Goal: Information Seeking & Learning: Learn about a topic

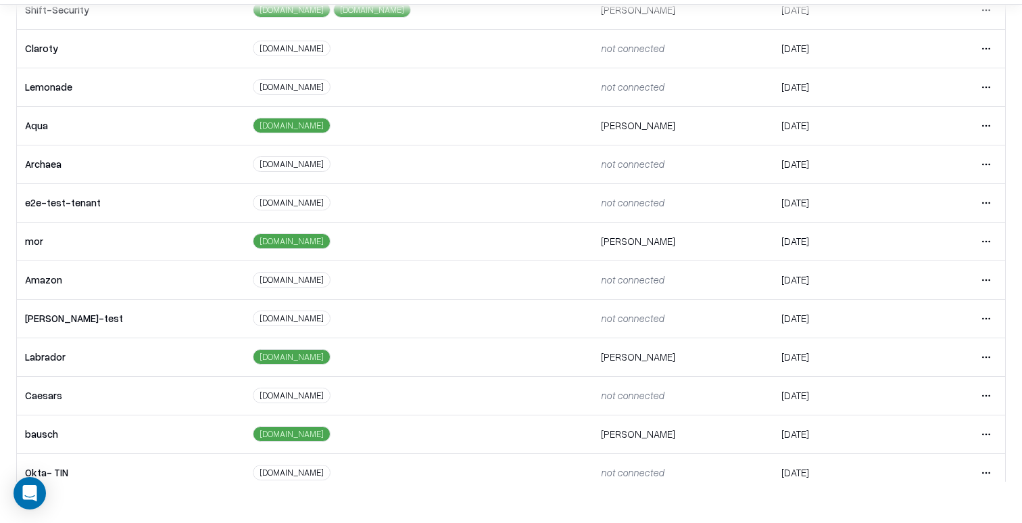
scroll to position [137, 0]
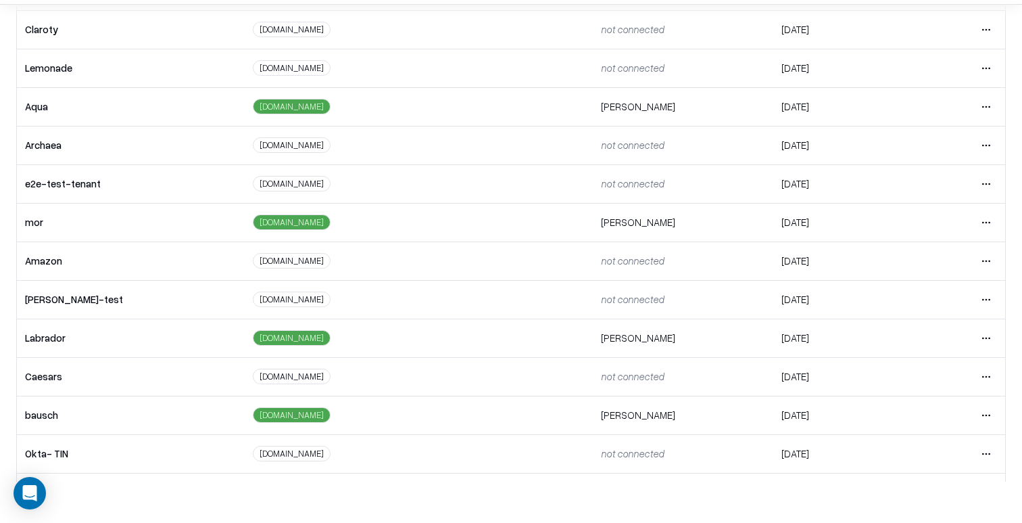
click at [990, 411] on html "Overview Tenants Global Vendors Actions Tenants Add Tenant Tenant name Domain A…" at bounding box center [511, 220] width 1022 height 523
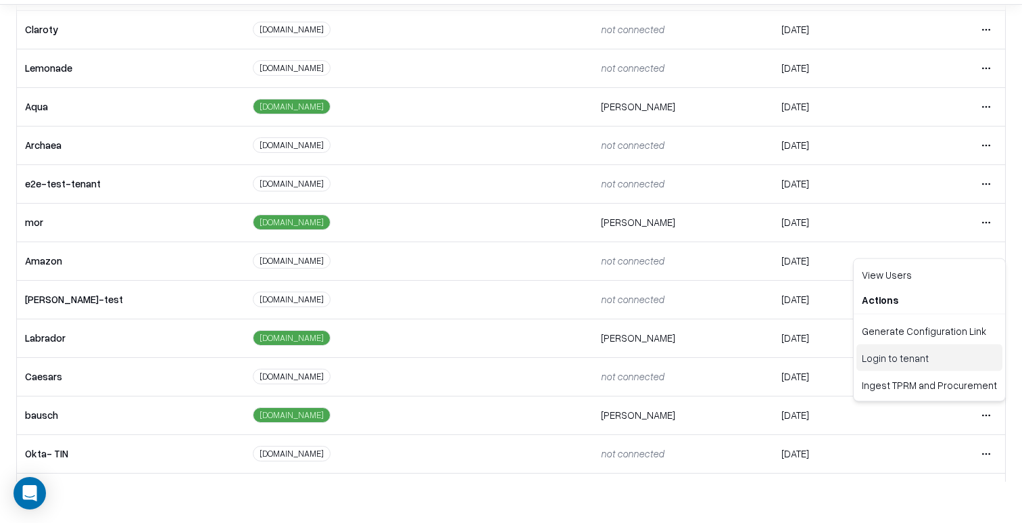
click at [921, 350] on div "Login to tenant" at bounding box center [930, 357] width 146 height 27
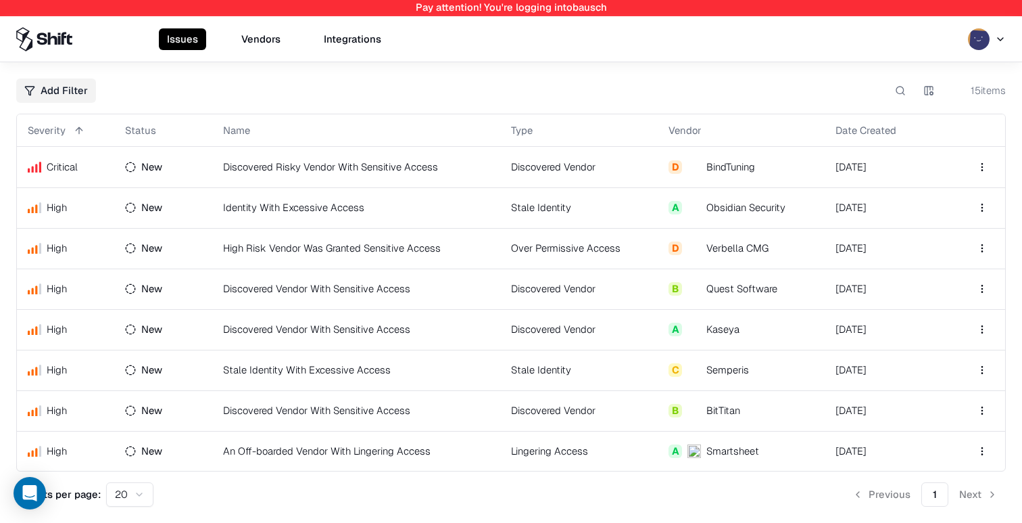
click at [249, 39] on button "Vendors" at bounding box center [260, 39] width 55 height 22
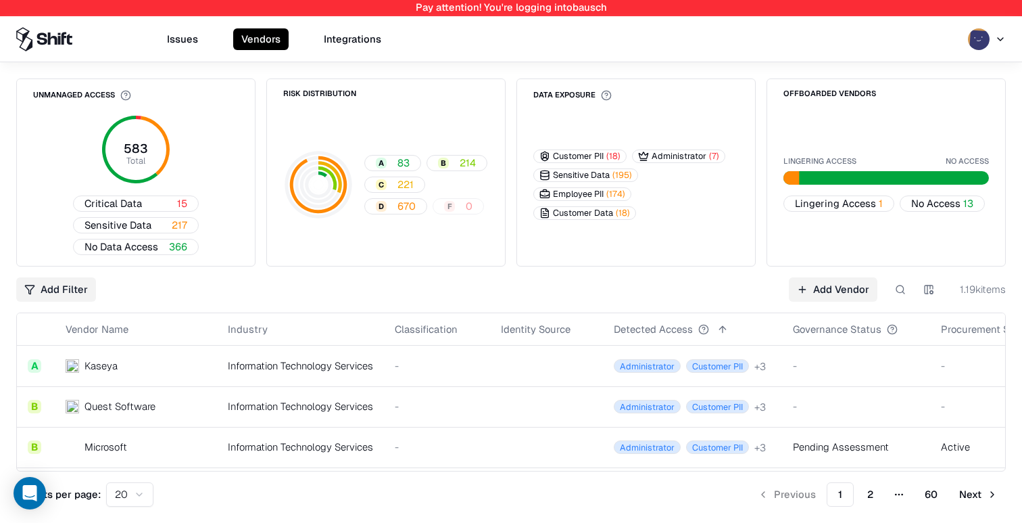
click at [344, 316] on th "Industry" at bounding box center [300, 329] width 167 height 32
click at [348, 358] on td "Information Technology Services" at bounding box center [300, 366] width 167 height 41
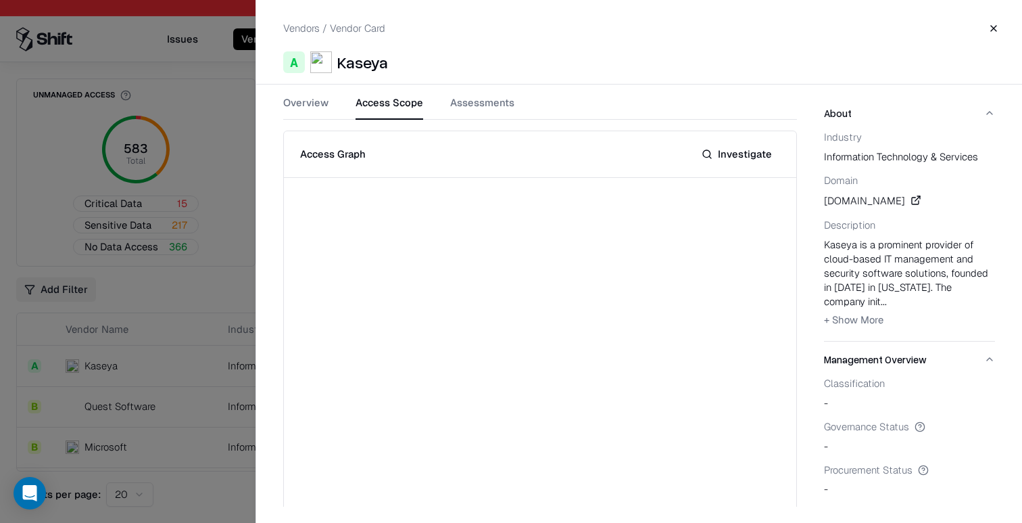
click at [404, 108] on button "Access Scope" at bounding box center [390, 107] width 68 height 24
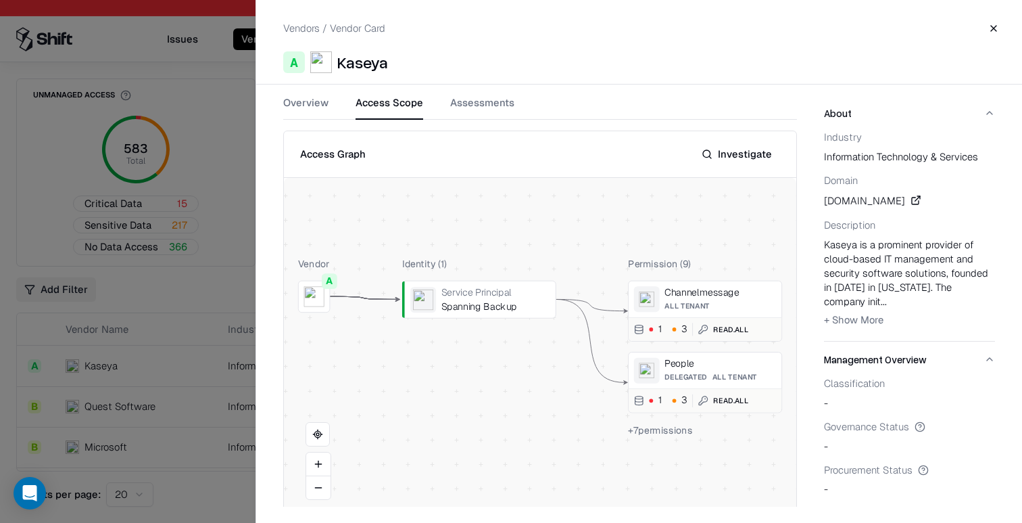
click at [749, 155] on button "Investigate" at bounding box center [737, 154] width 87 height 24
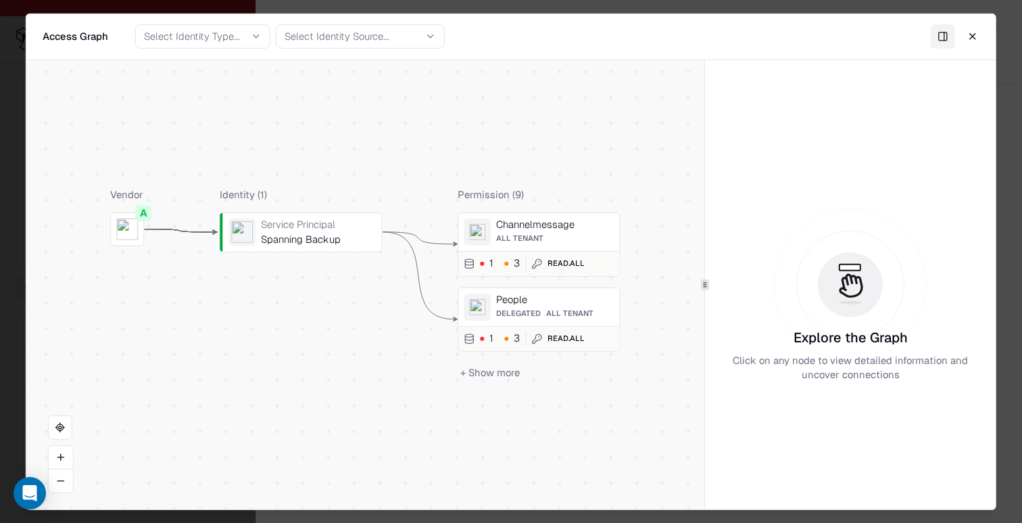
click at [563, 264] on div "Read.All" at bounding box center [566, 263] width 37 height 11
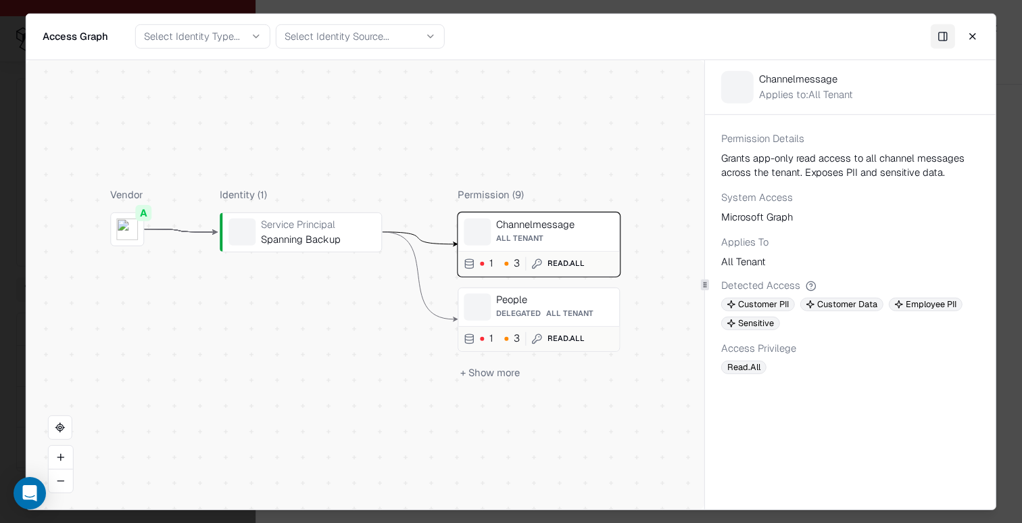
click at [570, 331] on div "1 3 Read.All" at bounding box center [539, 337] width 161 height 25
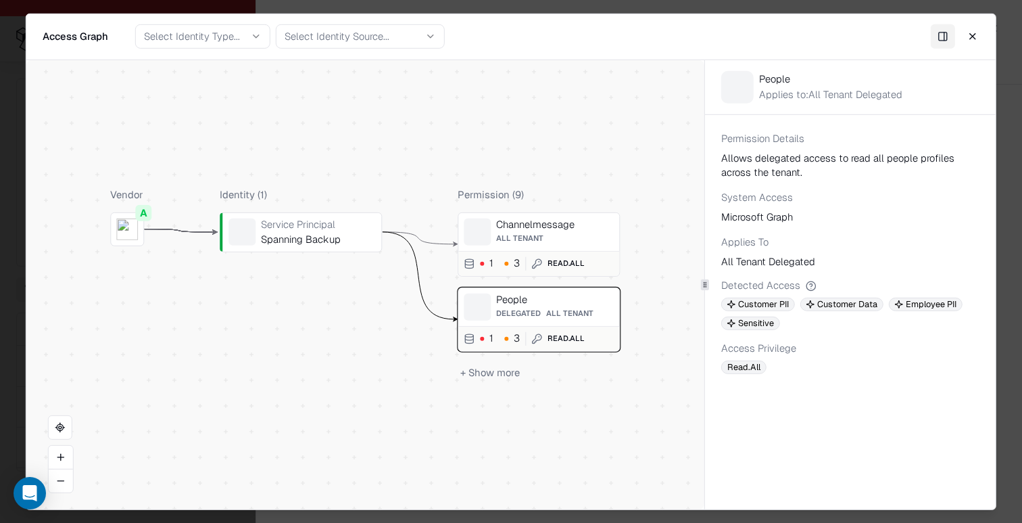
click at [487, 376] on button "+ Show more" at bounding box center [490, 372] width 65 height 20
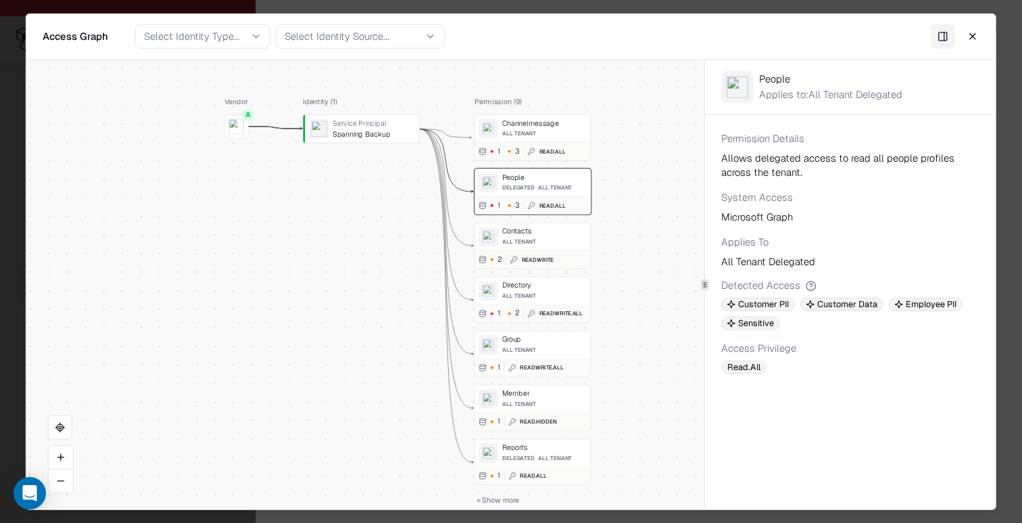
drag, startPoint x: 566, startPoint y: 126, endPoint x: 555, endPoint y: 233, distance: 106.8
drag, startPoint x: 555, startPoint y: 291, endPoint x: 559, endPoint y: 333, distance: 42.8
click at [559, 360] on div "1 ReadWrite.All" at bounding box center [533, 367] width 116 height 18
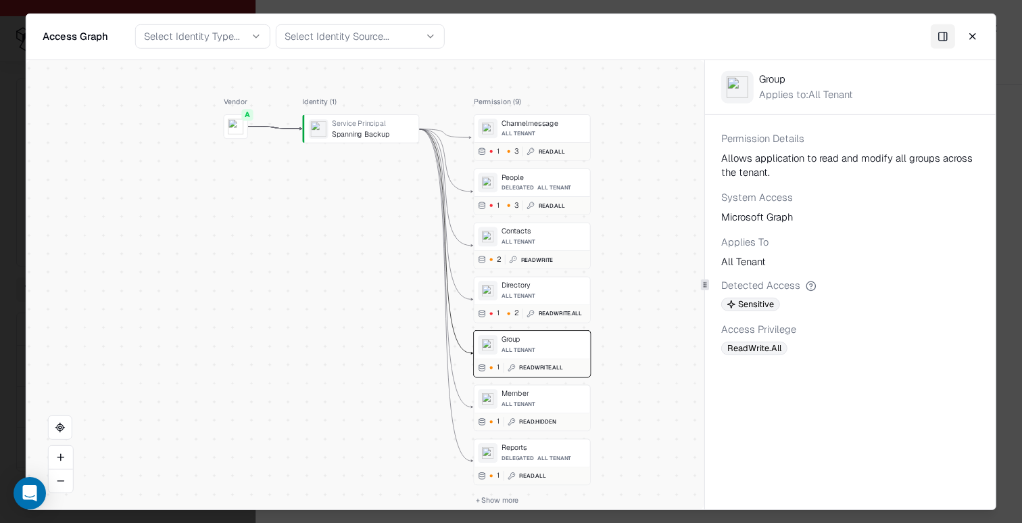
click at [987, 42] on div "Access Graph Access Graph Select Identity Type... Select Identity Source... Clo…" at bounding box center [511, 36] width 970 height 24
click at [974, 39] on button "Close" at bounding box center [973, 36] width 24 height 24
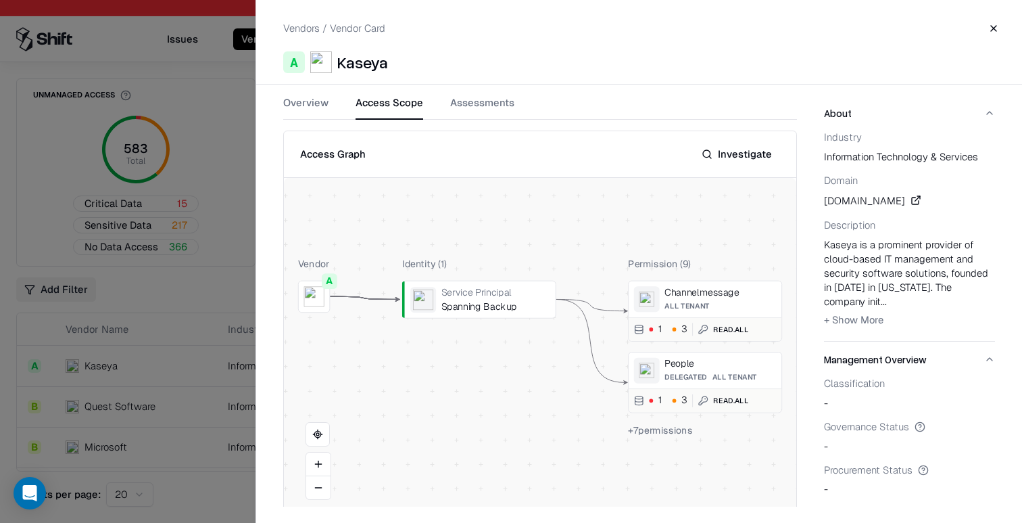
click at [724, 154] on button "Investigate" at bounding box center [737, 154] width 87 height 24
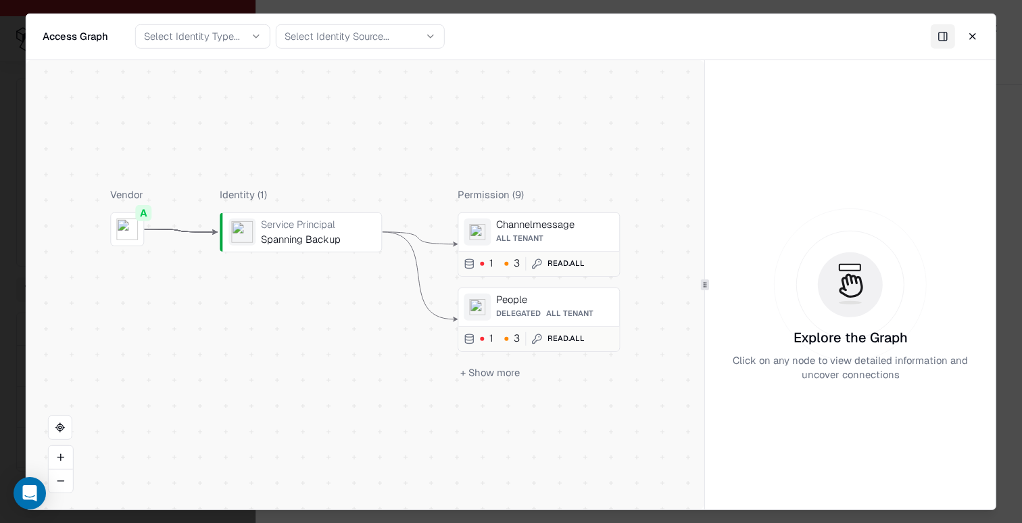
click at [519, 292] on div "People Delegated All Tenant 1 3 Read.All" at bounding box center [539, 319] width 162 height 64
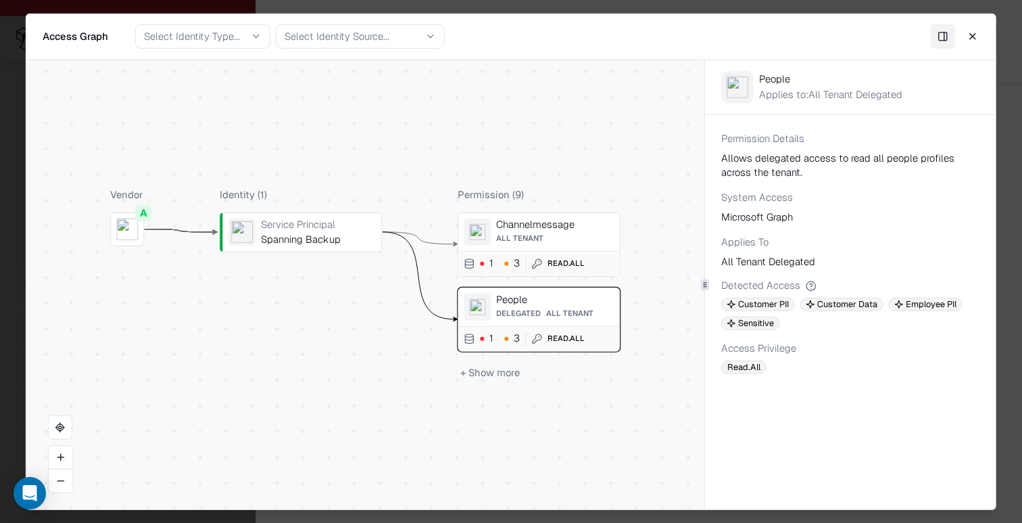
click at [487, 373] on button "+ Show more" at bounding box center [490, 372] width 65 height 20
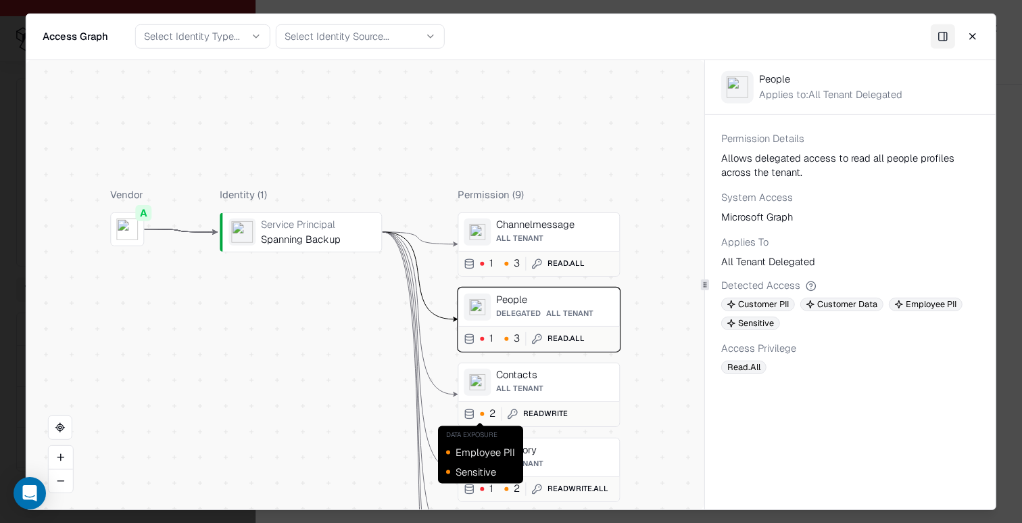
click at [521, 377] on div "Contacts" at bounding box center [555, 374] width 118 height 12
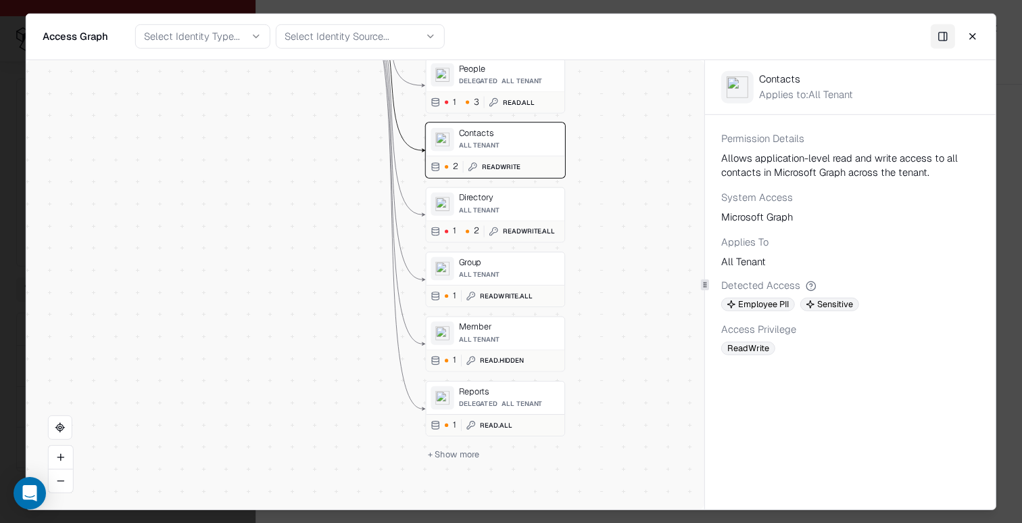
click at [478, 306] on div "Channelmessage All Tenant 1 3 Read.All People Delegated All Tenant 1 3 Read.All…" at bounding box center [495, 227] width 139 height 469
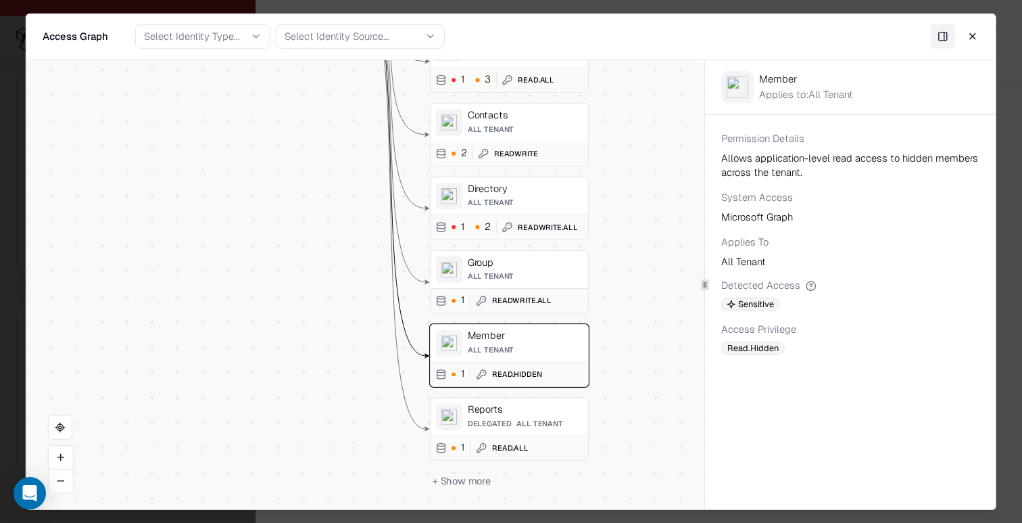
click at [516, 272] on div "All Tenant" at bounding box center [526, 275] width 116 height 9
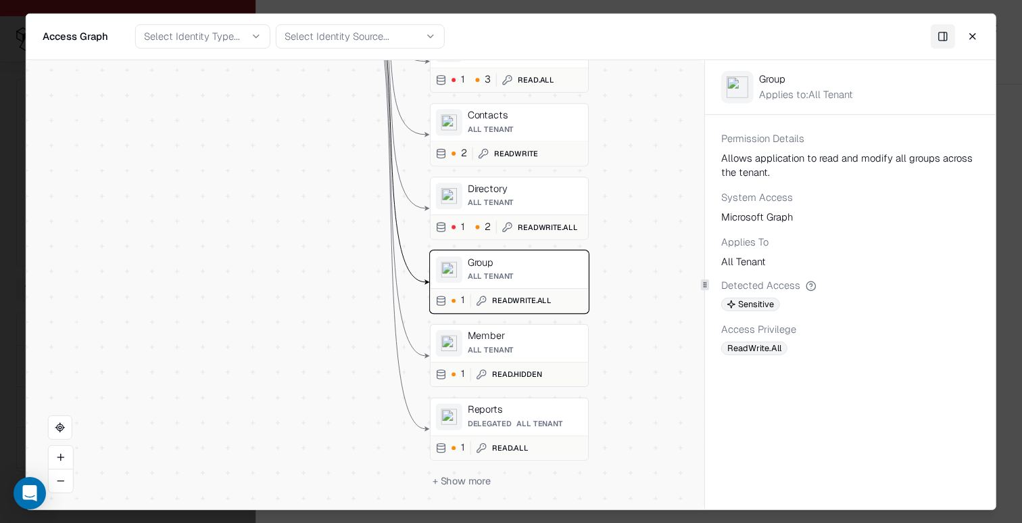
click at [519, 204] on div "All Tenant" at bounding box center [526, 201] width 116 height 9
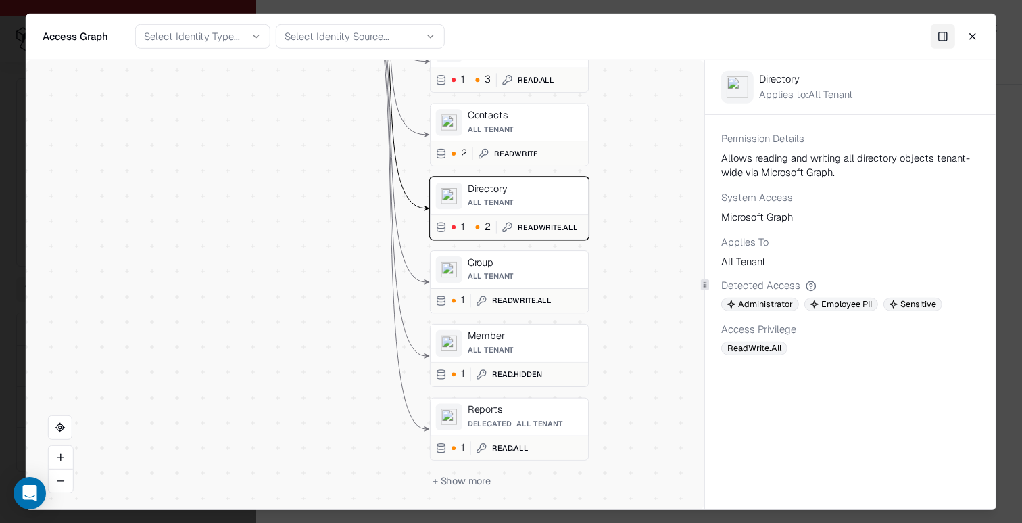
click at [519, 204] on div "All Tenant" at bounding box center [526, 201] width 116 height 9
click at [523, 112] on div "Contacts" at bounding box center [526, 115] width 116 height 12
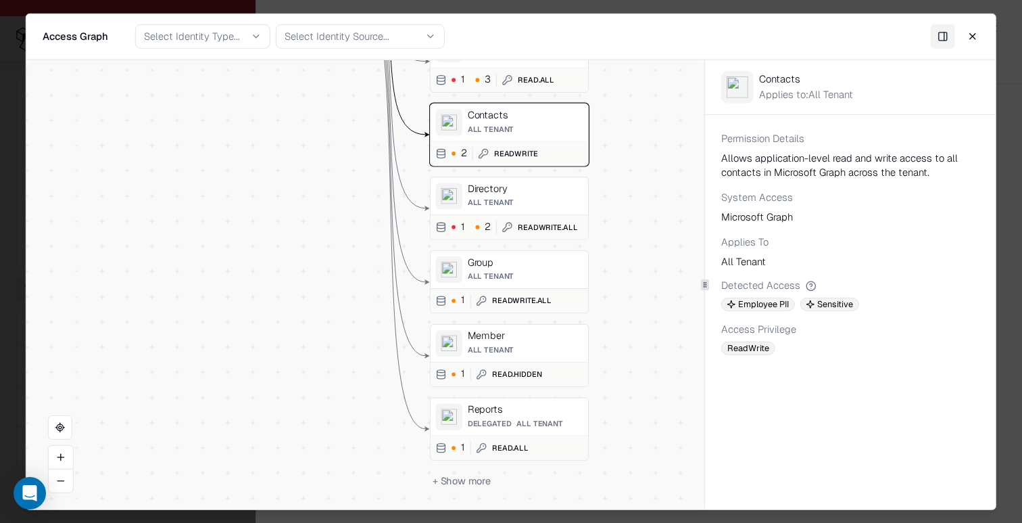
click at [499, 358] on div "Member All Tenant 1 Read.Hidden" at bounding box center [509, 354] width 159 height 63
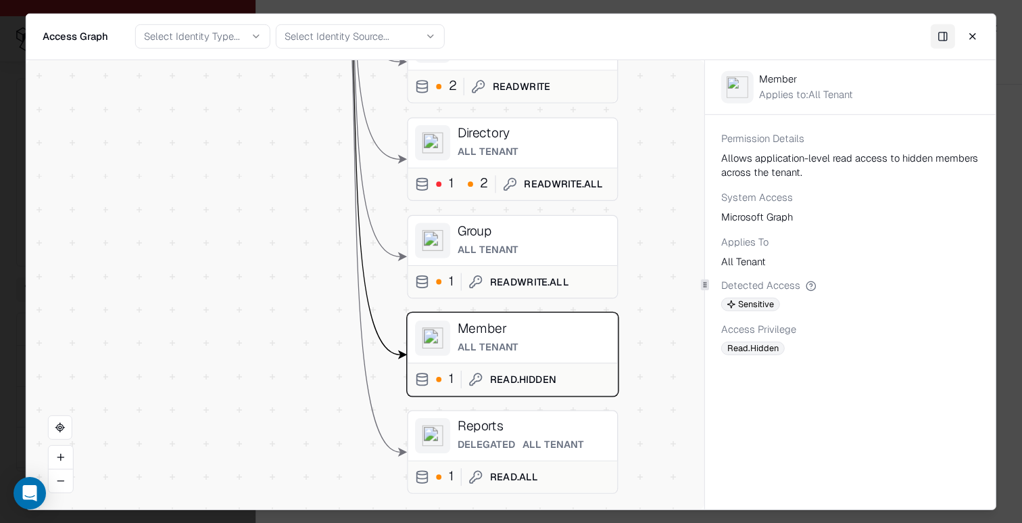
click at [498, 425] on div "Reports" at bounding box center [534, 426] width 153 height 16
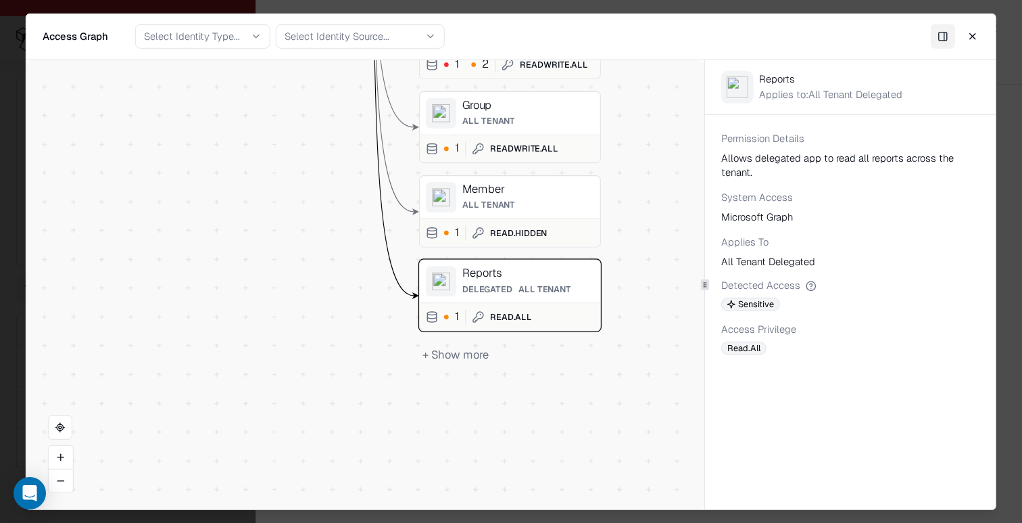
click at [474, 350] on button "+ Show more" at bounding box center [455, 354] width 73 height 22
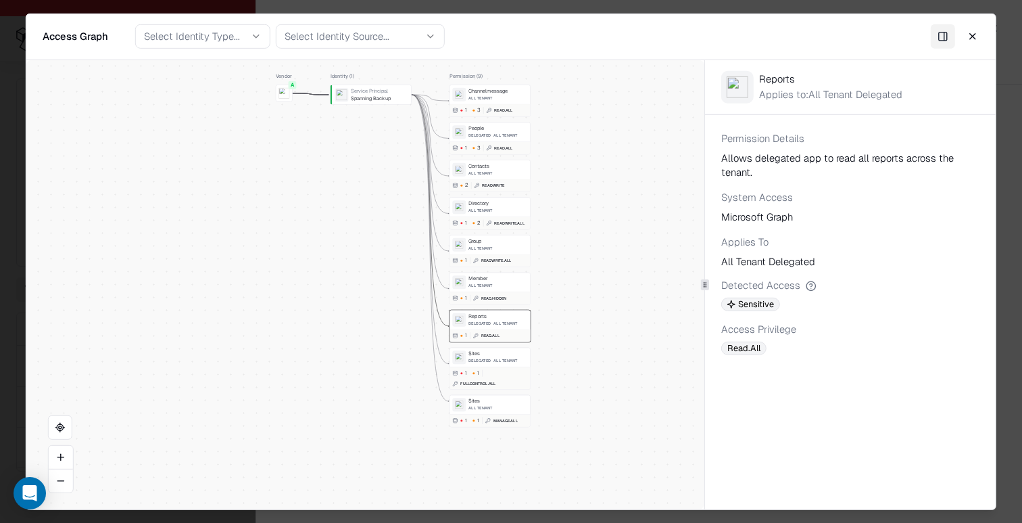
click at [501, 400] on div "Sites All Tenant" at bounding box center [498, 405] width 59 height 14
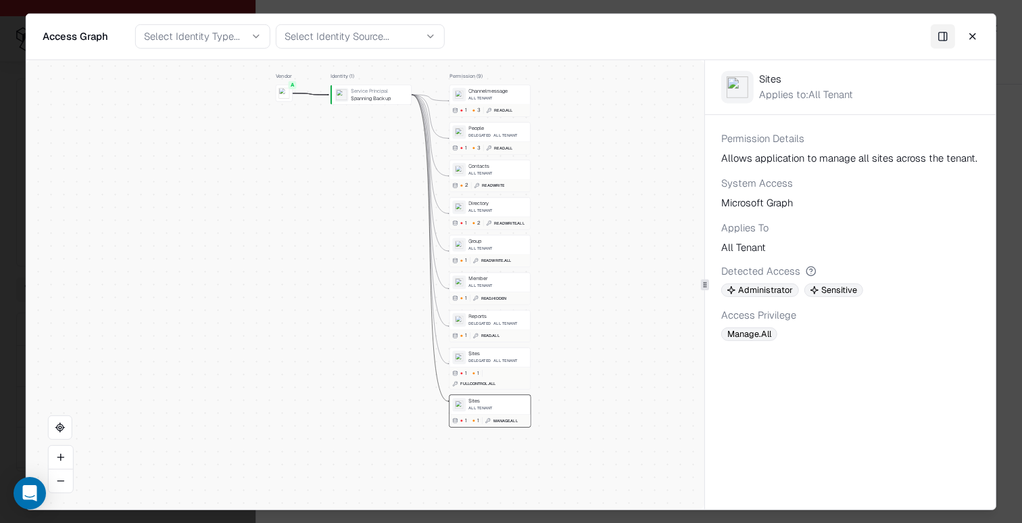
click at [494, 349] on div "Sites Delegated All Tenant 1 1 FullControl.All" at bounding box center [490, 368] width 81 height 42
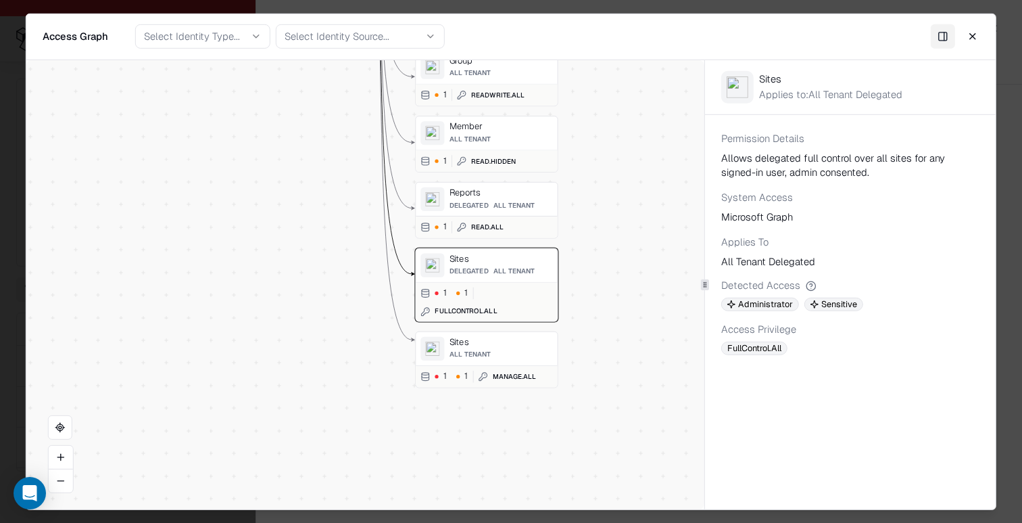
click at [513, 365] on div "1 1 Manage.All" at bounding box center [486, 376] width 141 height 22
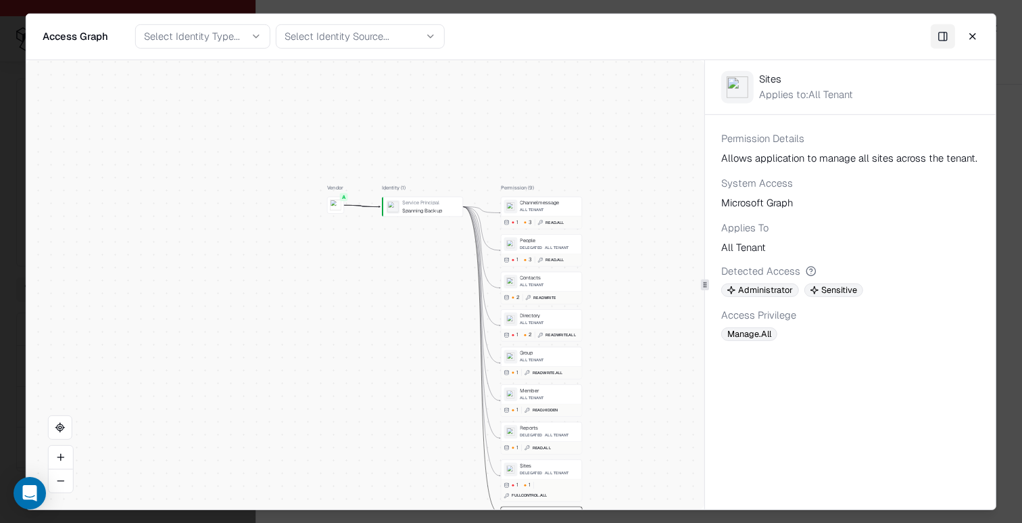
click at [538, 199] on div "Channelmessage" at bounding box center [549, 202] width 59 height 6
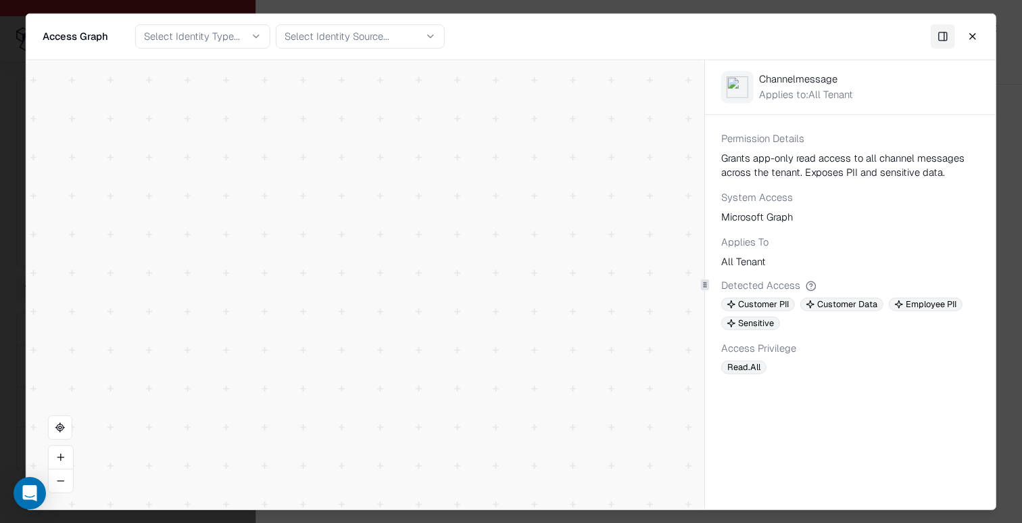
click at [524, 216] on div "Vendor A Identity ( 1 ) Service Principal Spanning Backup Permission ( 9 ) Chan…" at bounding box center [365, 284] width 678 height 449
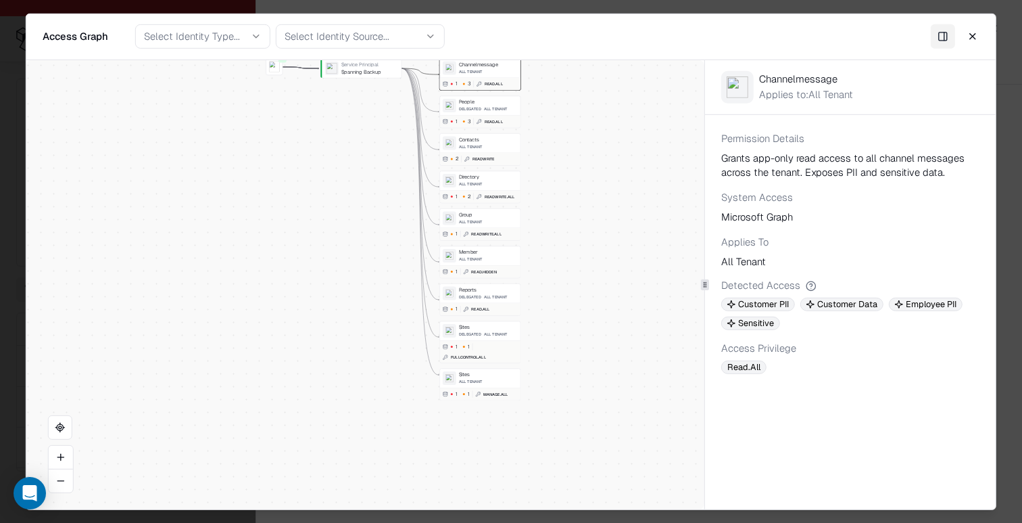
drag, startPoint x: 321, startPoint y: 211, endPoint x: 352, endPoint y: 246, distance: 46.9
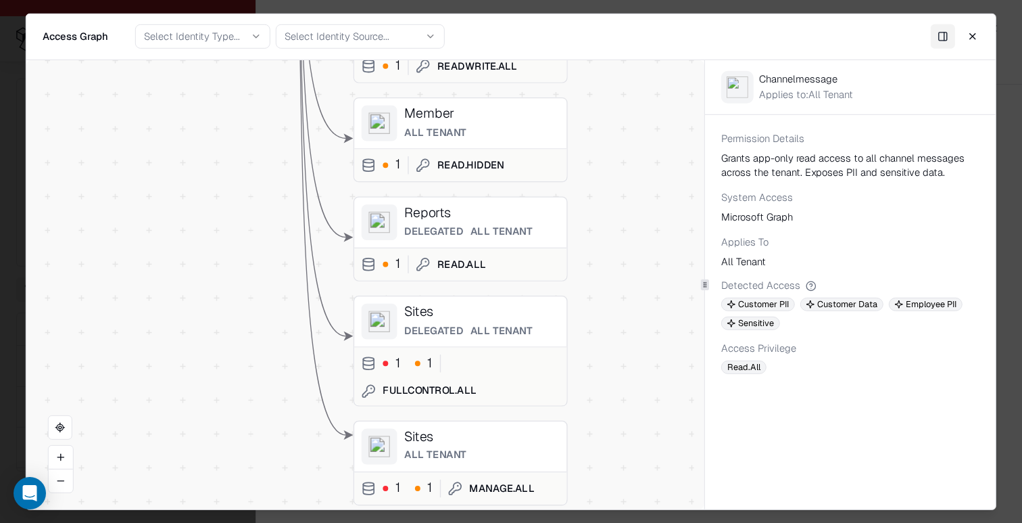
click at [492, 336] on div "Sites Delegated All Tenant" at bounding box center [482, 321] width 156 height 36
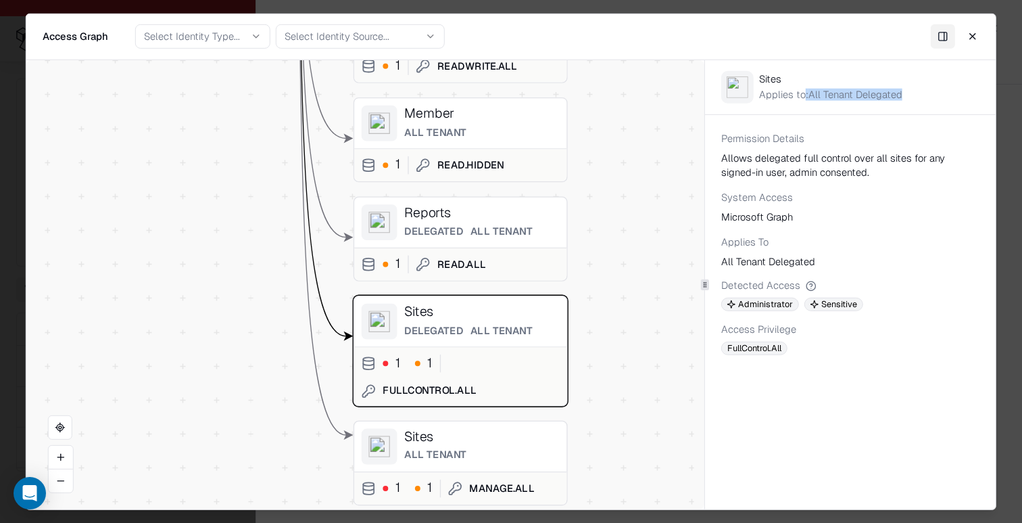
drag, startPoint x: 803, startPoint y: 91, endPoint x: 918, endPoint y: 92, distance: 115.0
click at [918, 92] on div "Sites Applies to: All Tenant Delegated" at bounding box center [850, 87] width 291 height 54
click at [870, 95] on div "Applies to: All Tenant Delegated" at bounding box center [830, 94] width 143 height 12
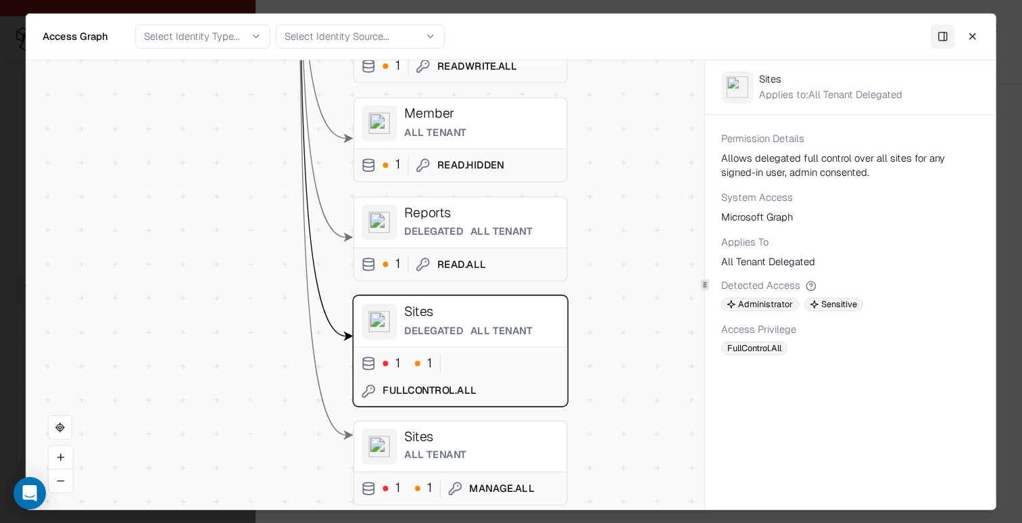
click at [874, 135] on div "Permission Details" at bounding box center [851, 138] width 258 height 14
drag, startPoint x: 859, startPoint y: 94, endPoint x: 912, endPoint y: 104, distance: 53.7
click at [912, 104] on div "Sites Applies to: All Tenant Delegated" at bounding box center [850, 87] width 291 height 54
drag, startPoint x: 852, startPoint y: 93, endPoint x: 920, endPoint y: 99, distance: 68.6
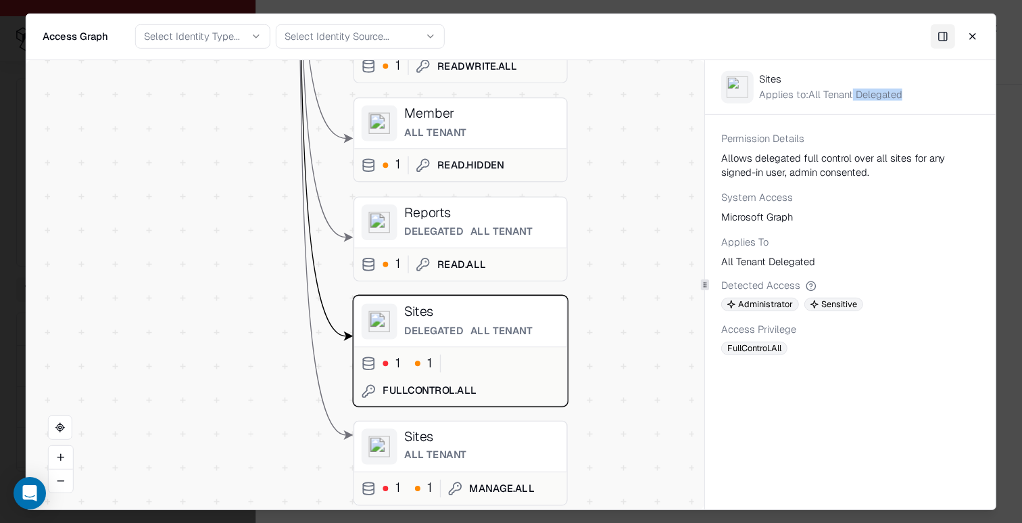
click at [921, 99] on div "Sites Applies to: All Tenant Delegated" at bounding box center [850, 87] width 291 height 54
click at [920, 99] on div "Sites Applies to: All Tenant Delegated" at bounding box center [850, 87] width 291 height 54
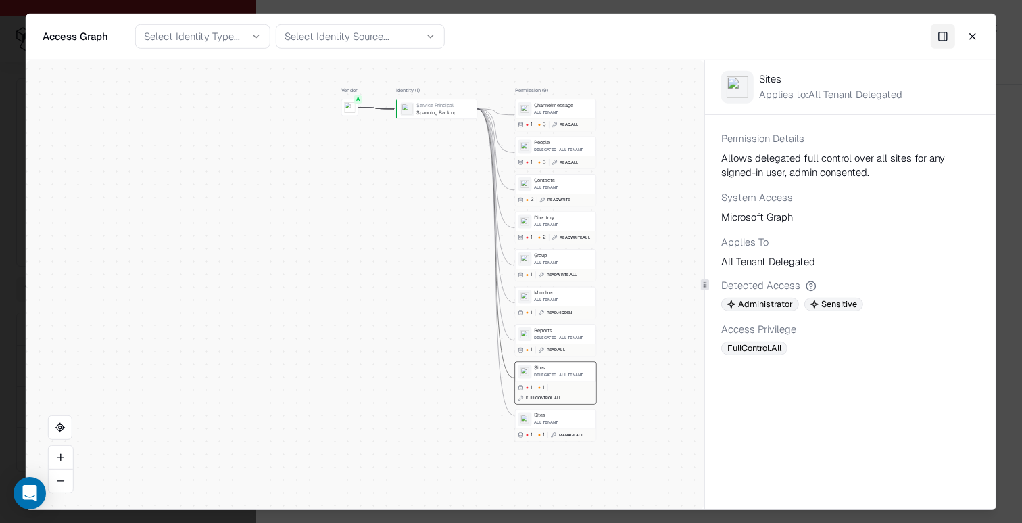
drag, startPoint x: 617, startPoint y: 172, endPoint x: 615, endPoint y: 239, distance: 67.0
click at [615, 239] on div "Vendor A Identity ( 1 ) Service Principal Spanning Backup Permission ( 9 ) Chan…" at bounding box center [365, 284] width 678 height 449
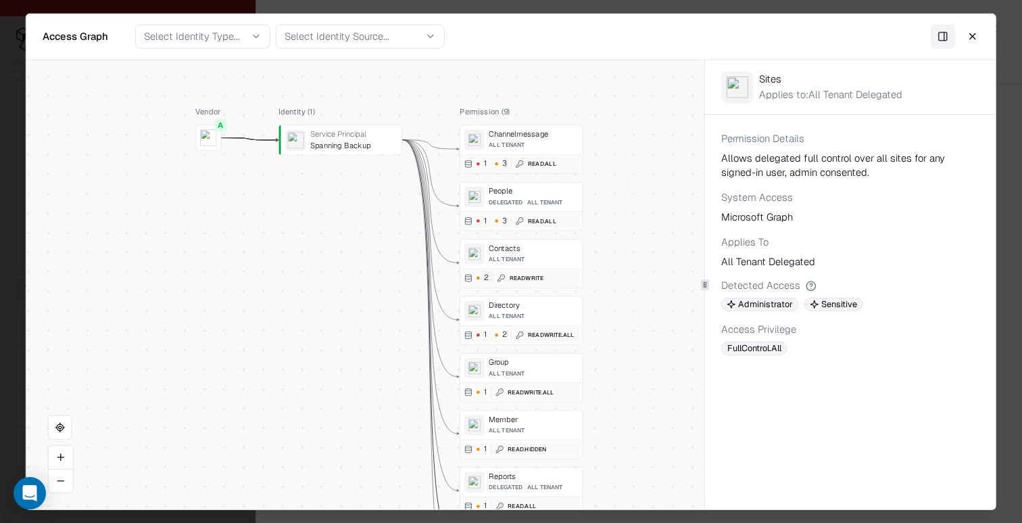
drag, startPoint x: 615, startPoint y: 239, endPoint x: 613, endPoint y: 347, distance: 107.6
click at [613, 347] on div "Vendor A Identity ( 1 ) Service Principal Spanning Backup Permission ( 9 ) Chan…" at bounding box center [365, 284] width 678 height 449
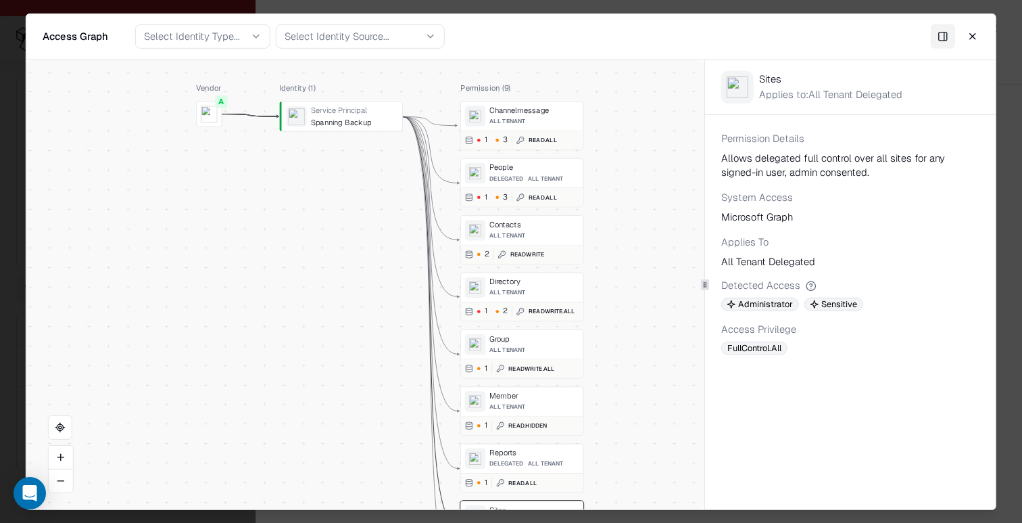
drag, startPoint x: 638, startPoint y: 154, endPoint x: 632, endPoint y: 185, distance: 32.2
click at [633, 185] on div "Vendor A Identity ( 1 ) Service Principal Spanning Backup Permission ( 9 ) Chan…" at bounding box center [365, 284] width 678 height 449
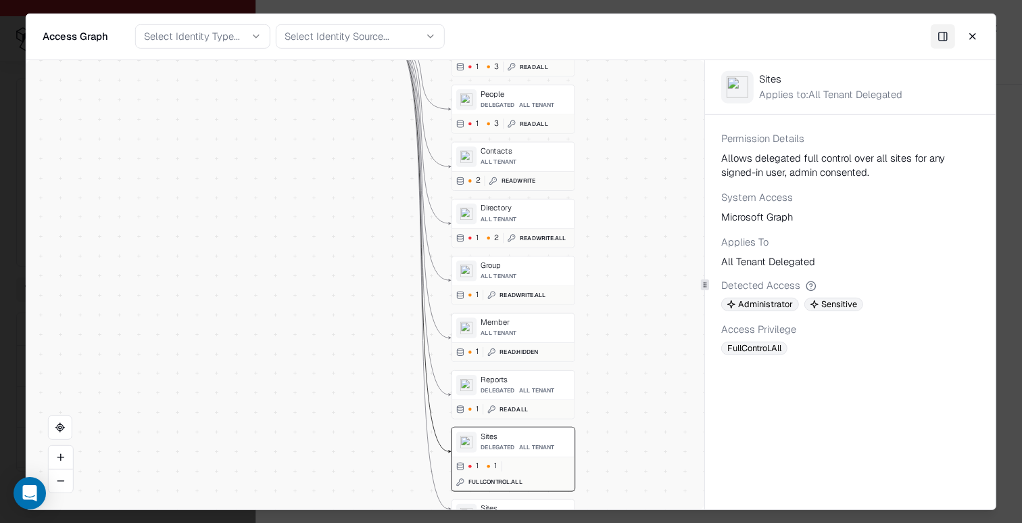
drag, startPoint x: 632, startPoint y: 185, endPoint x: 628, endPoint y: 26, distance: 159.0
click at [628, 26] on div "Access Graph Access Graph Select Identity Type... Select Identity Source... Clo…" at bounding box center [511, 261] width 971 height 496
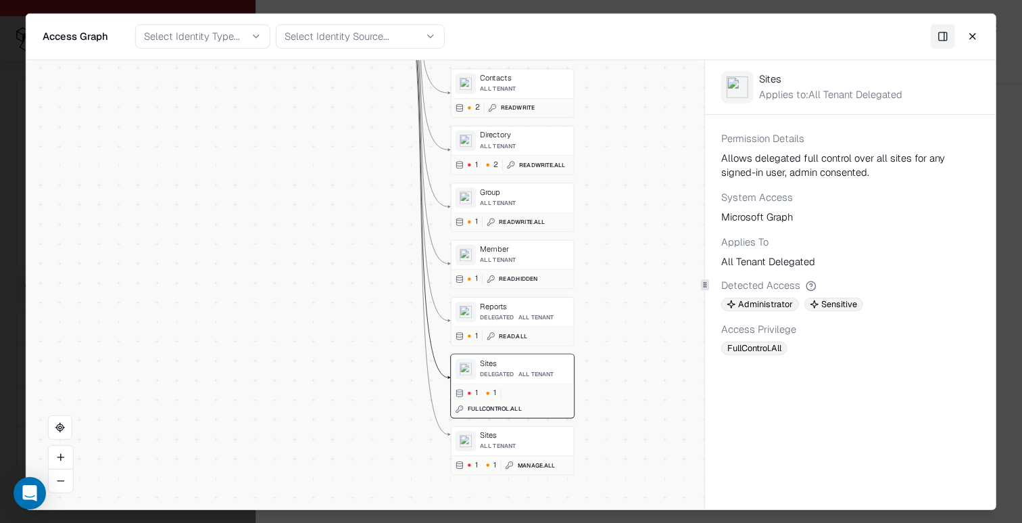
drag, startPoint x: 615, startPoint y: 255, endPoint x: 618, endPoint y: 99, distance: 155.6
click at [618, 99] on div "Vendor A Identity ( 1 ) Service Principal Spanning Backup Permission ( 9 ) Chan…" at bounding box center [365, 284] width 678 height 449
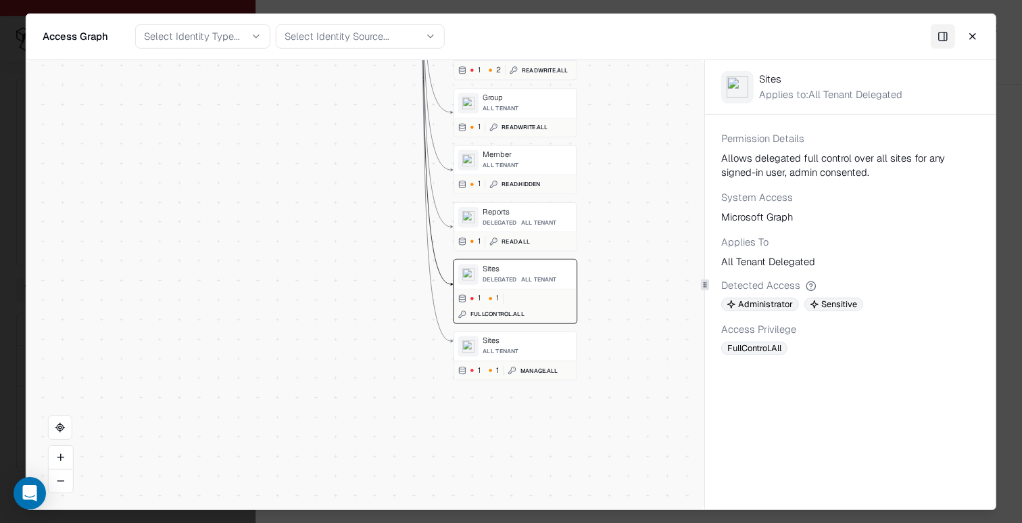
click at [525, 366] on div "Manage.All" at bounding box center [539, 370] width 37 height 9
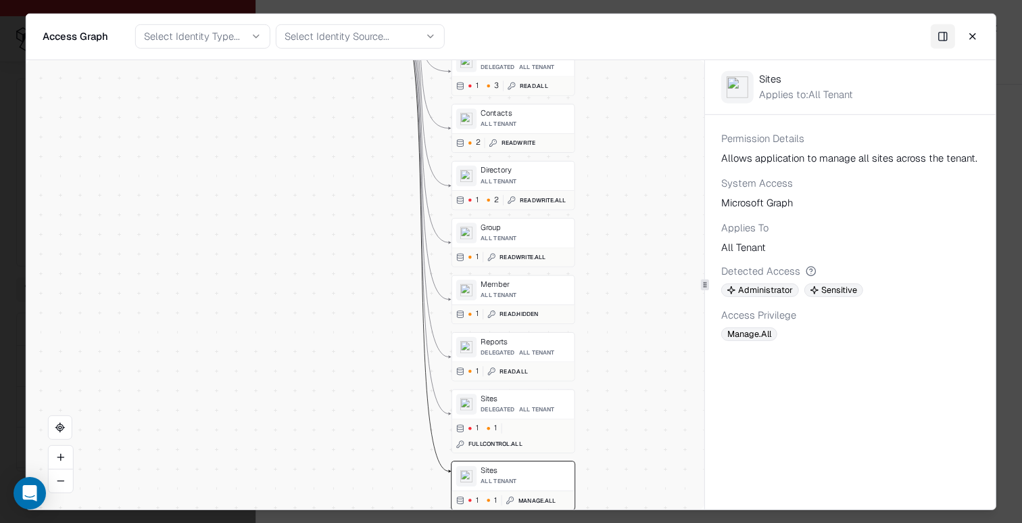
drag, startPoint x: 417, startPoint y: 263, endPoint x: 415, endPoint y: 356, distance: 92.7
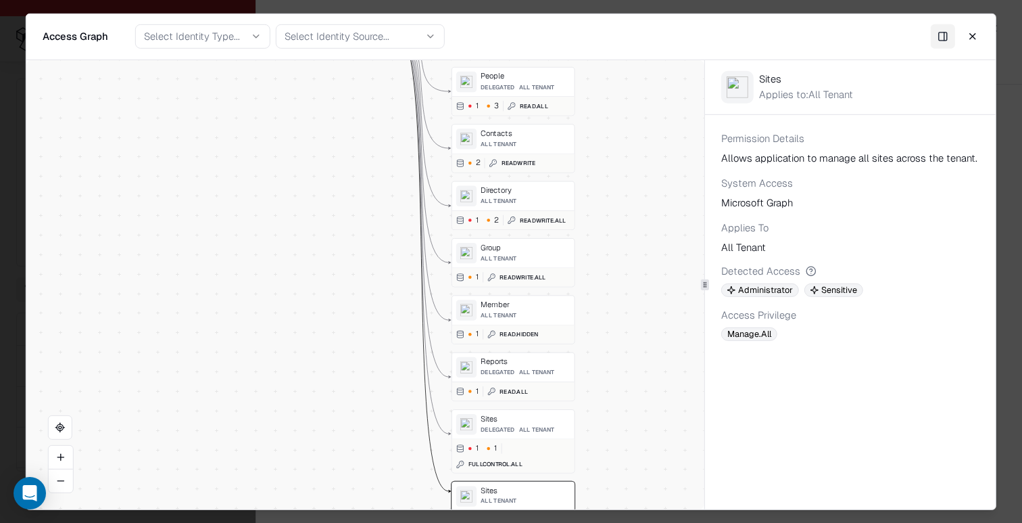
click at [492, 309] on div "Member All Tenant" at bounding box center [525, 310] width 89 height 20
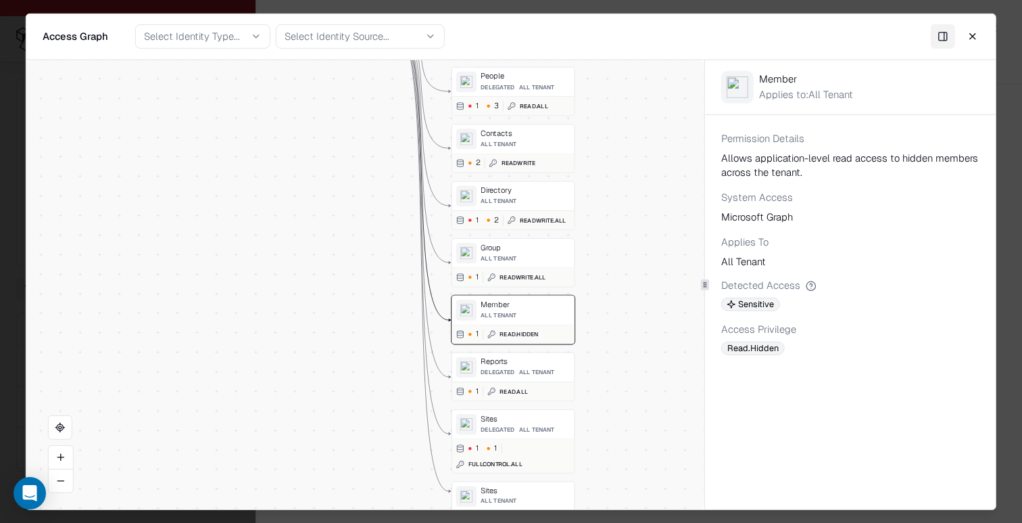
click at [499, 260] on span "All Tenant" at bounding box center [499, 257] width 36 height 7
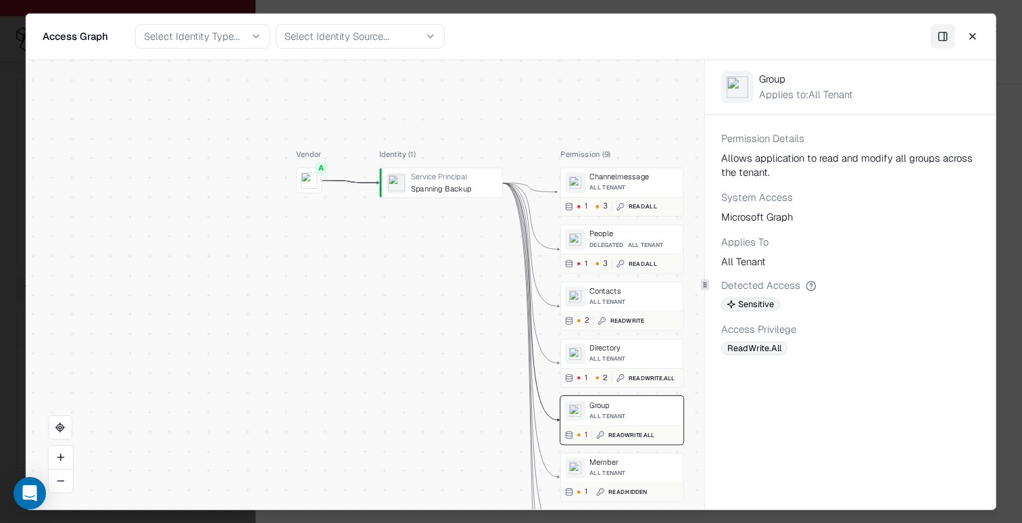
click at [440, 185] on div "Spanning Backup" at bounding box center [454, 187] width 87 height 9
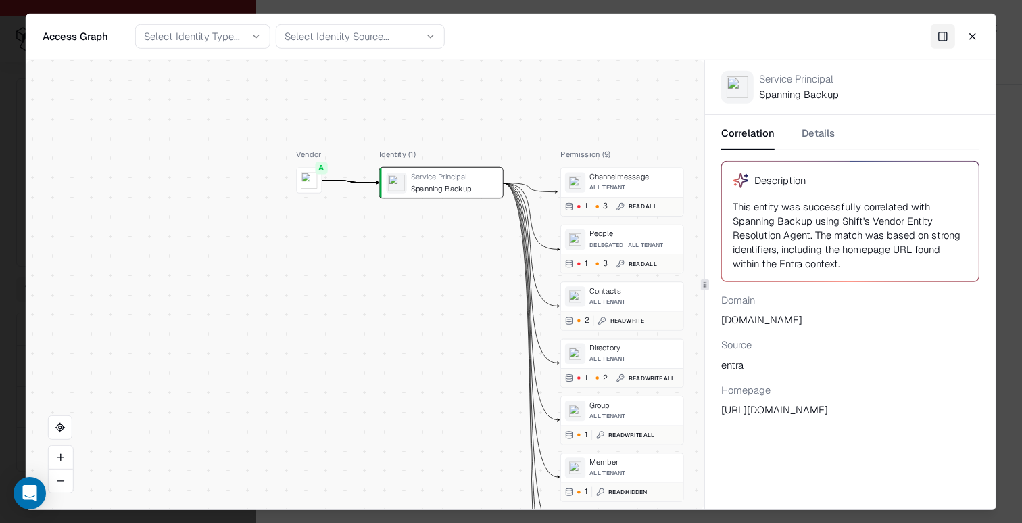
click at [821, 123] on div "Correlation Details Description This entity was successfully correlated with Sp…" at bounding box center [850, 270] width 291 height 312
click at [821, 130] on button "Details" at bounding box center [818, 137] width 33 height 24
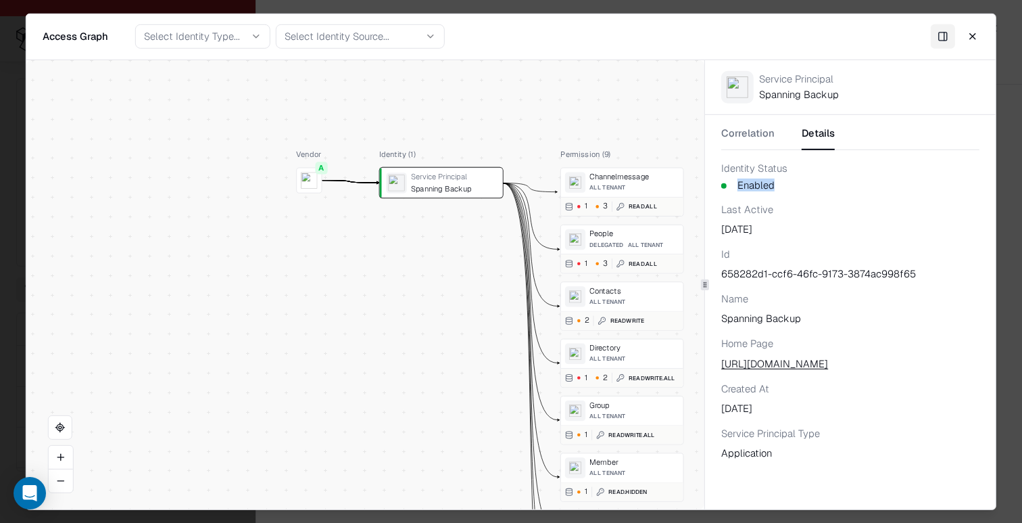
drag, startPoint x: 720, startPoint y: 178, endPoint x: 795, endPoint y: 185, distance: 75.4
click at [795, 185] on div "Correlation Details Identity Status Enabled Last Active Oct 13, 2025 Id 658282d…" at bounding box center [850, 295] width 291 height 362
click at [795, 185] on div "Enabled" at bounding box center [851, 185] width 258 height 11
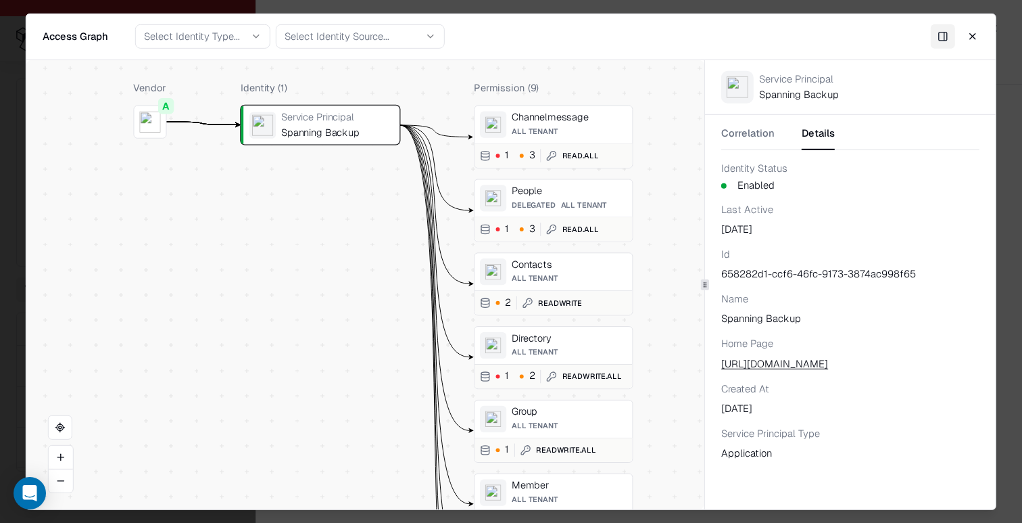
drag, startPoint x: 369, startPoint y: 298, endPoint x: 354, endPoint y: 298, distance: 14.2
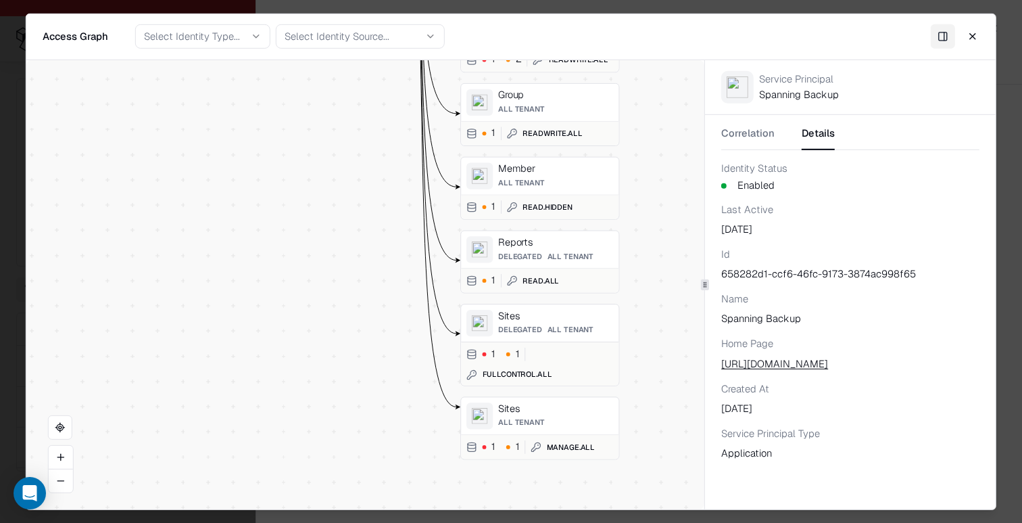
drag, startPoint x: 331, startPoint y: 335, endPoint x: 450, endPoint y: 342, distance: 119.2
click at [385, 268] on div "Identity ( 1 ) Service Principal Spanning Backup" at bounding box center [306, 111] width 159 height 695
click at [548, 331] on span "All Tenant" at bounding box center [571, 329] width 47 height 9
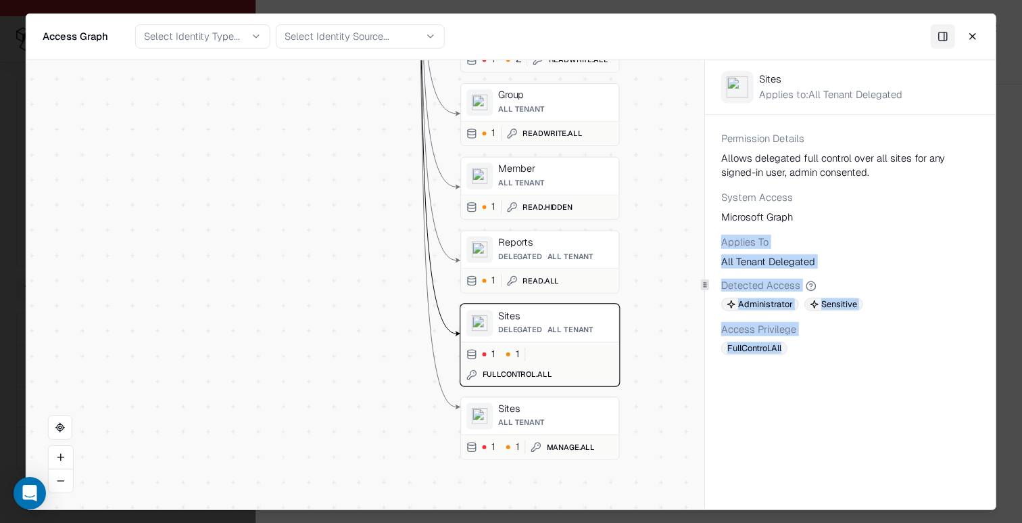
drag, startPoint x: 720, startPoint y: 236, endPoint x: 791, endPoint y: 445, distance: 220.5
click at [791, 445] on div "Sites Applies to: All Tenant Delegated Permission Details Allows delegated full…" at bounding box center [850, 284] width 291 height 449
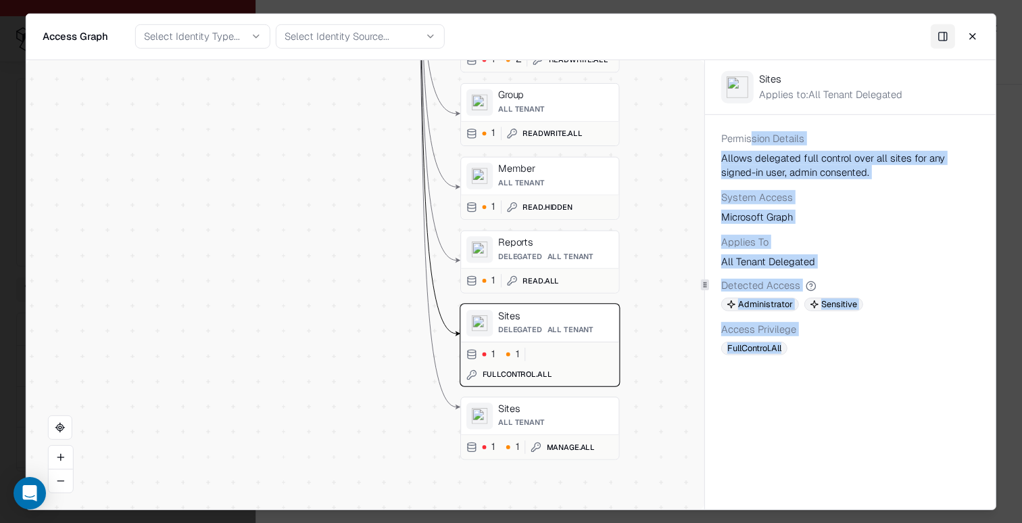
drag, startPoint x: 753, startPoint y: 133, endPoint x: 817, endPoint y: 461, distance: 334.8
click at [817, 461] on div "Sites Applies to: All Tenant Delegated Permission Details Allows delegated full…" at bounding box center [850, 284] width 291 height 449
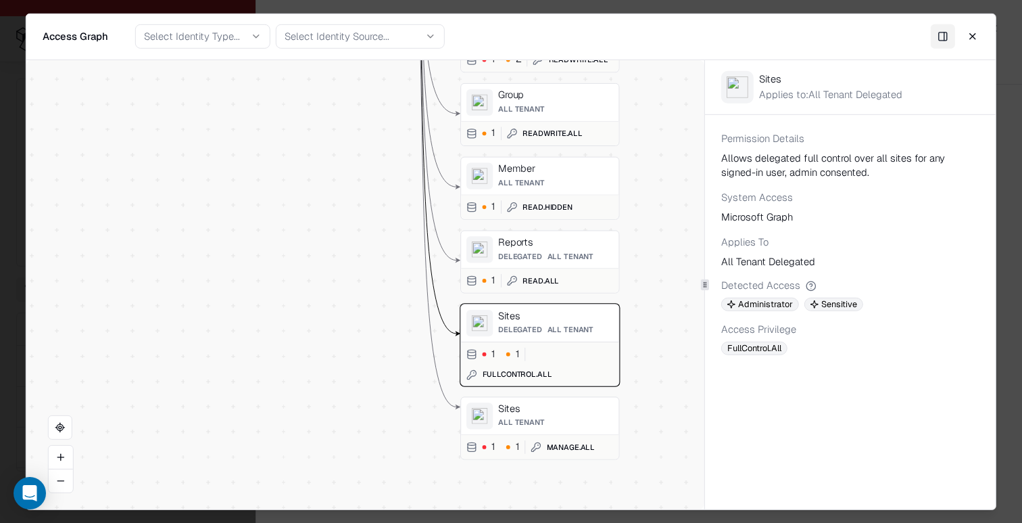
click at [974, 33] on button "Close" at bounding box center [973, 36] width 24 height 24
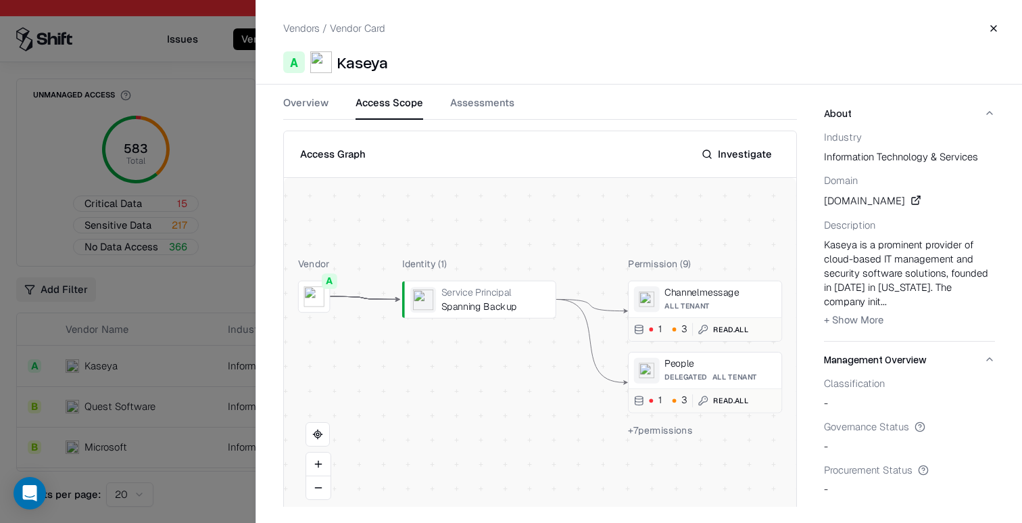
click at [168, 415] on div at bounding box center [511, 261] width 1022 height 523
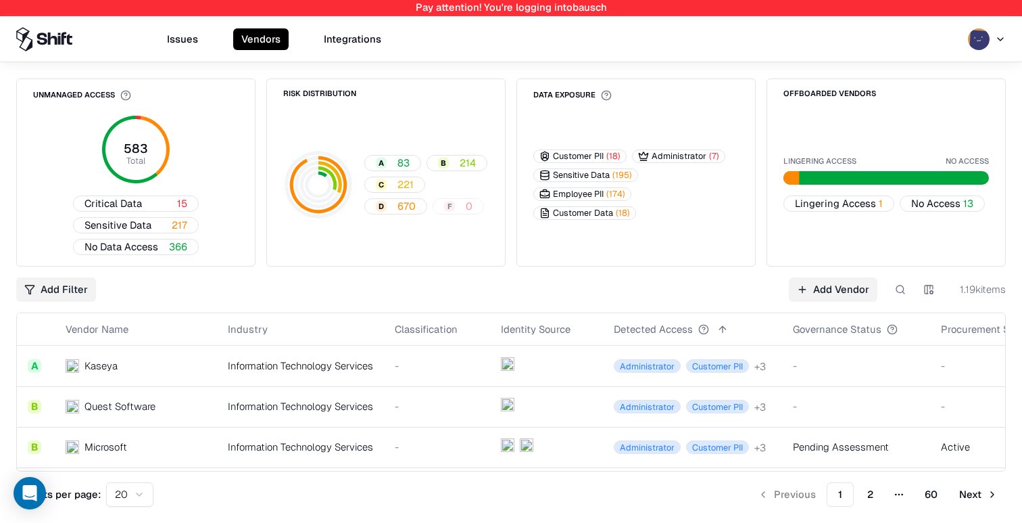
click at [182, 43] on button "Issues" at bounding box center [182, 39] width 47 height 22
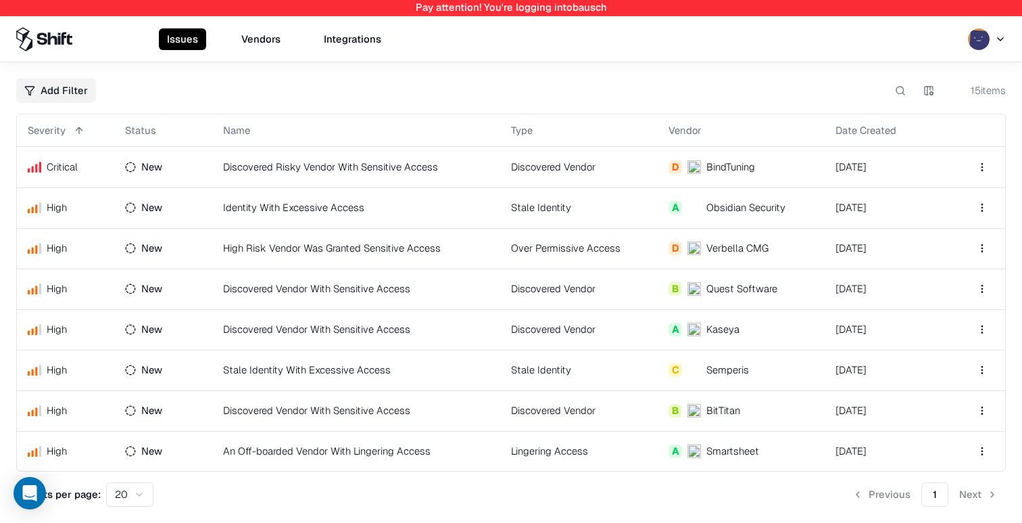
click at [289, 186] on td "Discovered Risky Vendor With Sensitive Access" at bounding box center [356, 167] width 288 height 41
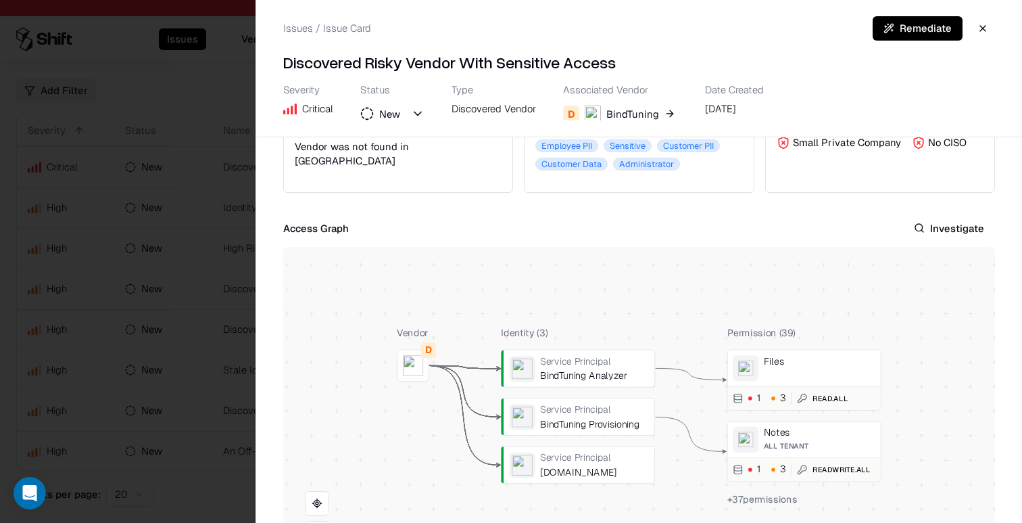
scroll to position [185, 0]
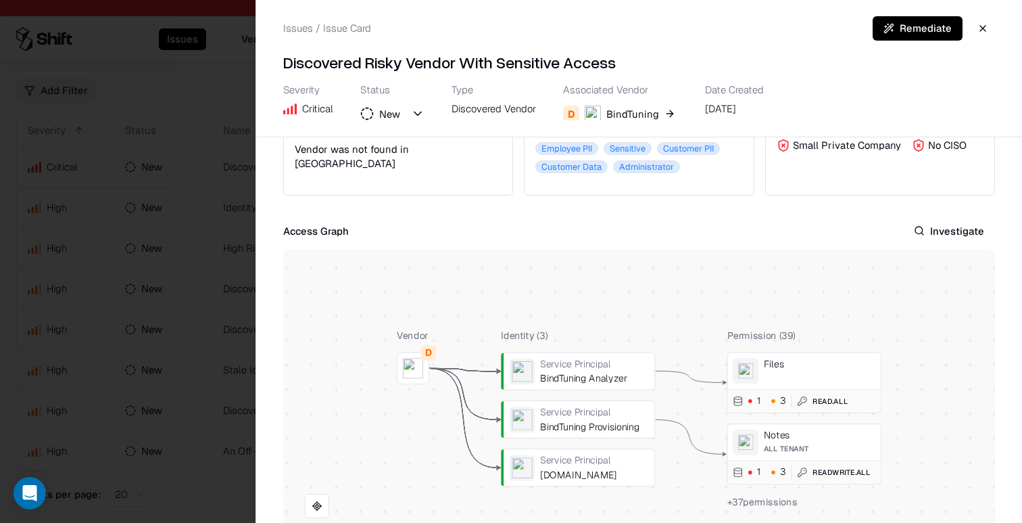
click at [951, 237] on button "Investigate" at bounding box center [949, 230] width 92 height 24
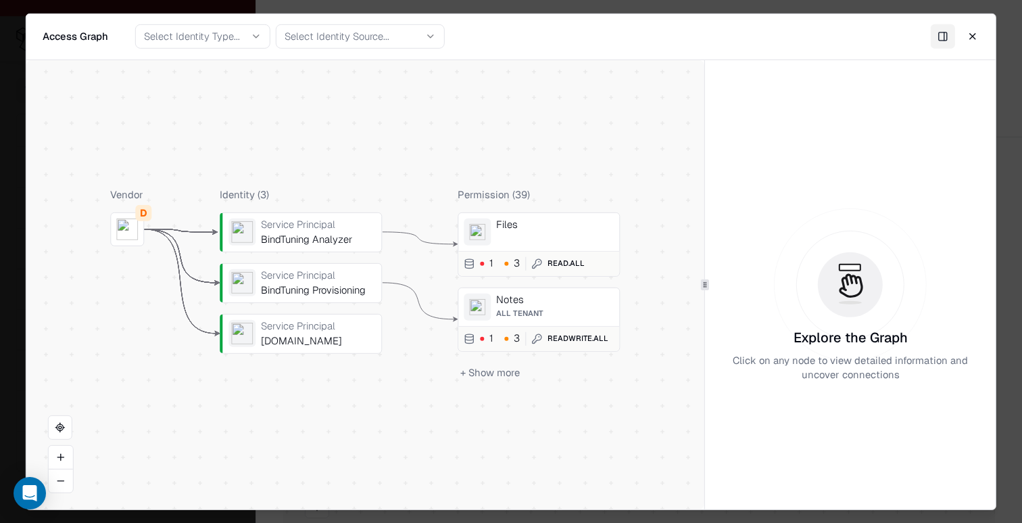
click at [550, 272] on div "1 3 Read.All" at bounding box center [539, 262] width 161 height 25
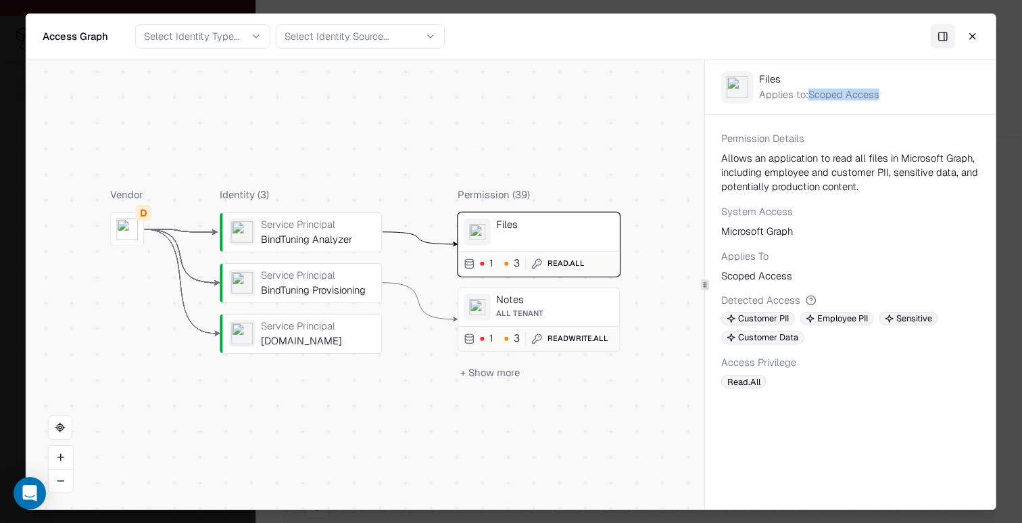
drag, startPoint x: 812, startPoint y: 91, endPoint x: 966, endPoint y: 91, distance: 154.2
click at [966, 91] on div "Files Applies to: Scoped Access" at bounding box center [850, 87] width 291 height 54
click at [972, 37] on button "Close" at bounding box center [973, 36] width 24 height 24
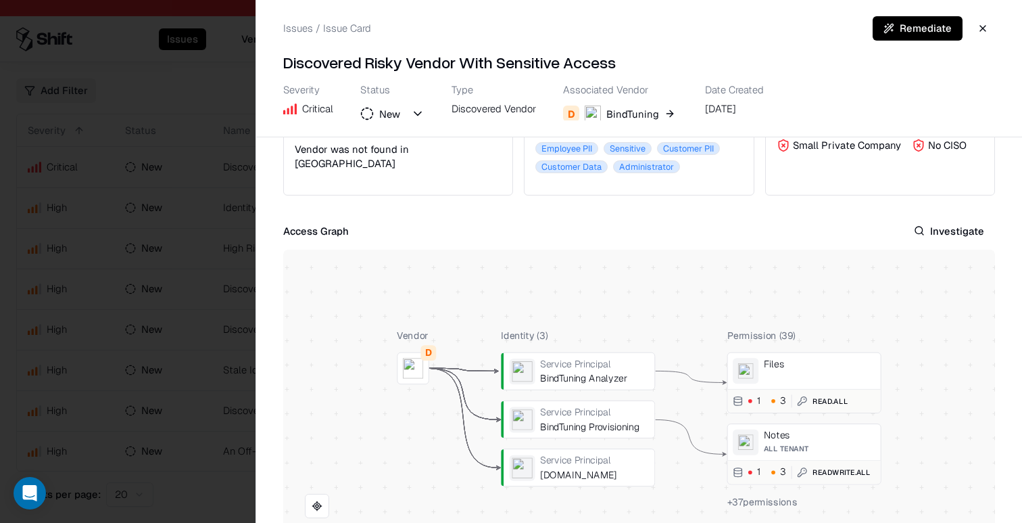
click at [624, 114] on div "BindTuning" at bounding box center [633, 114] width 53 height 14
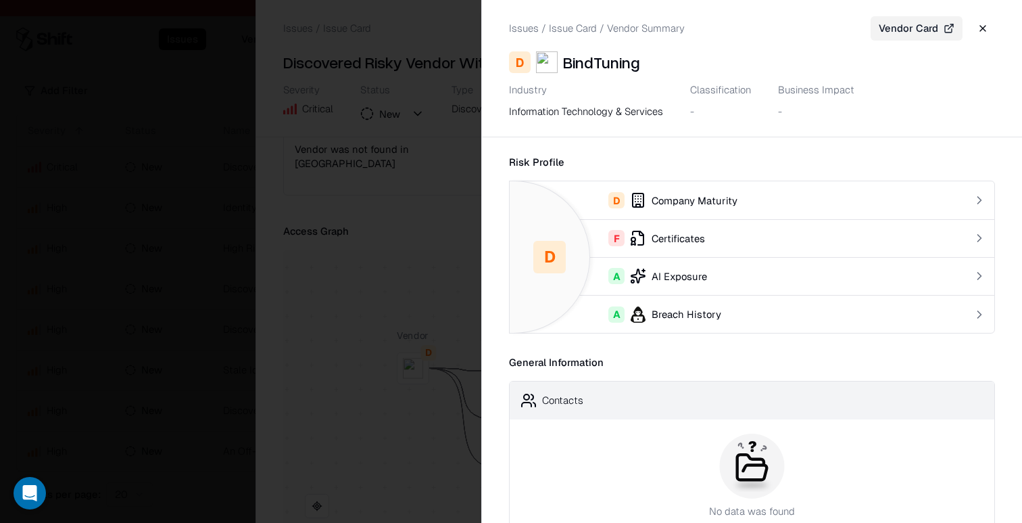
click at [912, 37] on button "Vendor Card" at bounding box center [917, 28] width 92 height 24
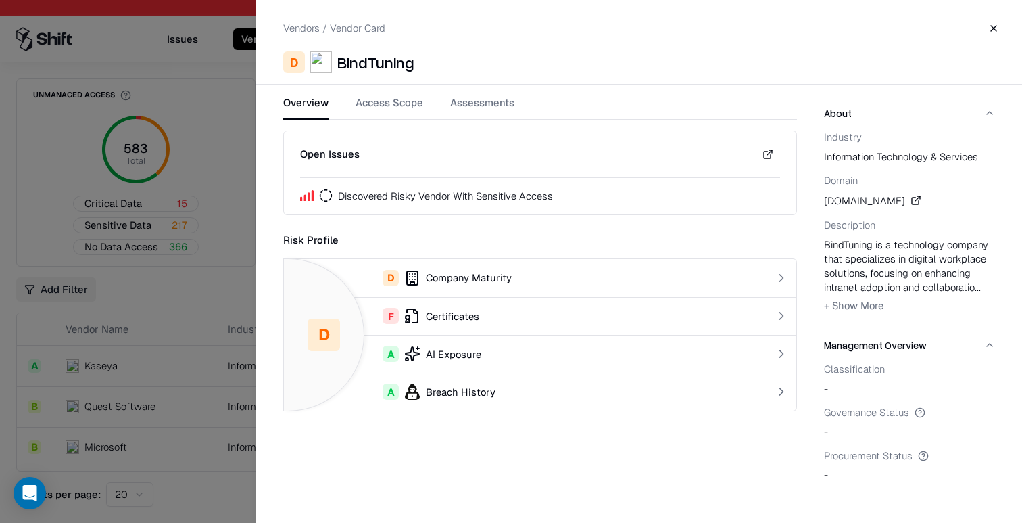
click at [404, 96] on button "Access Scope" at bounding box center [390, 107] width 68 height 24
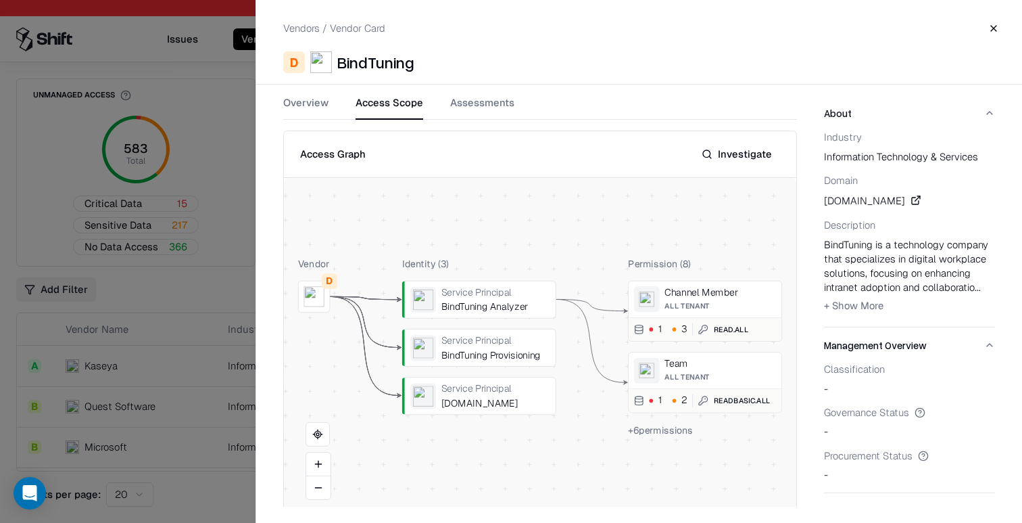
click at [736, 158] on button "Investigate" at bounding box center [737, 154] width 87 height 24
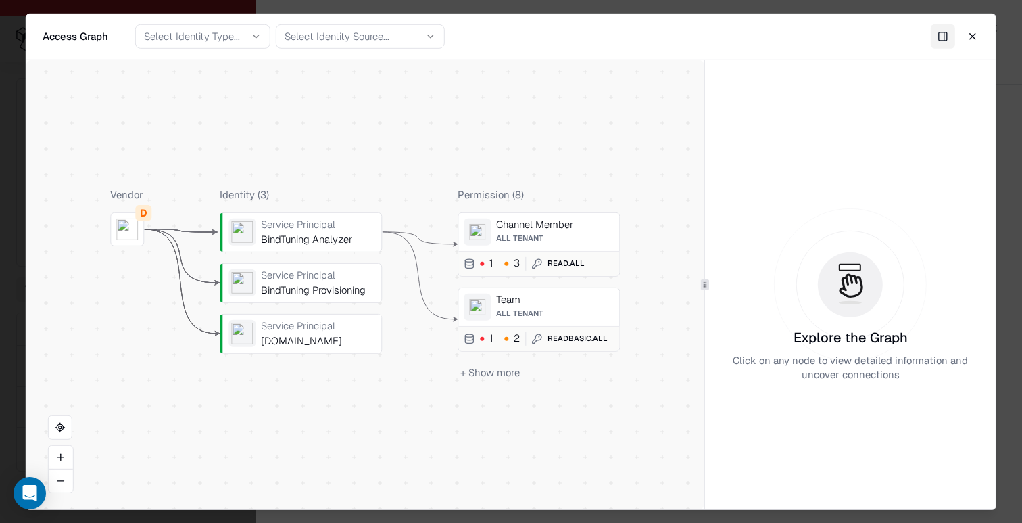
click at [504, 372] on button "+ Show more" at bounding box center [490, 372] width 65 height 20
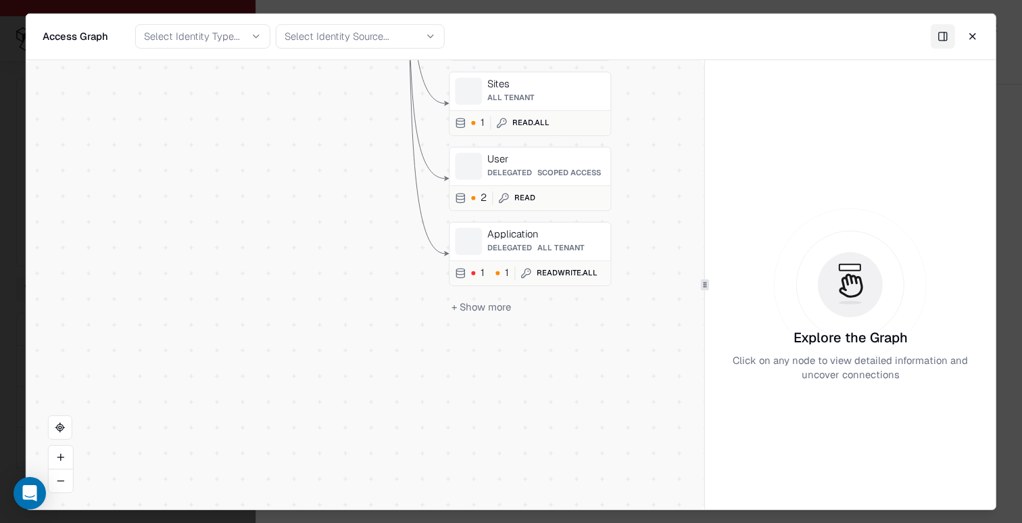
drag, startPoint x: 548, startPoint y: 265, endPoint x: 548, endPoint y: 132, distance: 133.2
click at [583, 169] on span "Scoped Access" at bounding box center [570, 172] width 64 height 9
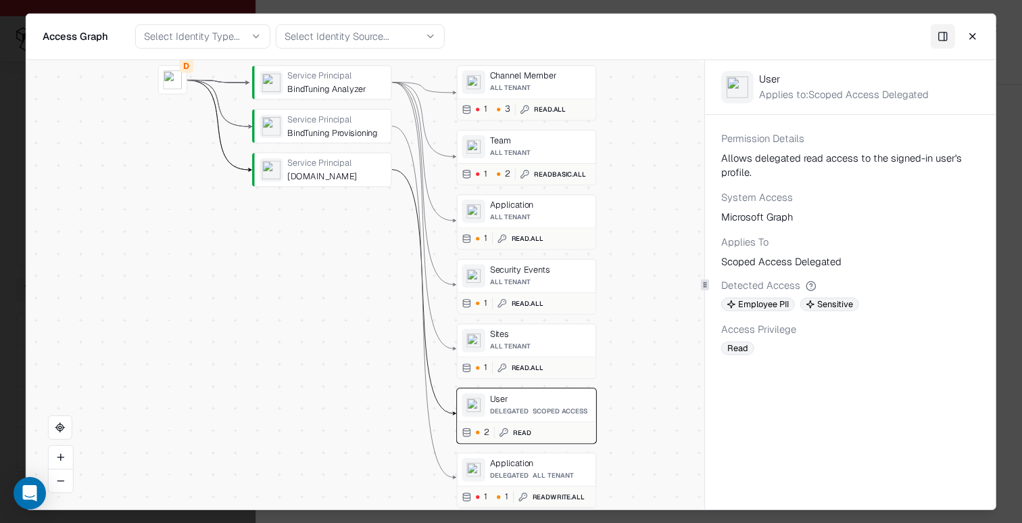
drag, startPoint x: 607, startPoint y: 128, endPoint x: 608, endPoint y: 195, distance: 67.6
click at [608, 195] on div "Vendor D Identity ( 3 ) Service Principal BindTuning Analyzer Service Principal…" at bounding box center [365, 284] width 678 height 449
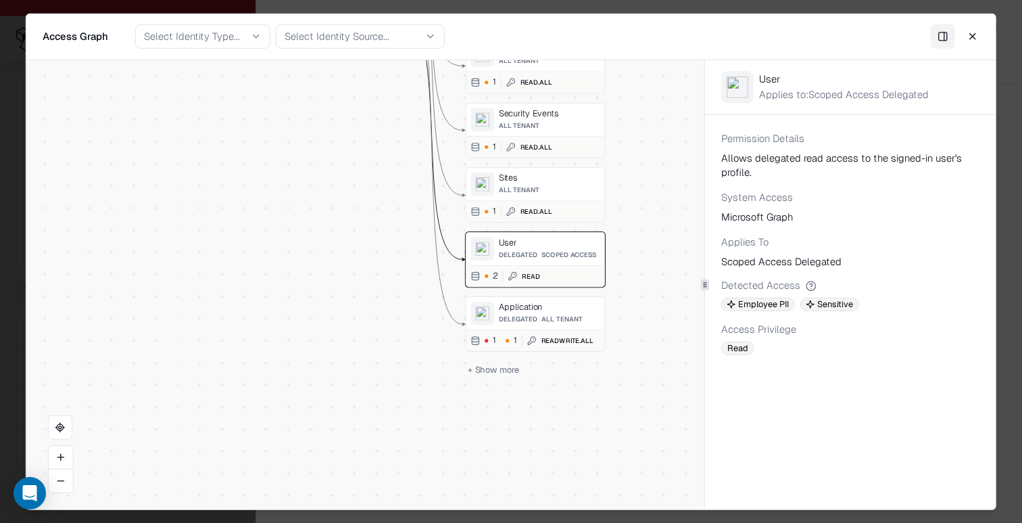
click at [560, 316] on span "All Tenant" at bounding box center [562, 318] width 41 height 8
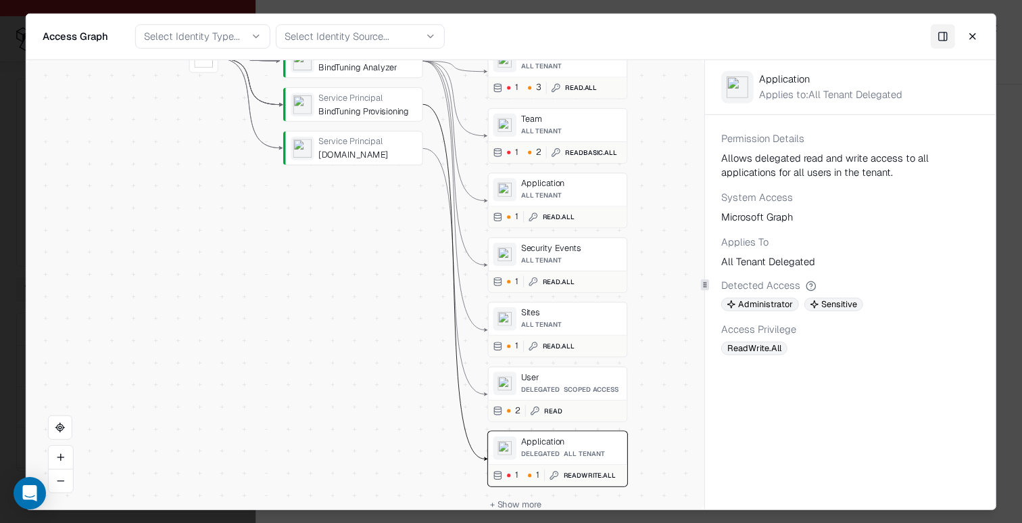
drag, startPoint x: 644, startPoint y: 281, endPoint x: 668, endPoint y: 393, distance: 114.1
click at [668, 441] on div "Vendor D Identity ( 3 ) Service Principal BindTuning Analyzer Service Principal…" at bounding box center [365, 284] width 678 height 449
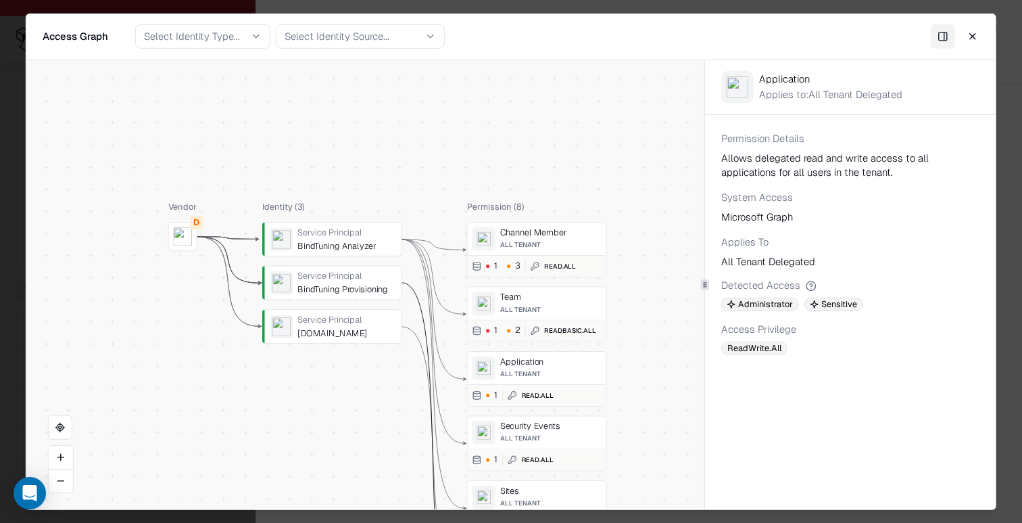
drag, startPoint x: 651, startPoint y: 208, endPoint x: 629, endPoint y: 385, distance: 177.9
click at [629, 385] on div "Vendor D Identity ( 3 ) Service Principal BindTuning Analyzer Service Principal…" at bounding box center [365, 284] width 678 height 449
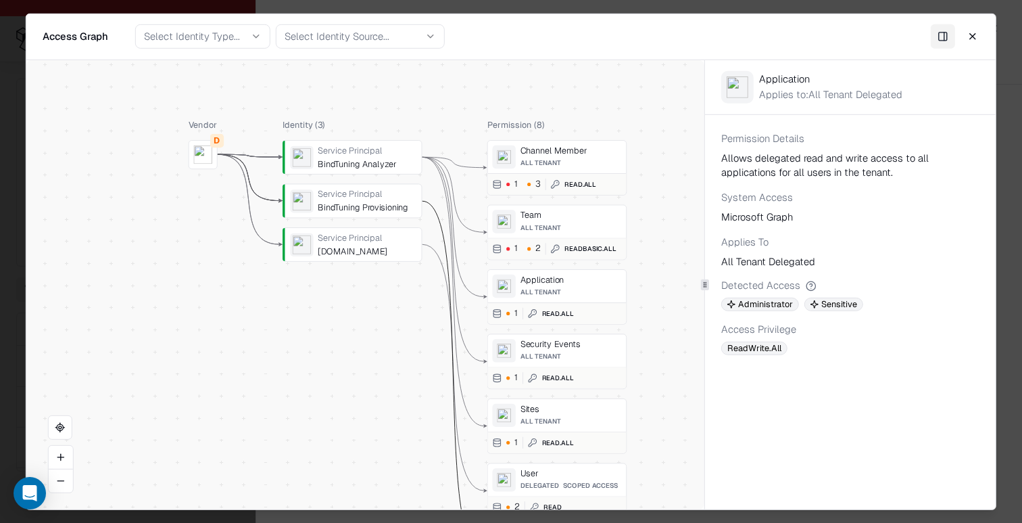
drag, startPoint x: 634, startPoint y: 333, endPoint x: 659, endPoint y: 253, distance: 83.8
click at [651, 257] on div "Vendor D Identity ( 3 ) Service Principal BindTuning Analyzer Service Principal…" at bounding box center [365, 284] width 678 height 449
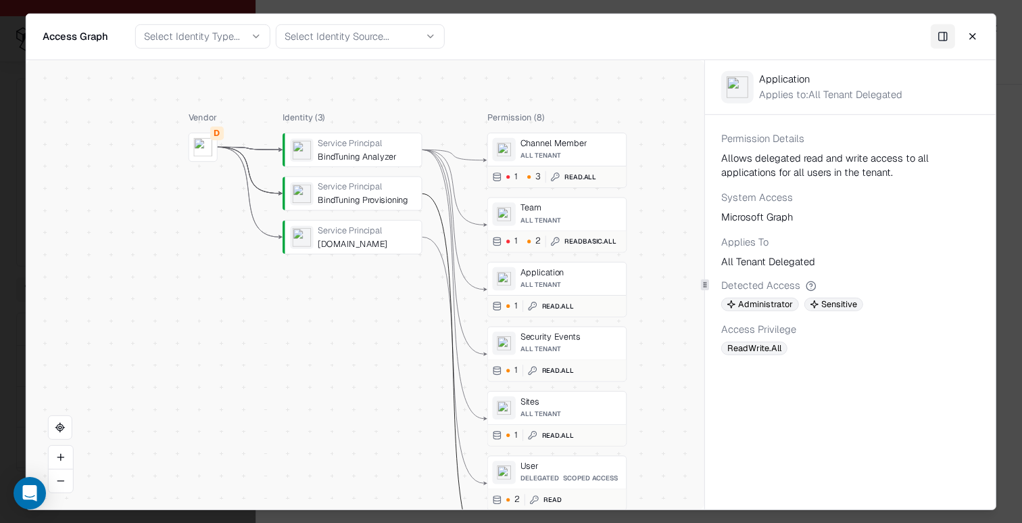
click at [977, 40] on button "Close" at bounding box center [973, 36] width 24 height 24
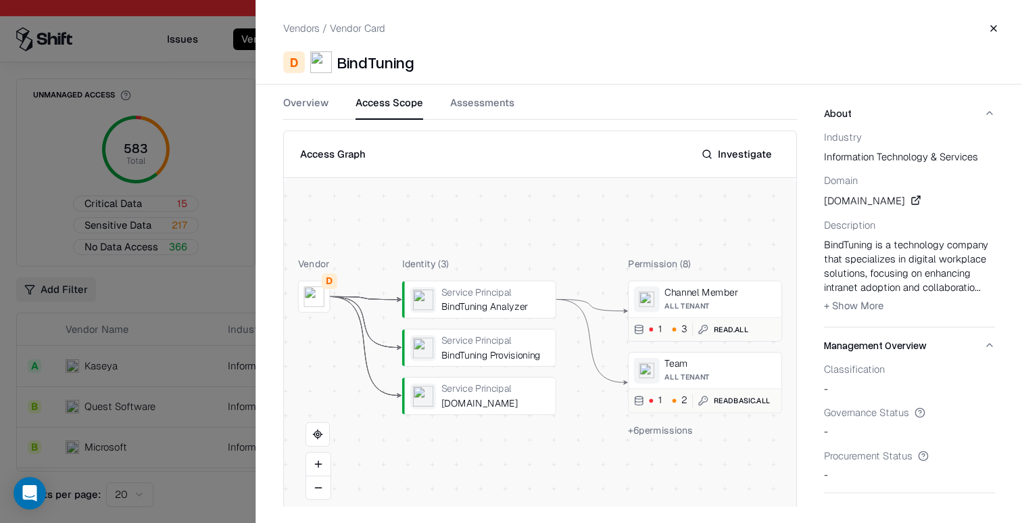
click at [201, 266] on div at bounding box center [511, 261] width 1022 height 523
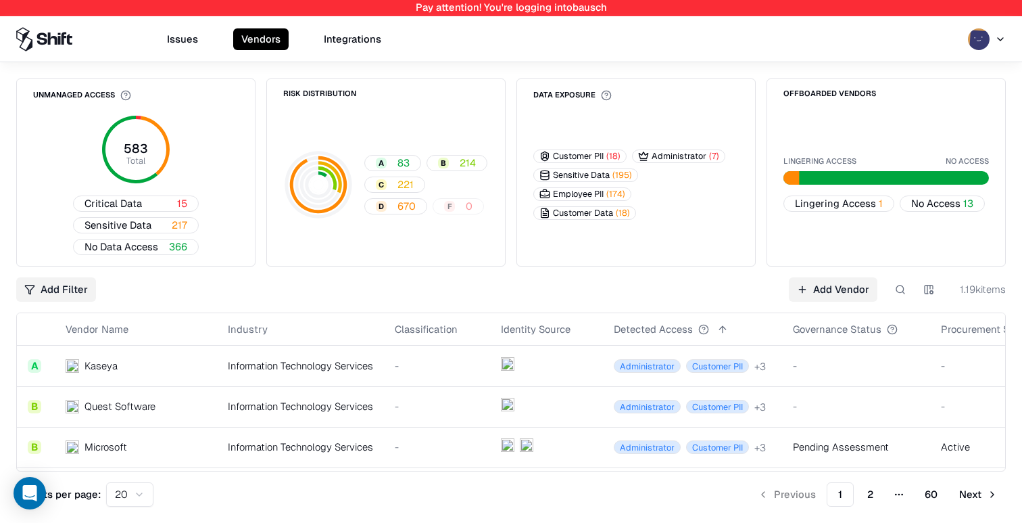
click at [183, 35] on button "Issues" at bounding box center [182, 39] width 47 height 22
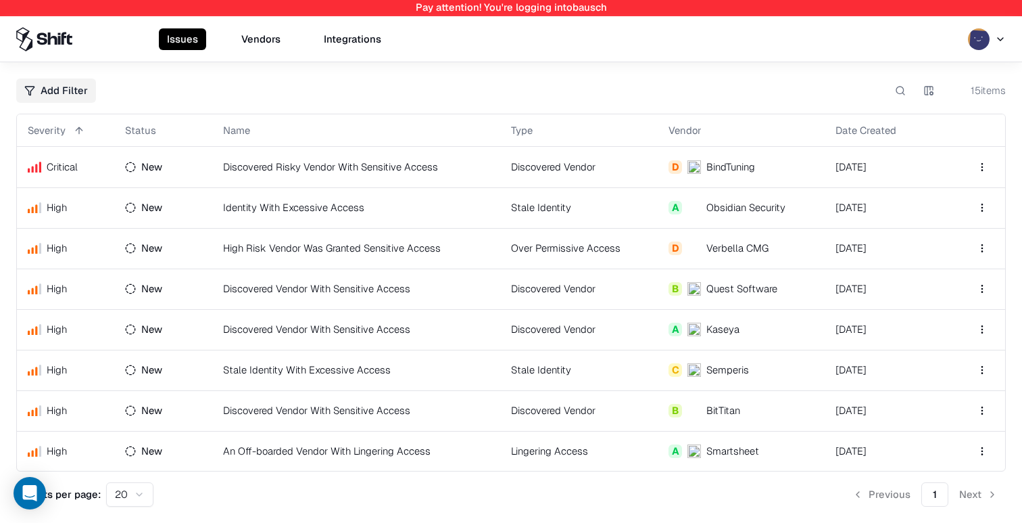
click at [344, 378] on td "Stale Identity With Excessive Access" at bounding box center [356, 370] width 288 height 41
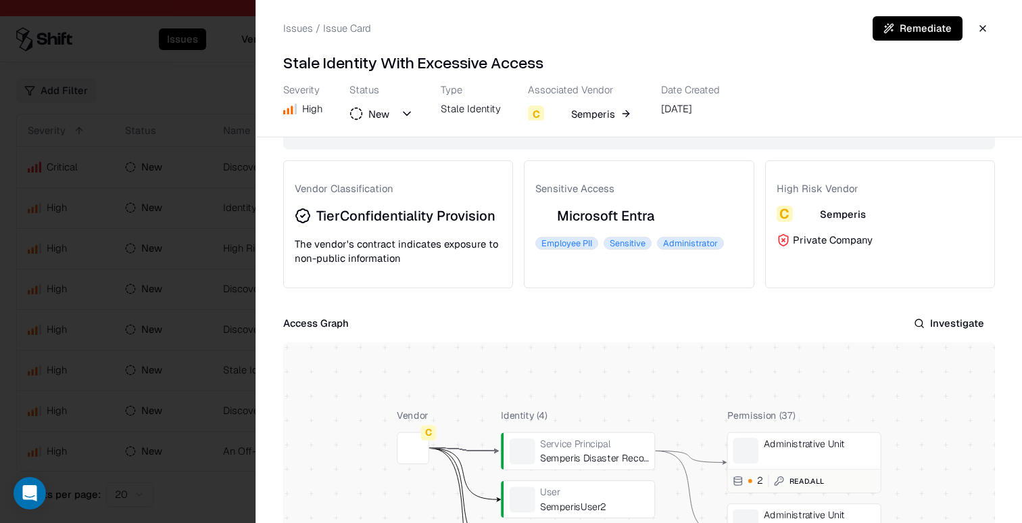
scroll to position [157, 0]
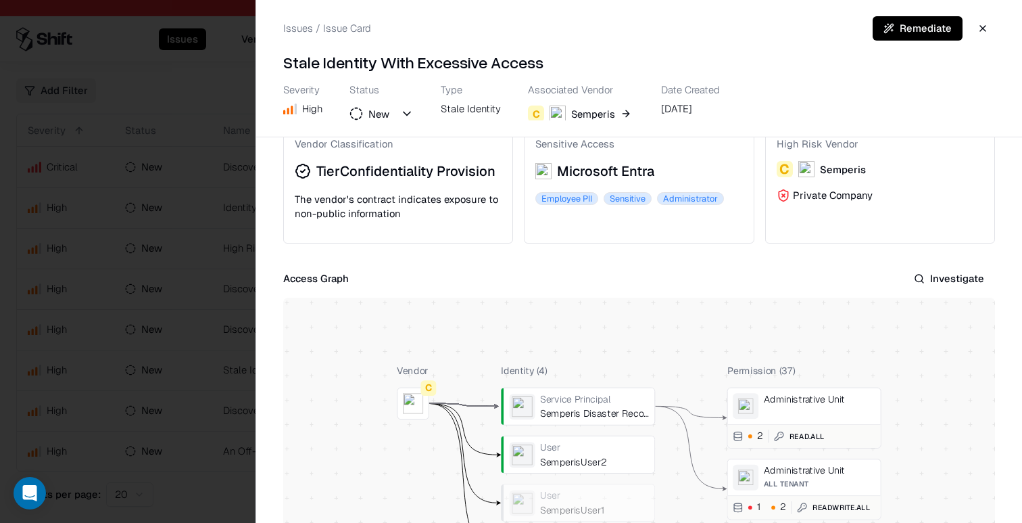
click at [971, 291] on button "Investigate" at bounding box center [949, 278] width 92 height 24
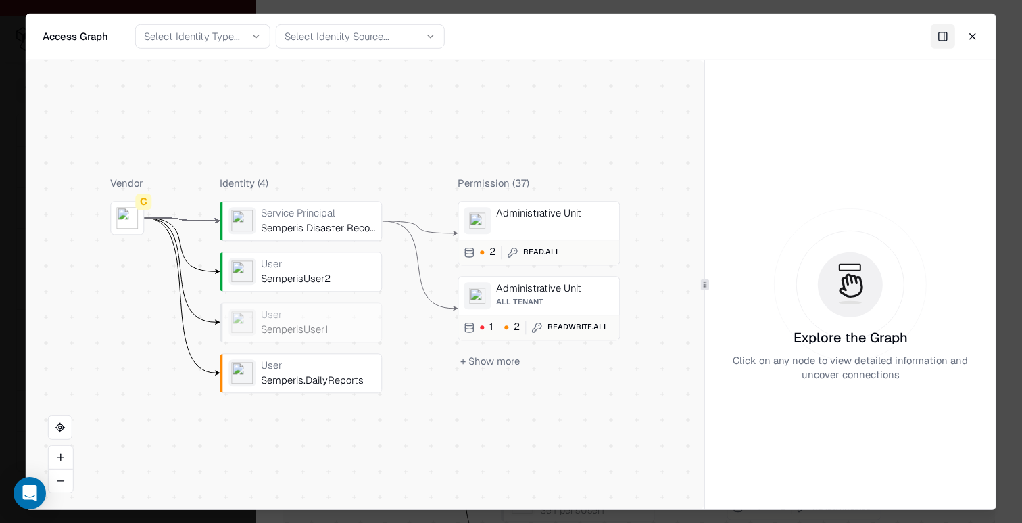
click at [490, 366] on button "+ Show more" at bounding box center [490, 361] width 65 height 20
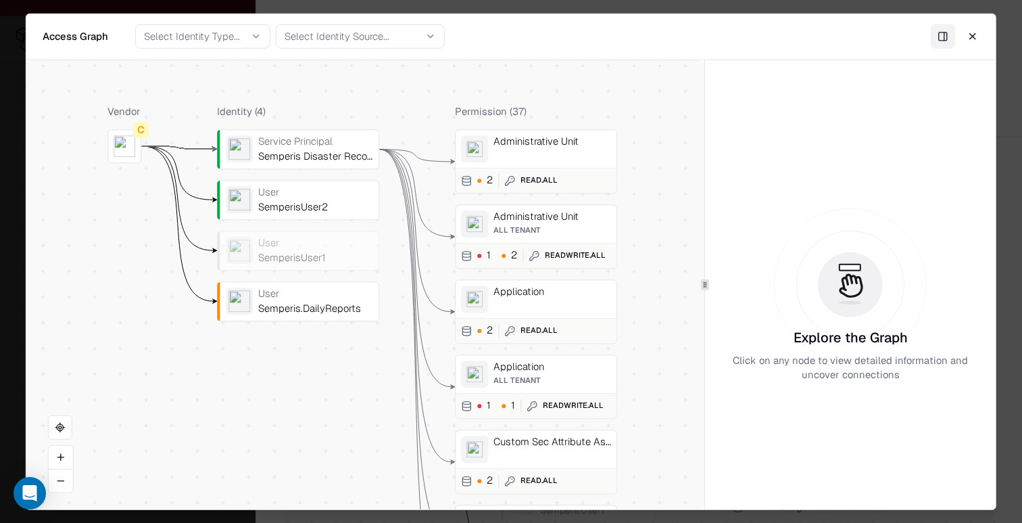
drag, startPoint x: 412, startPoint y: 370, endPoint x: 409, endPoint y: 300, distance: 69.7
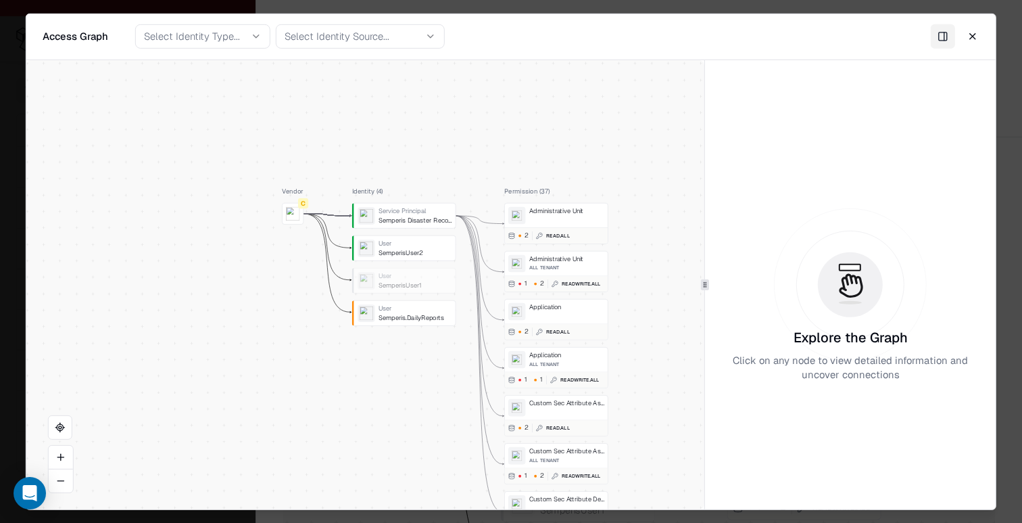
click at [407, 321] on div "Semperis.DailyReports" at bounding box center [416, 318] width 74 height 8
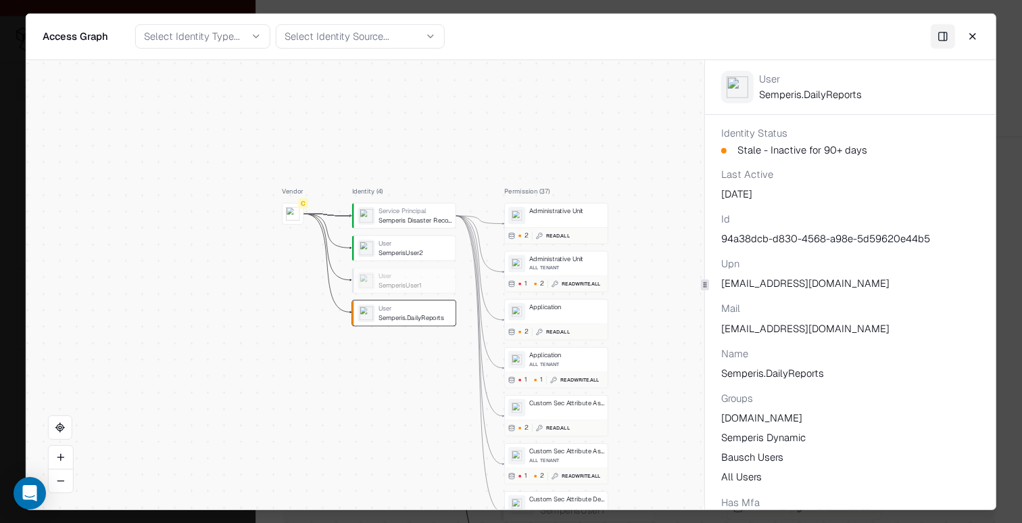
click at [789, 149] on div "Stale - Inactive for 90+ days" at bounding box center [803, 150] width 130 height 11
click at [816, 241] on div "94a38dcb-d830-4568-a98e-5d59620e44b5" at bounding box center [851, 238] width 258 height 14
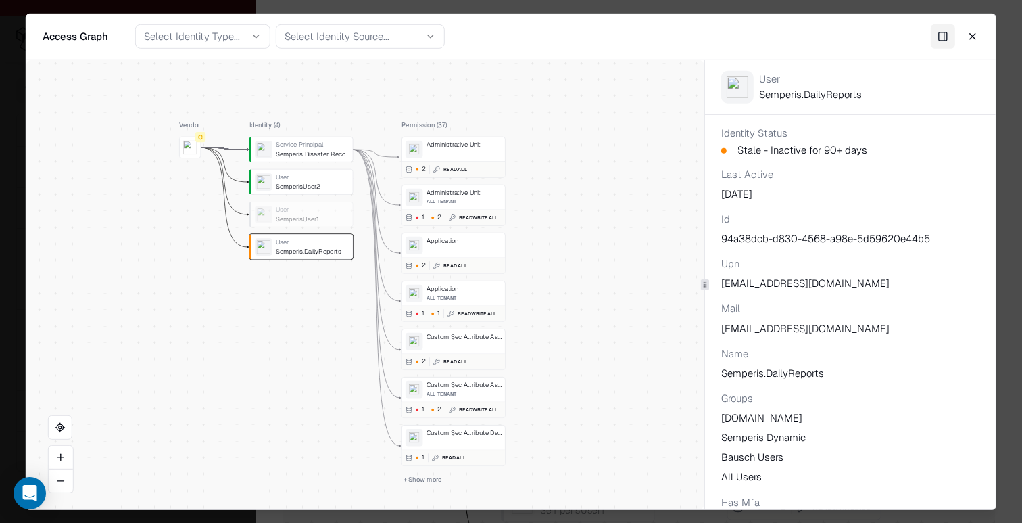
drag, startPoint x: 373, startPoint y: 354, endPoint x: 271, endPoint y: 288, distance: 122.3
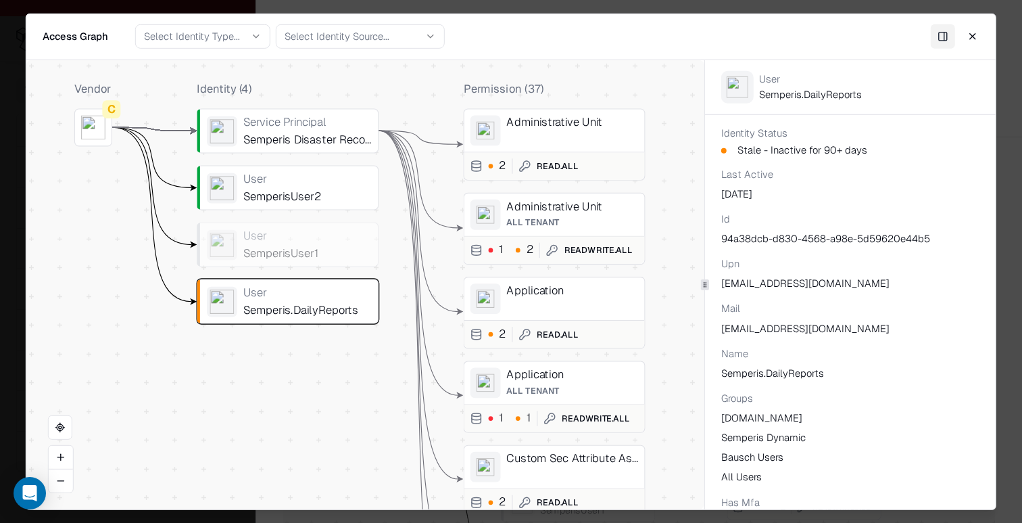
click at [268, 183] on div "User" at bounding box center [307, 179] width 128 height 14
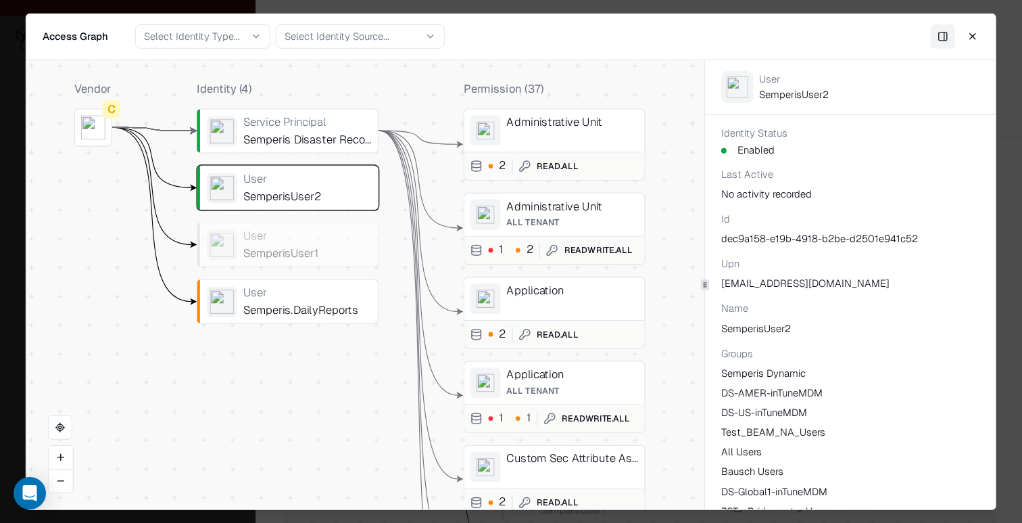
click at [266, 126] on div "Service Principal" at bounding box center [307, 122] width 128 height 14
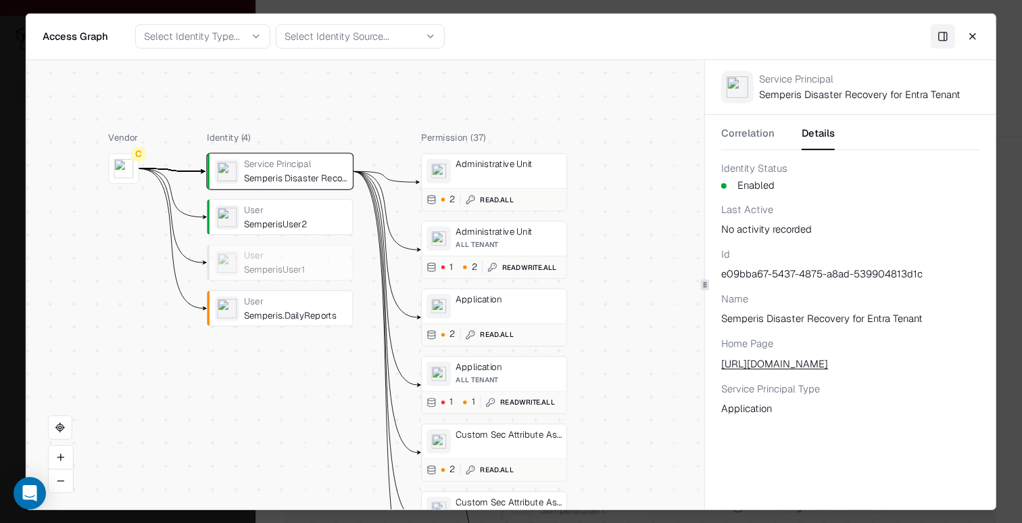
click at [258, 404] on div "Identity ( 4 ) Service Principal Semperis Disaster Recovery for Entra Tenant Us…" at bounding box center [280, 387] width 146 height 513
click at [971, 34] on button "Close" at bounding box center [973, 36] width 24 height 24
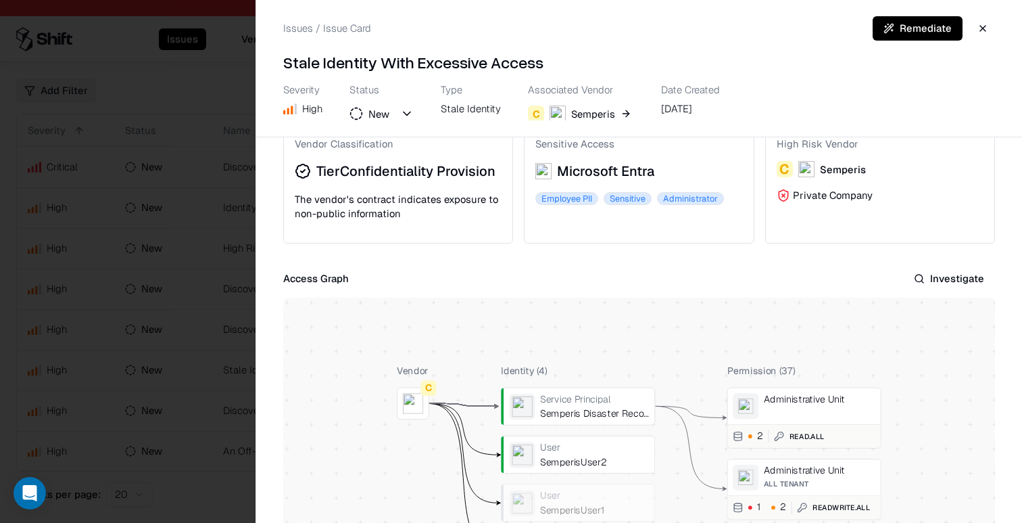
click at [950, 291] on button "Investigate" at bounding box center [949, 278] width 92 height 24
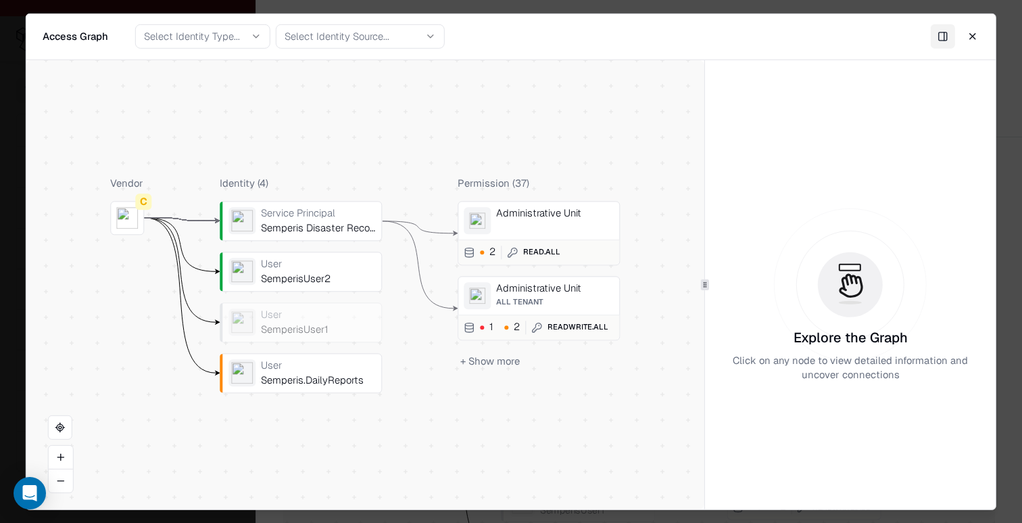
click at [475, 360] on button "+ Show more" at bounding box center [490, 361] width 65 height 20
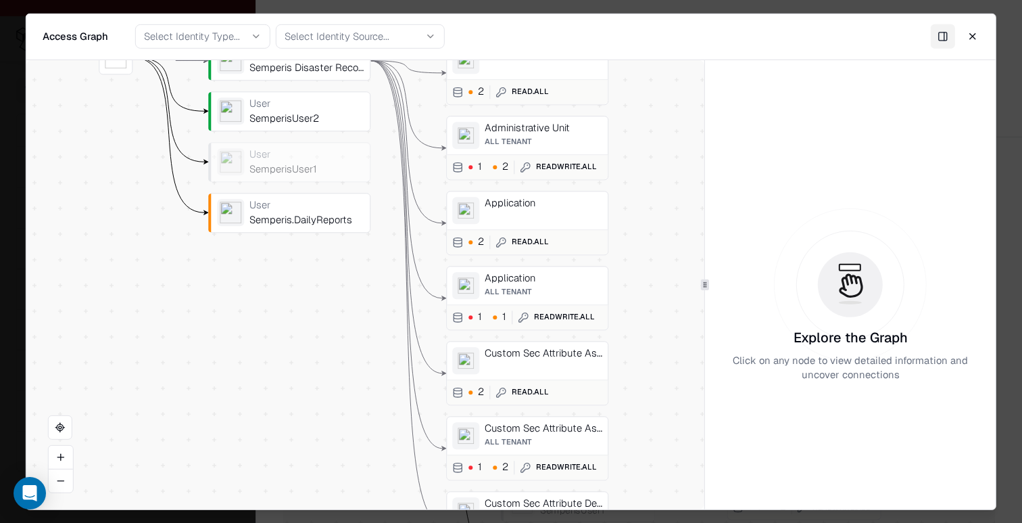
click at [493, 367] on div "Custom Sec Attribute Assignment" at bounding box center [544, 360] width 118 height 27
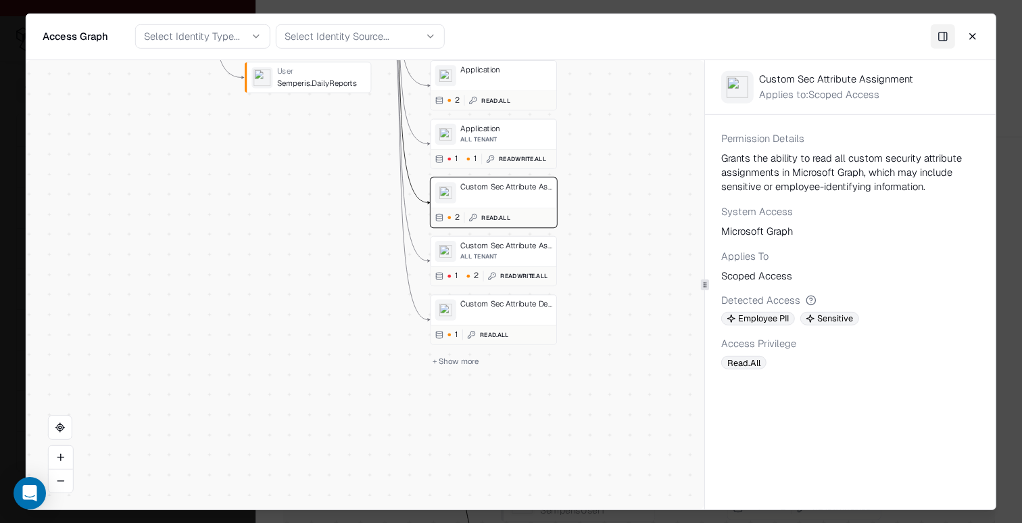
click at [512, 299] on div "Custom Sec Attribute Definition" at bounding box center [507, 303] width 92 height 9
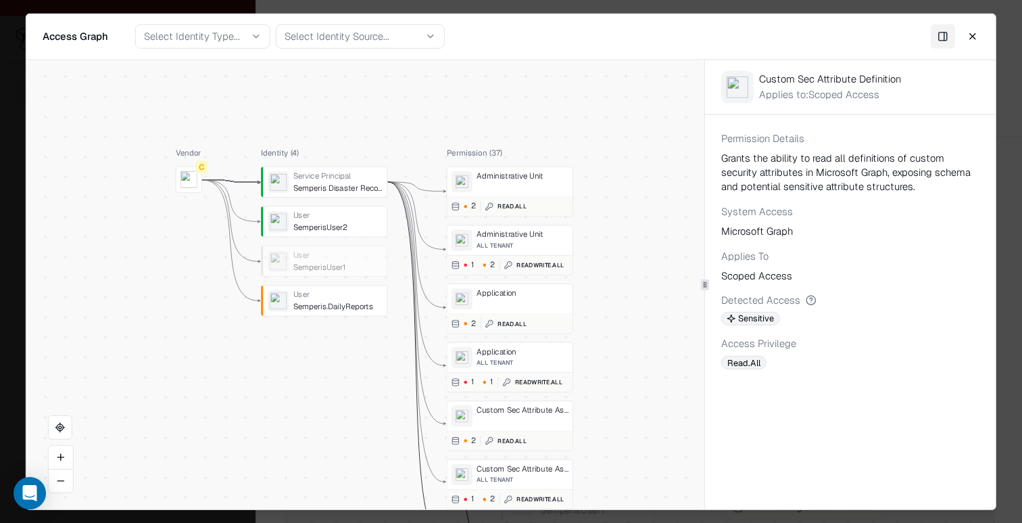
click at [316, 298] on div "User" at bounding box center [338, 293] width 90 height 9
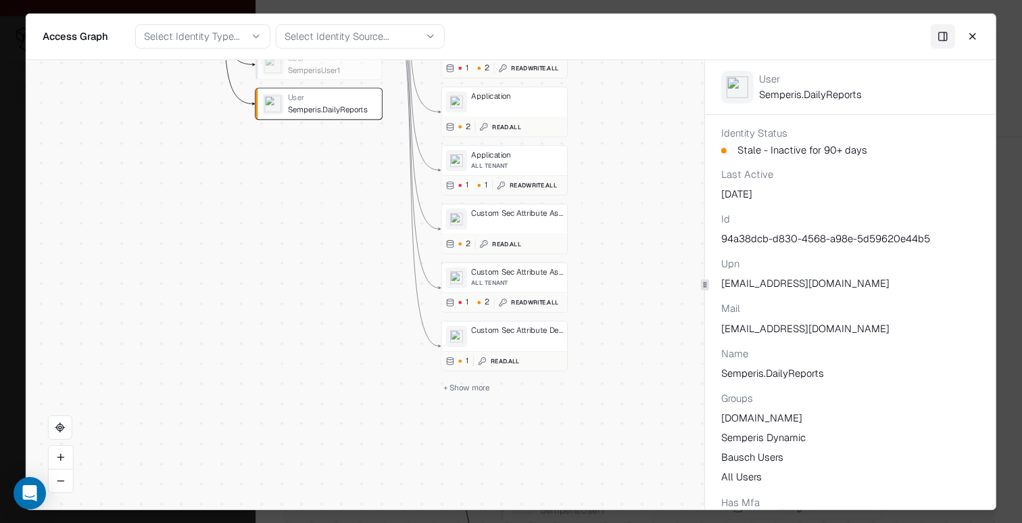
drag, startPoint x: 673, startPoint y: 406, endPoint x: 666, endPoint y: 204, distance: 201.6
click at [666, 204] on div "Vendor C Identity ( 4 ) Service Principal Semperis Disaster Recovery for Entra …" at bounding box center [365, 284] width 678 height 449
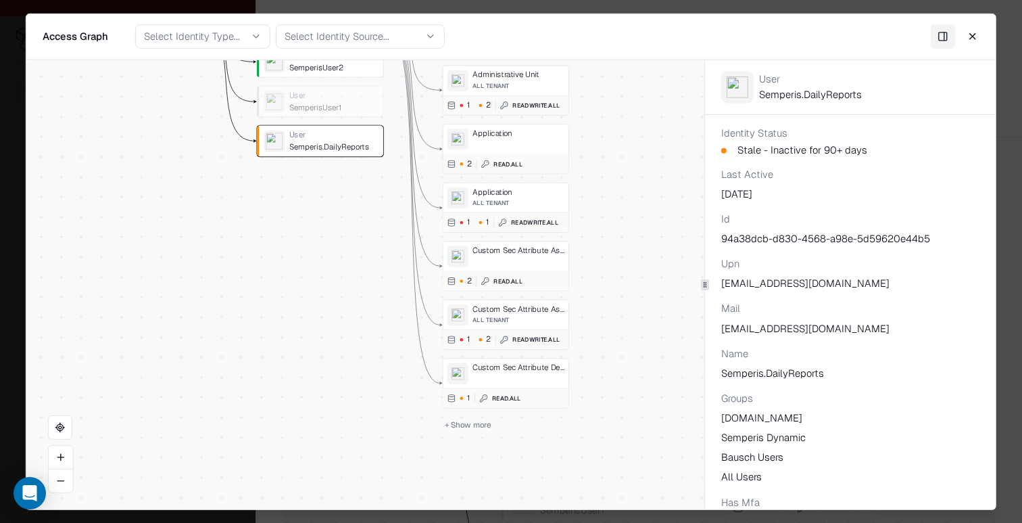
drag, startPoint x: 666, startPoint y: 204, endPoint x: 669, endPoint y: 249, distance: 44.7
click at [669, 249] on div "Vendor C Identity ( 4 ) Service Principal Semperis Disaster Recovery for Entra …" at bounding box center [365, 284] width 678 height 449
click at [469, 428] on button "+ Show more" at bounding box center [468, 427] width 51 height 16
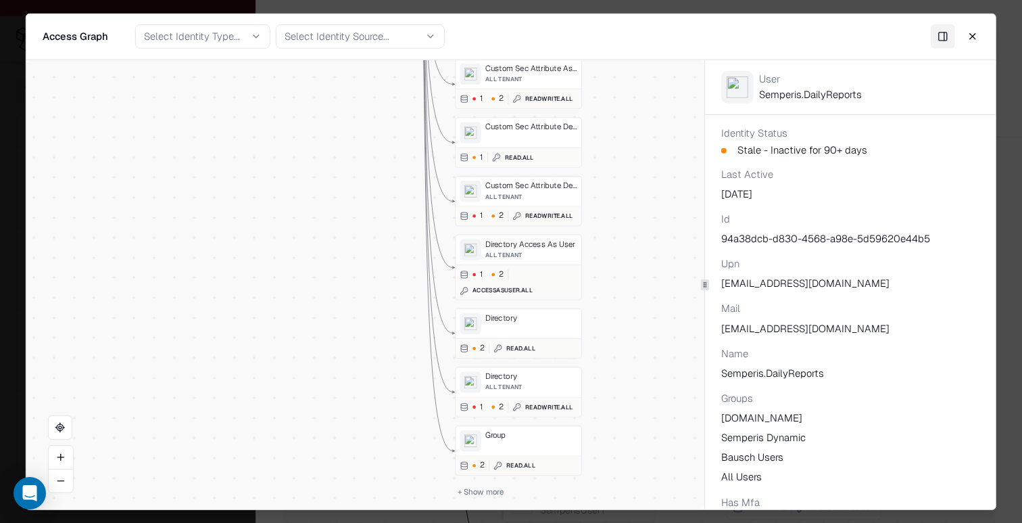
drag, startPoint x: 528, startPoint y: 312, endPoint x: 528, endPoint y: 341, distance: 28.4
click at [577, 289] on div "1 2 AccessAsUser.All" at bounding box center [519, 282] width 117 height 26
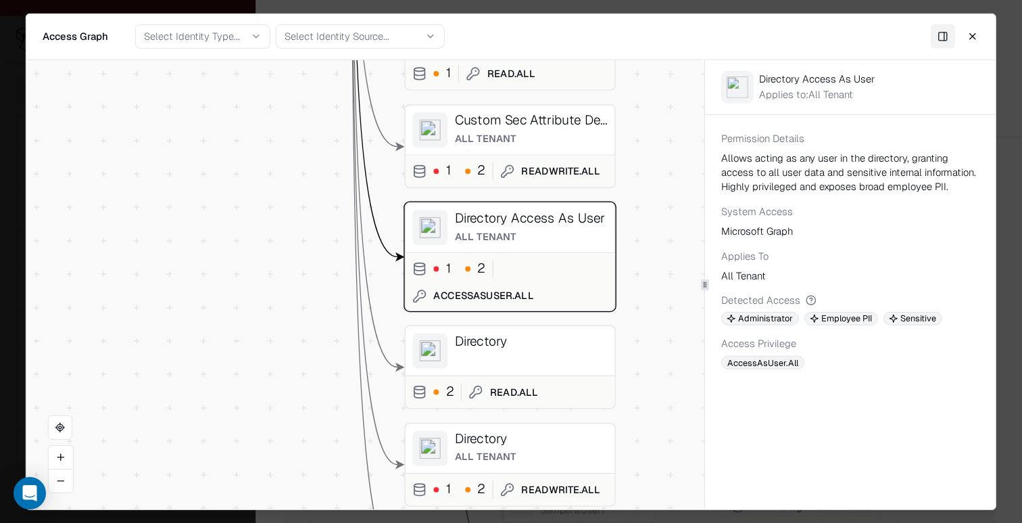
click at [626, 247] on div "Vendor C Identity ( 4 ) Service Principal Semperis Disaster Recovery for Entra …" at bounding box center [365, 284] width 678 height 449
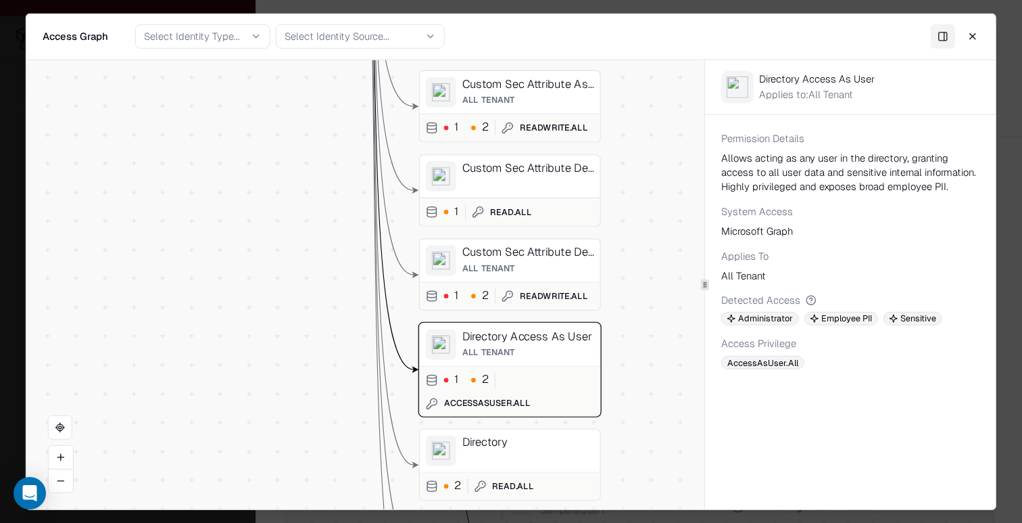
drag, startPoint x: 639, startPoint y: 202, endPoint x: 615, endPoint y: 322, distance: 122.1
click at [615, 322] on div "Vendor C Identity ( 4 ) Service Principal Semperis Disaster Recovery for Entra …" at bounding box center [365, 284] width 678 height 449
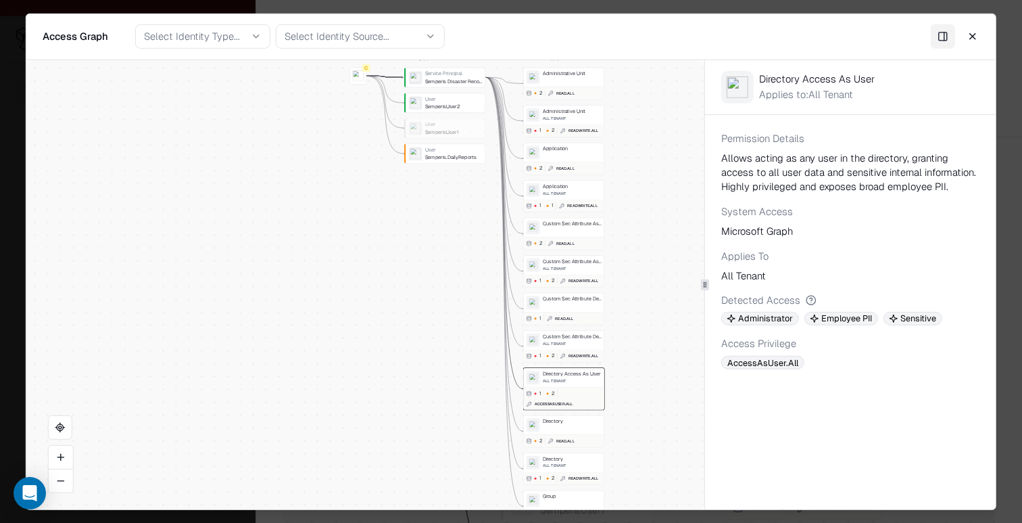
drag, startPoint x: 615, startPoint y: 322, endPoint x: 615, endPoint y: 358, distance: 36.5
click at [615, 358] on div "Vendor C Identity ( 4 ) Service Principal Semperis Disaster Recovery for Entra …" at bounding box center [365, 284] width 678 height 449
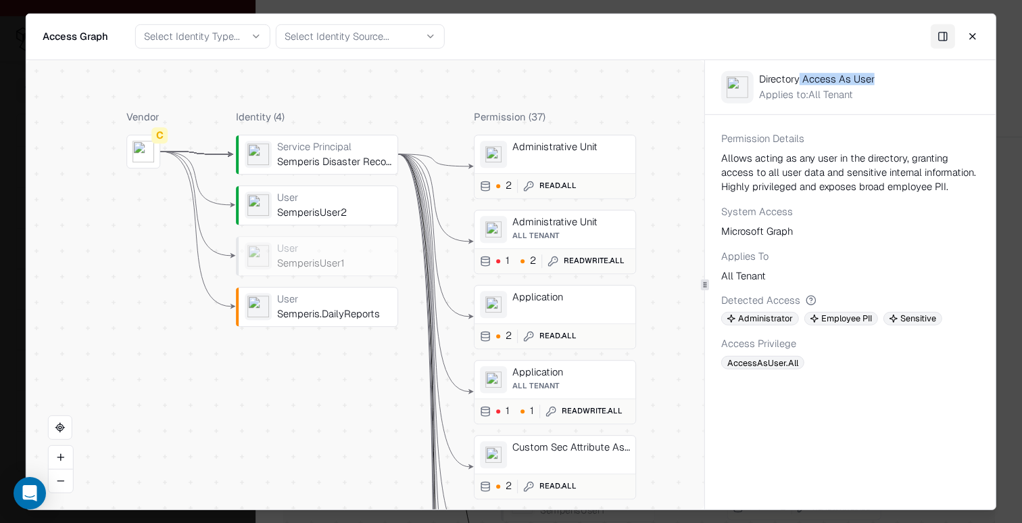
drag, startPoint x: 798, startPoint y: 83, endPoint x: 912, endPoint y: 87, distance: 114.4
click at [912, 87] on div "Directory Access As User Applies to: All Tenant" at bounding box center [850, 87] width 291 height 54
drag, startPoint x: 808, startPoint y: 93, endPoint x: 922, endPoint y: 93, distance: 114.3
click at [922, 93] on div "Directory Access As User Applies to: All Tenant" at bounding box center [850, 87] width 291 height 54
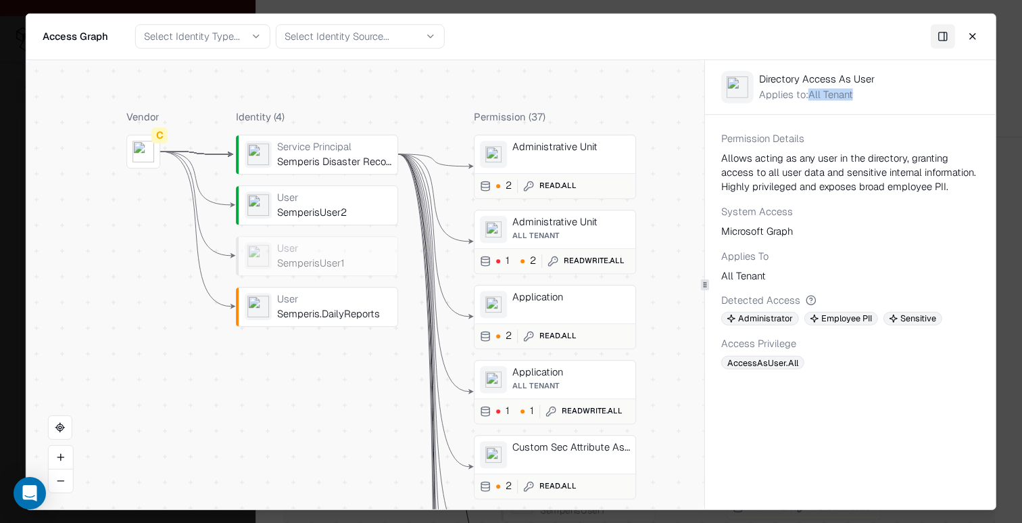
click at [922, 93] on div "Directory Access As User Applies to: All Tenant" at bounding box center [850, 87] width 291 height 54
click at [972, 29] on button "Close" at bounding box center [973, 36] width 24 height 24
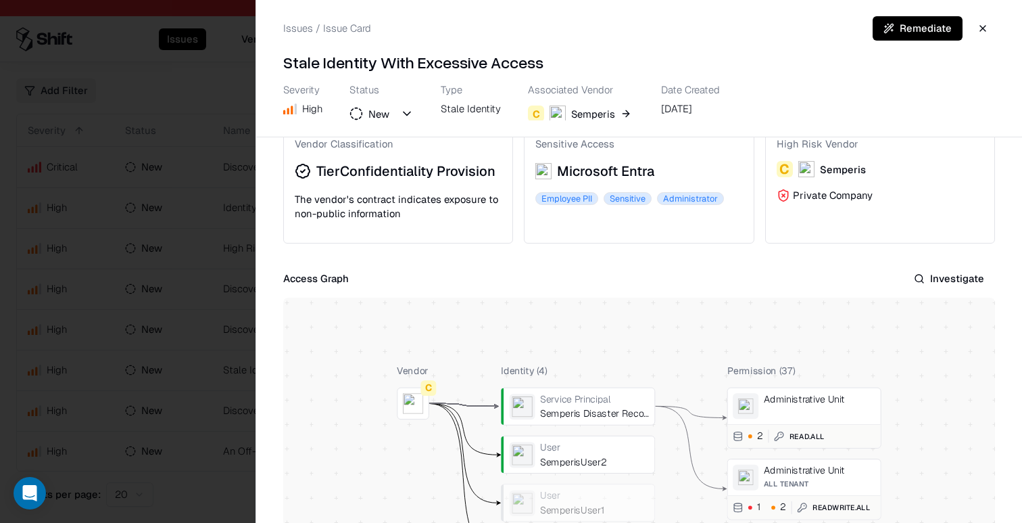
click at [244, 312] on div at bounding box center [511, 261] width 1022 height 523
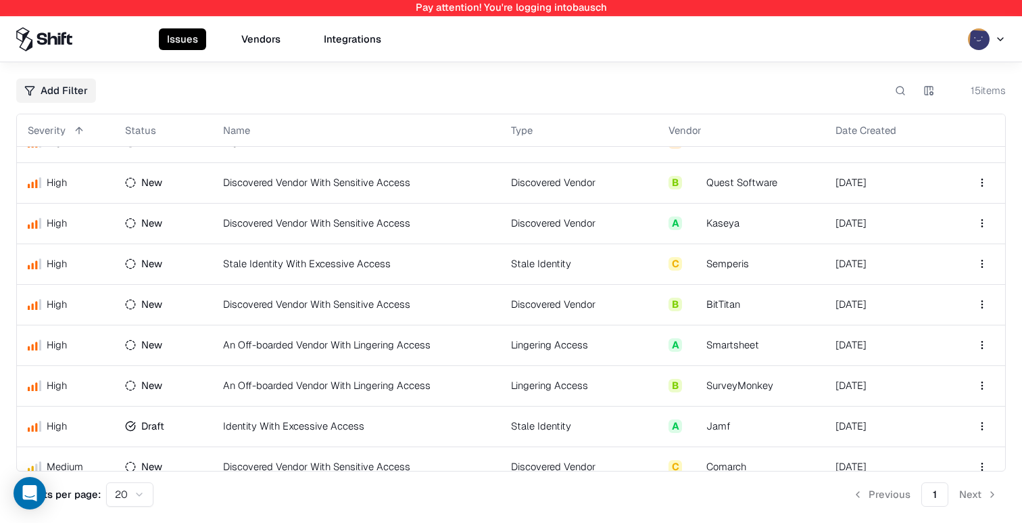
scroll to position [285, 0]
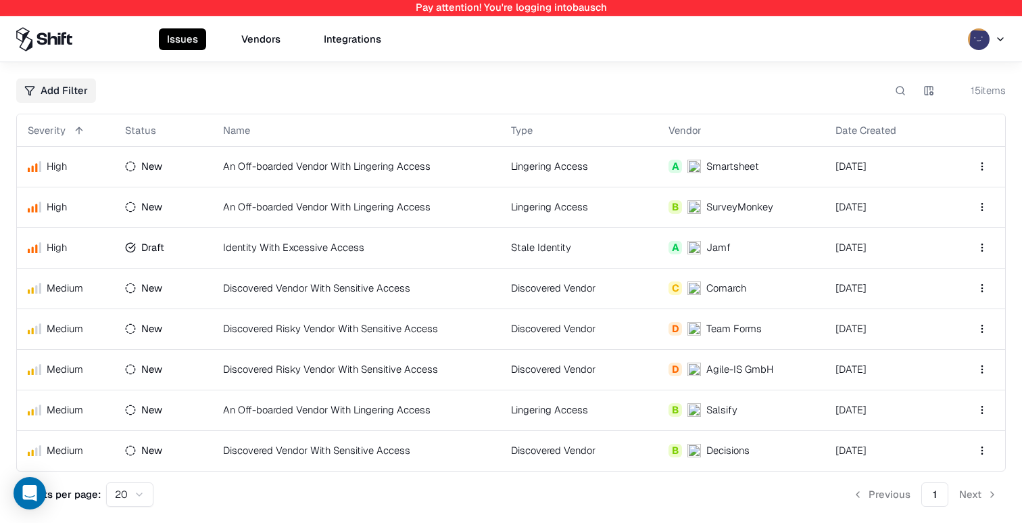
click at [258, 374] on td "Discovered Risky Vendor With Sensitive Access" at bounding box center [356, 369] width 288 height 41
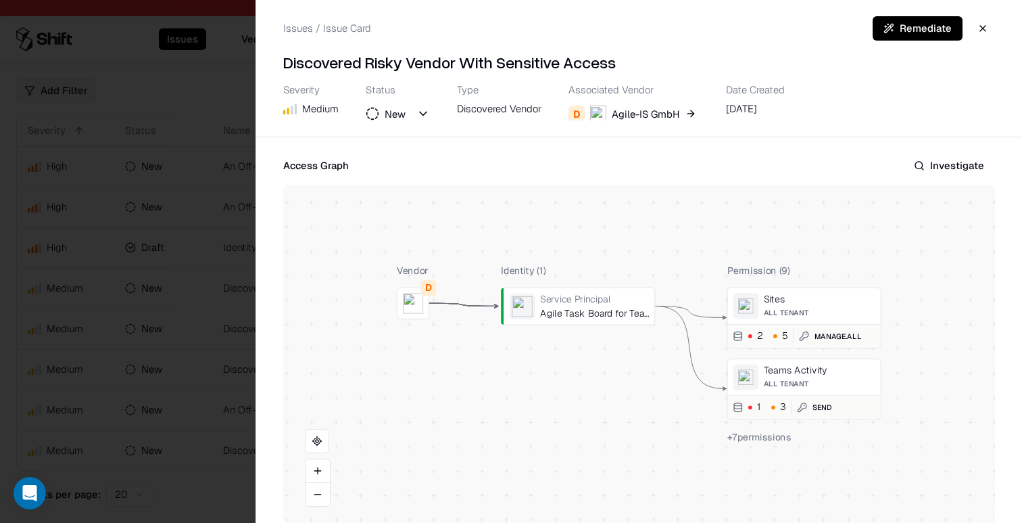
scroll to position [306, 0]
click at [0, 0] on button at bounding box center [0, 0] width 0 height 0
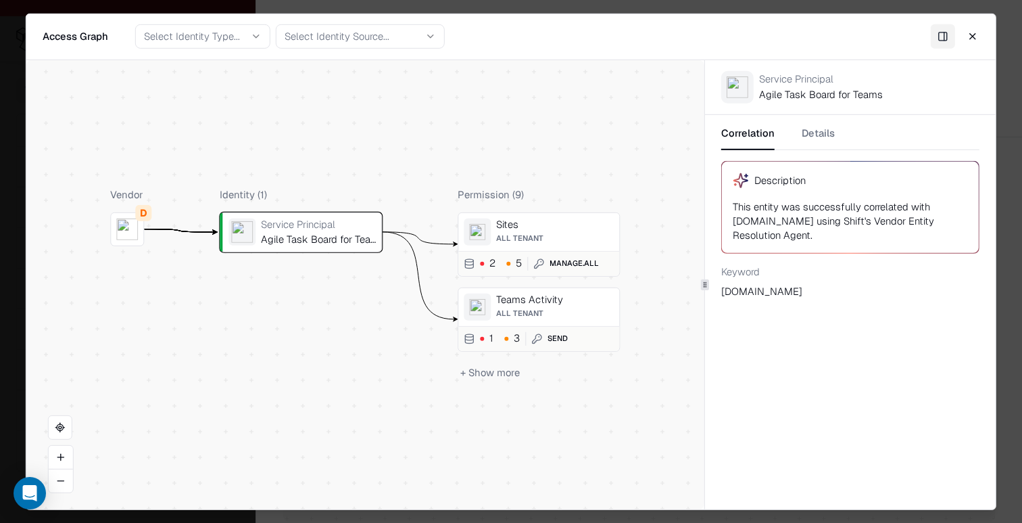
click at [809, 129] on button "Details" at bounding box center [818, 137] width 33 height 24
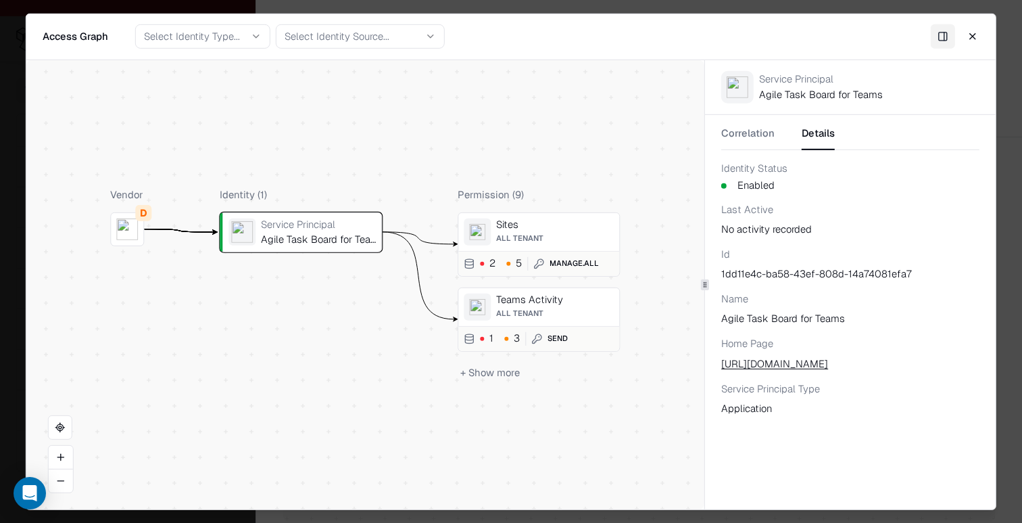
click at [573, 317] on div "All Tenant" at bounding box center [555, 312] width 118 height 9
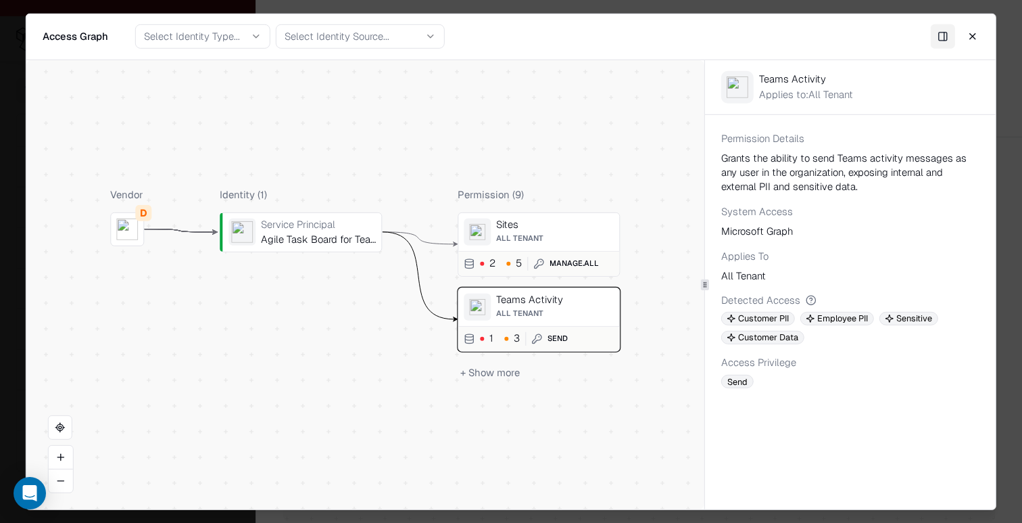
click at [582, 218] on div "Sites" at bounding box center [555, 224] width 118 height 12
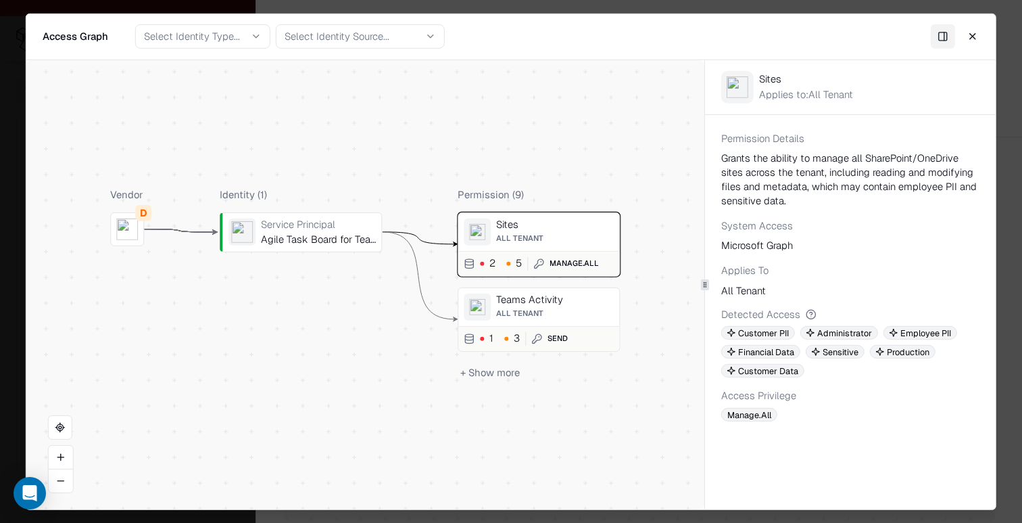
click at [497, 374] on button "+ Show more" at bounding box center [490, 372] width 65 height 20
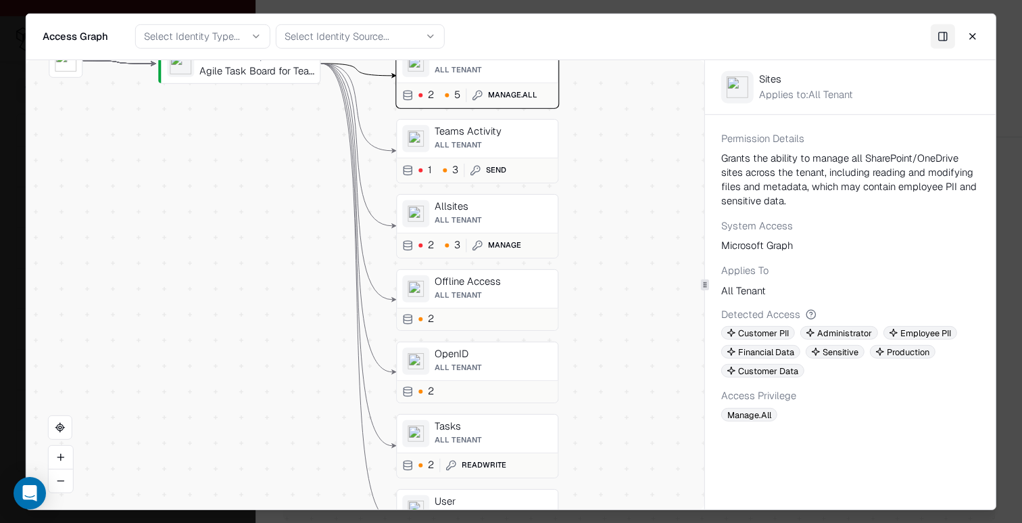
drag, startPoint x: 638, startPoint y: 247, endPoint x: 576, endPoint y: 78, distance: 179.5
click at [576, 78] on div "Vendor D Identity ( 1 ) Service Principal Agile Task Board for Teams Permission…" at bounding box center [365, 284] width 678 height 449
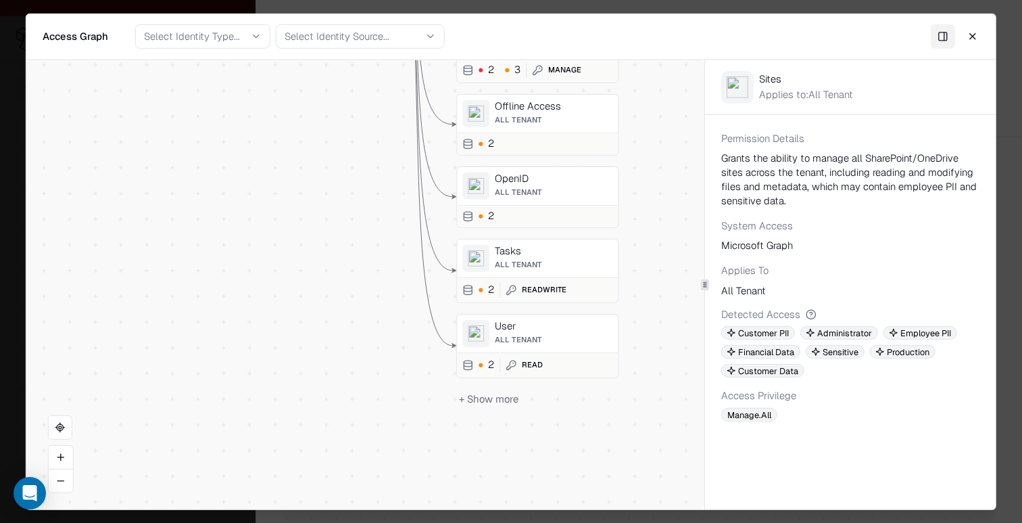
drag, startPoint x: 598, startPoint y: 326, endPoint x: 659, endPoint y: 148, distance: 188.2
click at [659, 147] on div "Vendor D Identity ( 1 ) Service Principal Agile Task Board for Teams Permission…" at bounding box center [365, 284] width 678 height 449
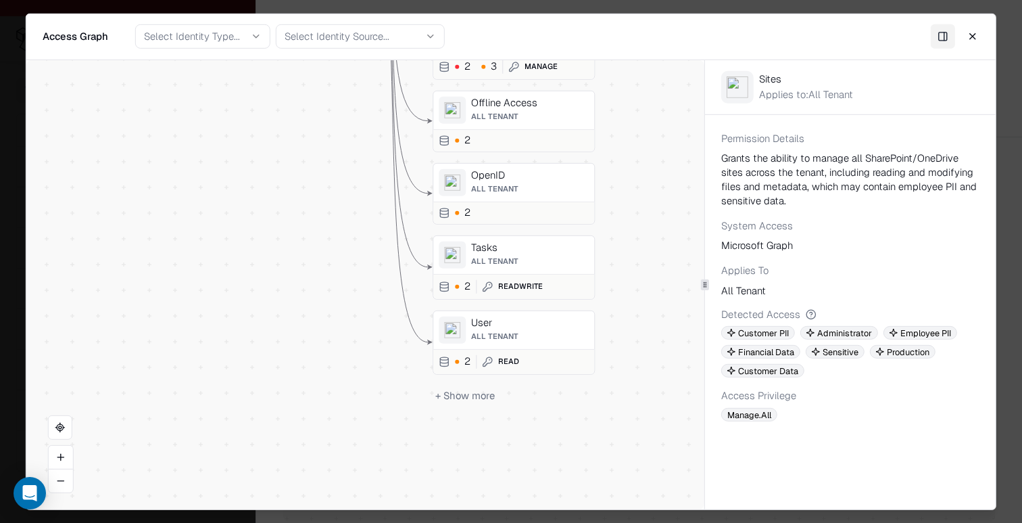
click at [469, 401] on button "+ Show more" at bounding box center [465, 395] width 65 height 20
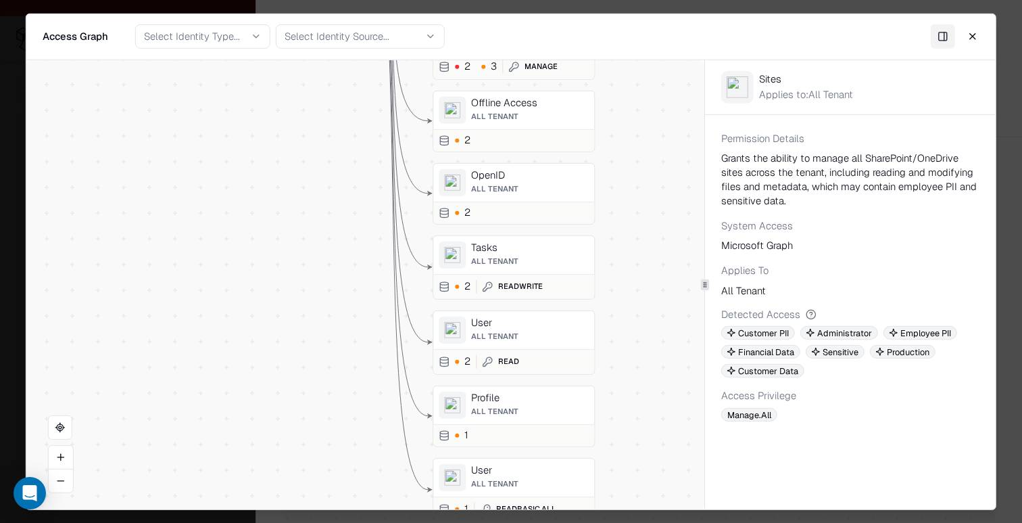
click at [513, 306] on div "Sites All Tenant 2 5 Manage.All Teams Activity All Tenant 1 3 Send Allsites All…" at bounding box center [514, 193] width 162 height 657
click at [513, 336] on span "All Tenant" at bounding box center [494, 335] width 47 height 9
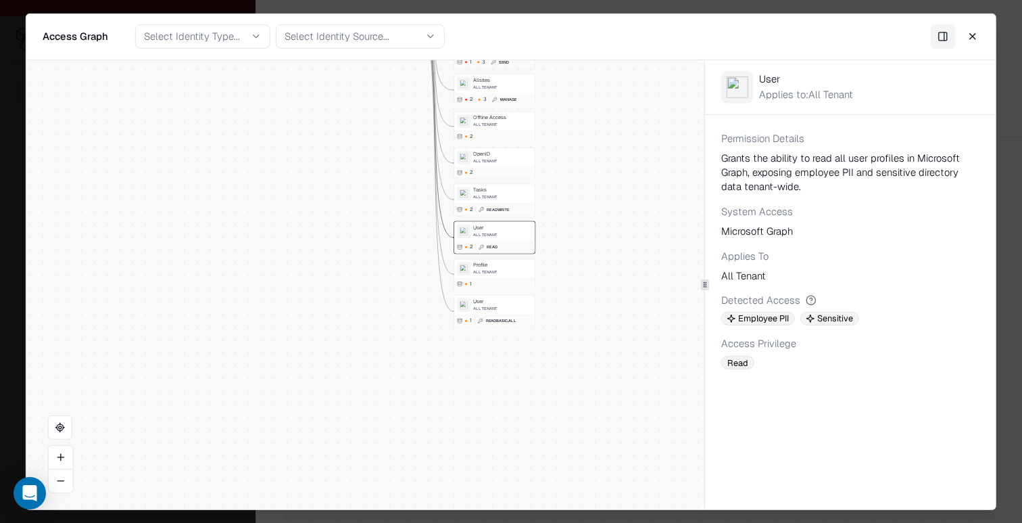
click at [502, 302] on div "User" at bounding box center [502, 301] width 59 height 6
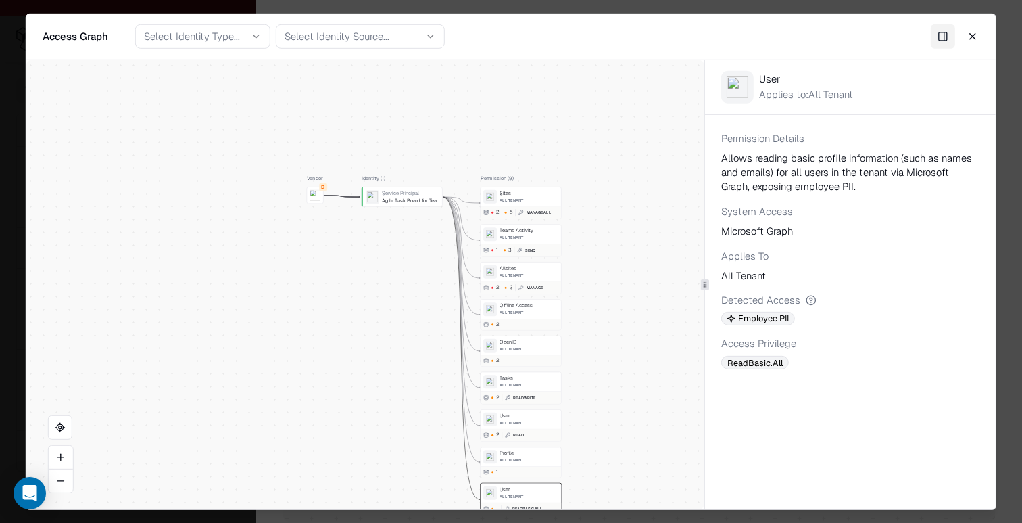
click at [516, 205] on div "Sites All Tenant 2 5 Manage.All" at bounding box center [521, 203] width 81 height 32
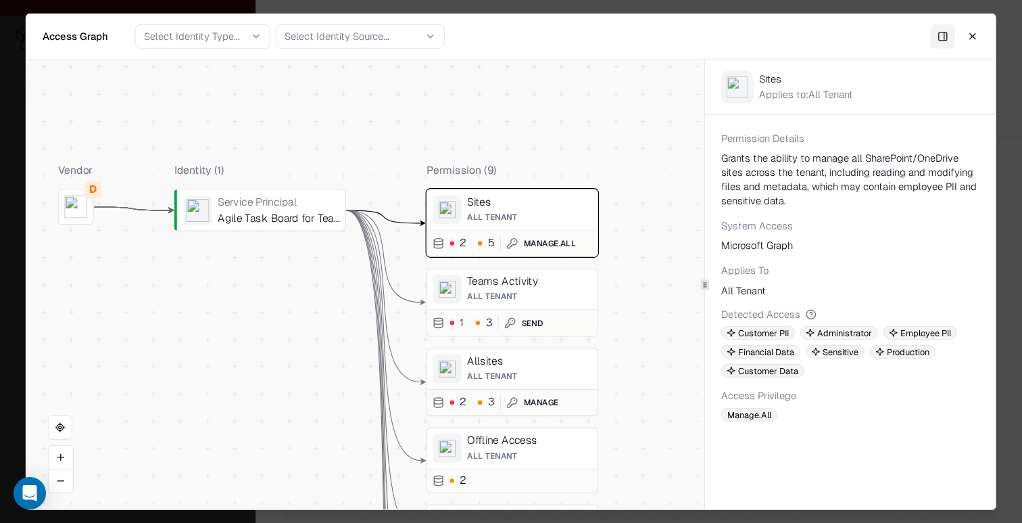
click at [979, 34] on button "Close" at bounding box center [973, 36] width 24 height 24
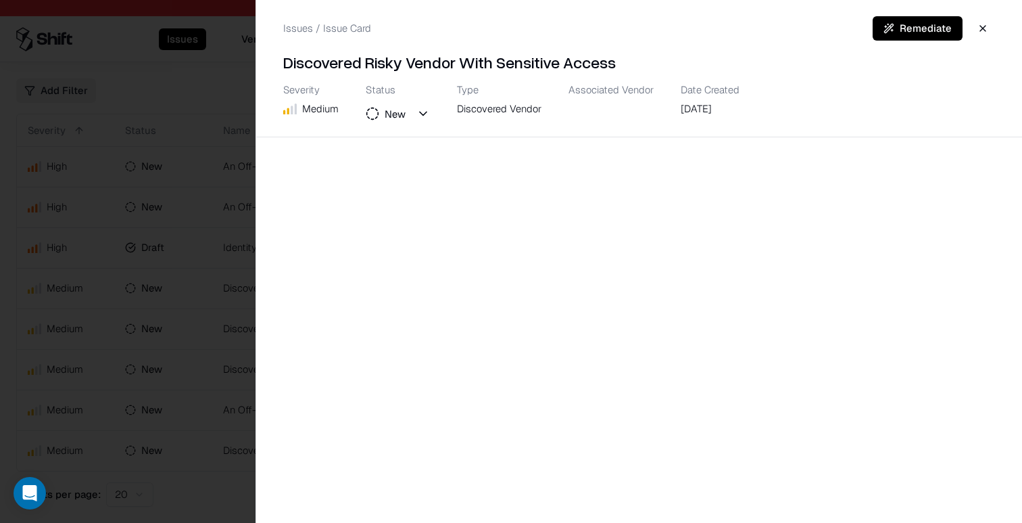
click at [68, 342] on div at bounding box center [511, 261] width 1022 height 523
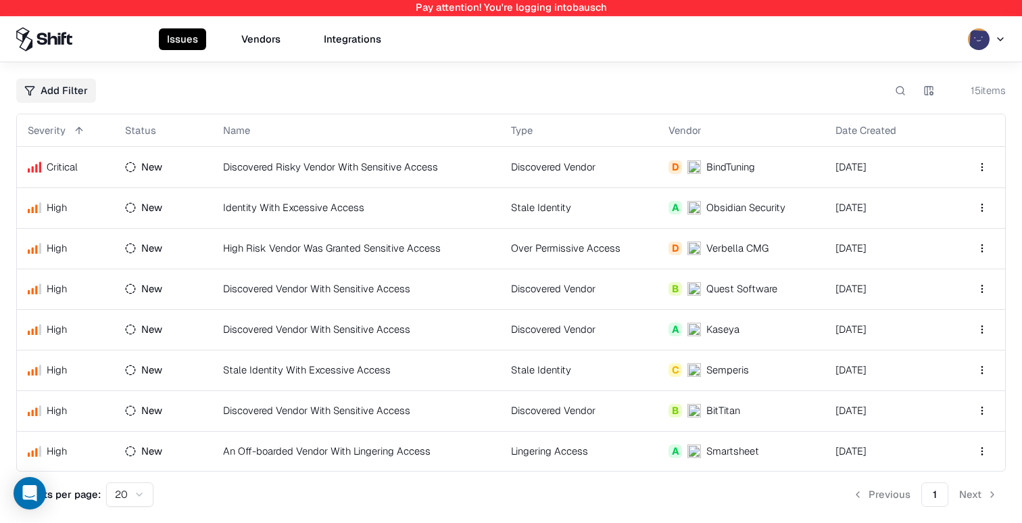
click at [243, 247] on td "High Risk Vendor Was Granted Sensitive Access" at bounding box center [356, 248] width 288 height 41
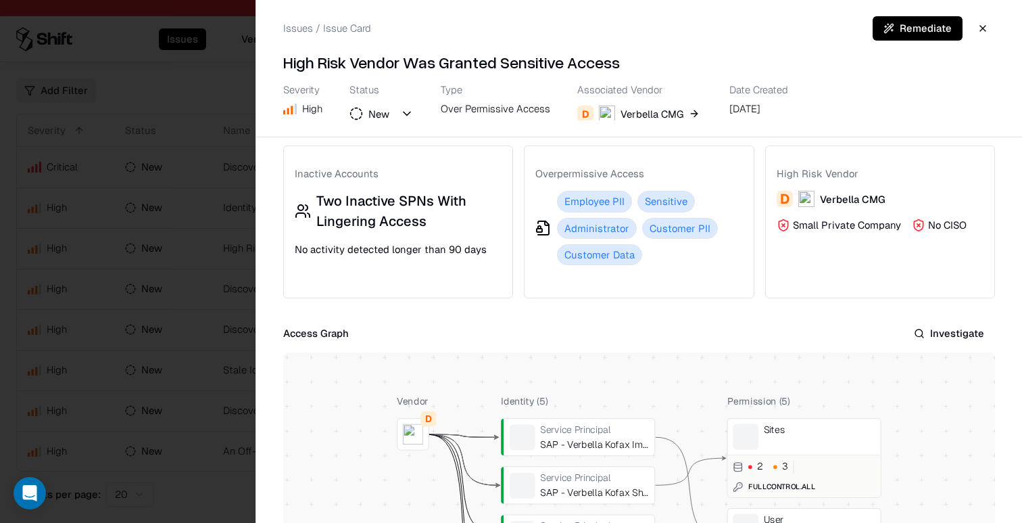
scroll to position [142, 0]
drag, startPoint x: 673, startPoint y: 274, endPoint x: 546, endPoint y: 187, distance: 153.8
click at [540, 184] on div "Overpermissive Access Employee PII Sensitive Administrator Customer PII Custome…" at bounding box center [639, 221] width 229 height 130
click at [594, 204] on div "Employee PII" at bounding box center [594, 200] width 75 height 21
drag, startPoint x: 553, startPoint y: 199, endPoint x: 655, endPoint y: 266, distance: 122.1
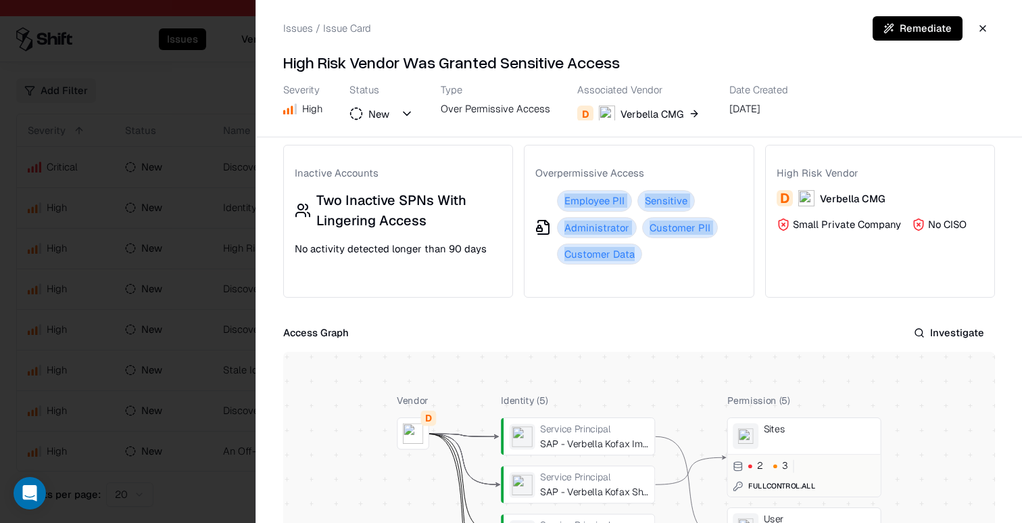
click at [655, 266] on div "Overpermissive Access Employee PII Sensitive Administrator Customer PII Custome…" at bounding box center [639, 221] width 229 height 130
drag, startPoint x: 657, startPoint y: 270, endPoint x: 553, endPoint y: 195, distance: 128.4
click at [553, 195] on div "Overpermissive Access Employee PII Sensitive Administrator Customer PII Custome…" at bounding box center [639, 221] width 229 height 130
click at [571, 210] on div "Employee PII" at bounding box center [594, 200] width 75 height 21
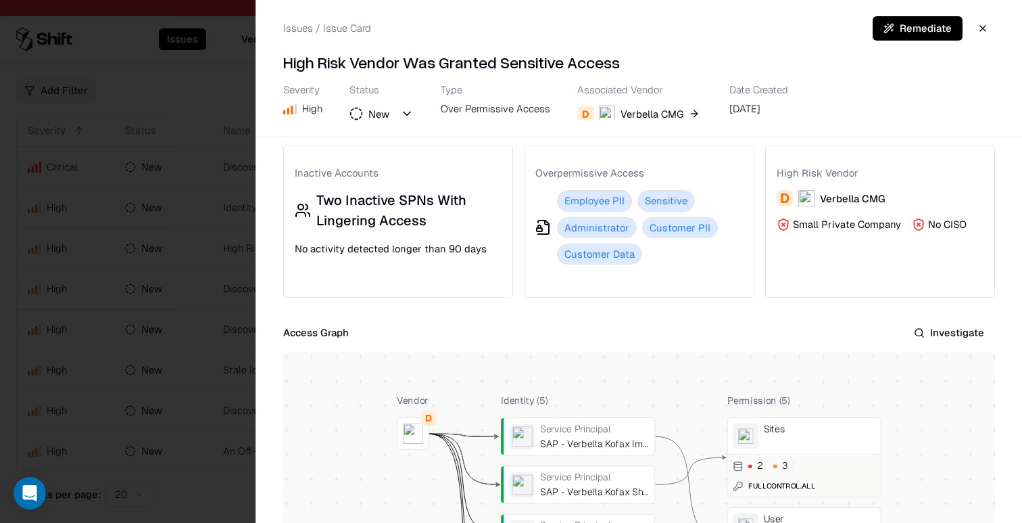
scroll to position [0, 0]
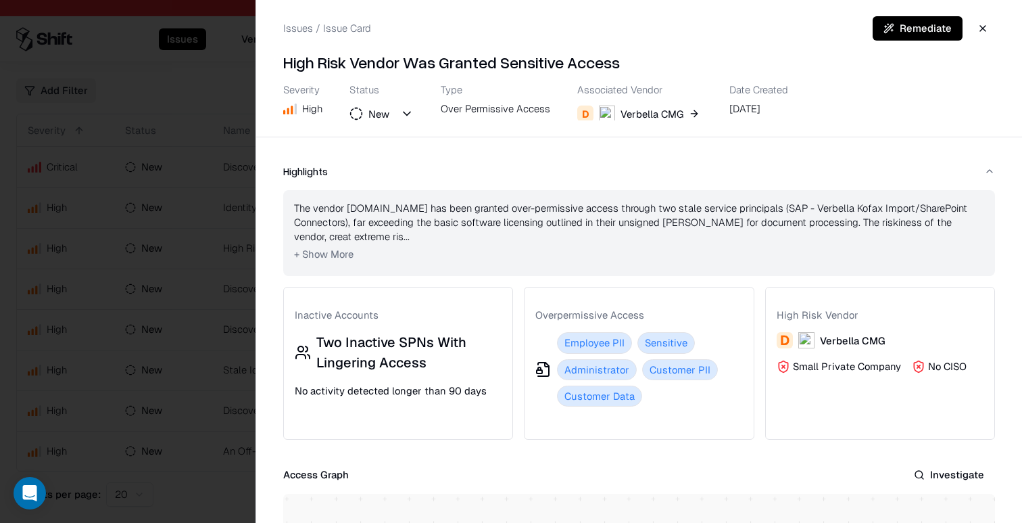
click at [314, 256] on span "+ Show More" at bounding box center [324, 254] width 60 height 13
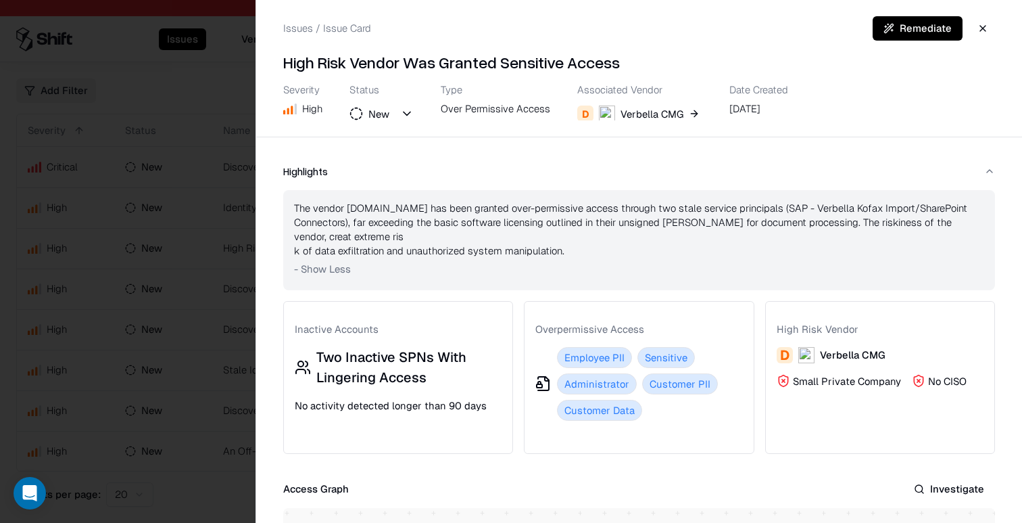
click at [325, 273] on span "- Show Less" at bounding box center [322, 268] width 57 height 13
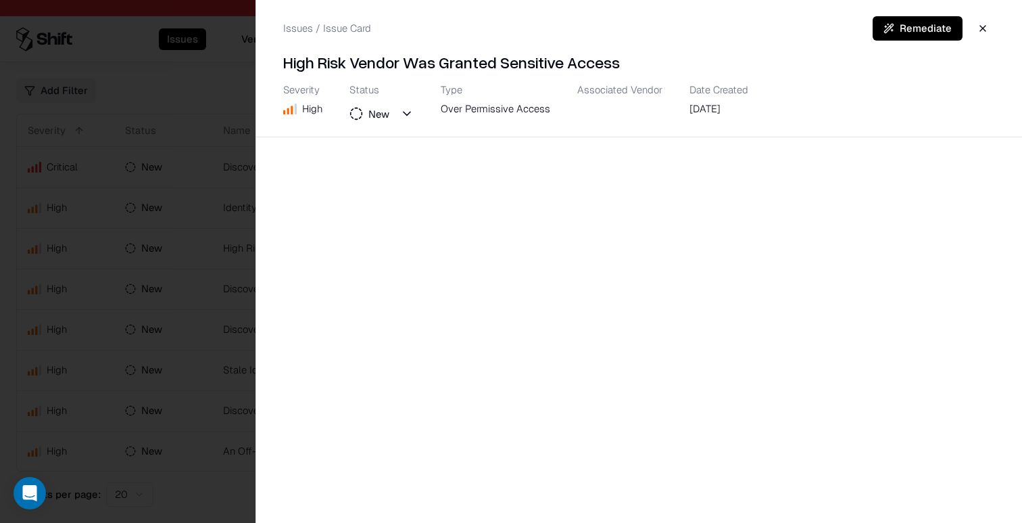
drag, startPoint x: 131, startPoint y: 264, endPoint x: 167, endPoint y: 210, distance: 64.9
click at [130, 260] on div at bounding box center [511, 261] width 1022 height 523
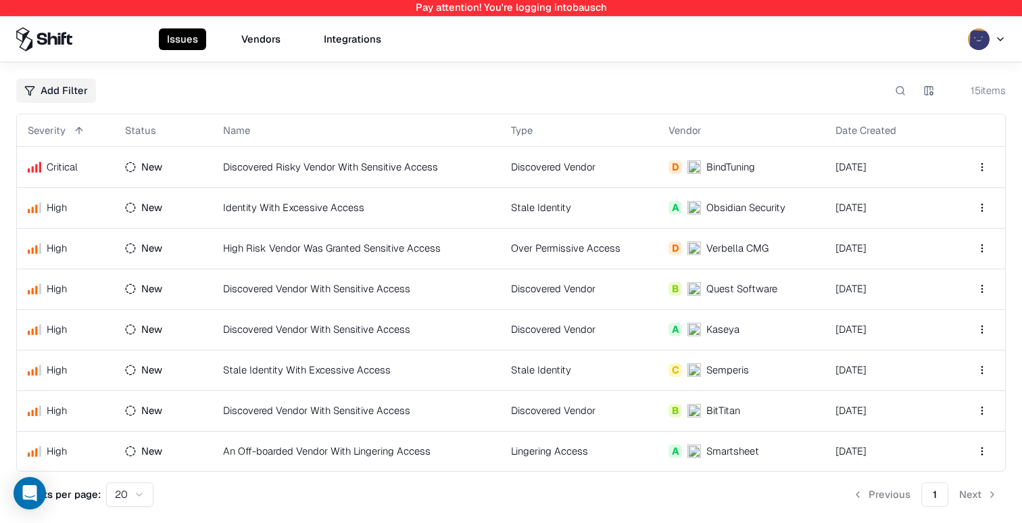
click at [243, 49] on button "Vendors" at bounding box center [260, 39] width 55 height 22
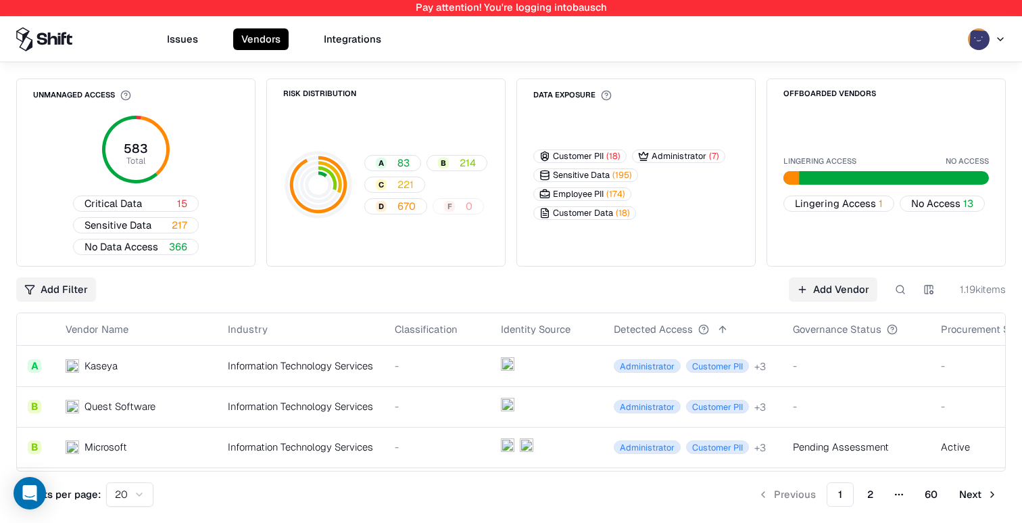
click at [157, 206] on button "Critical Data 15" at bounding box center [136, 203] width 126 height 16
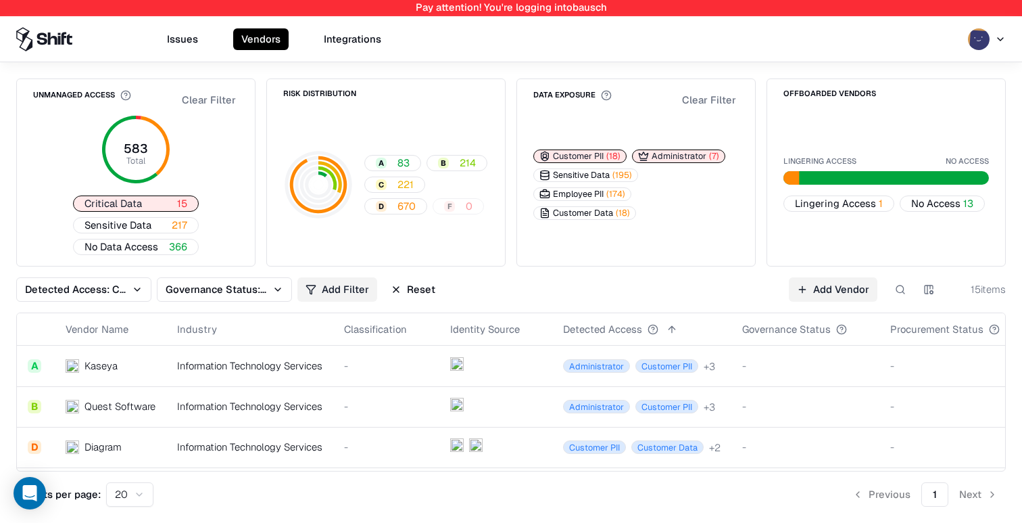
click at [147, 220] on span "Sensitive Data" at bounding box center [118, 225] width 67 height 14
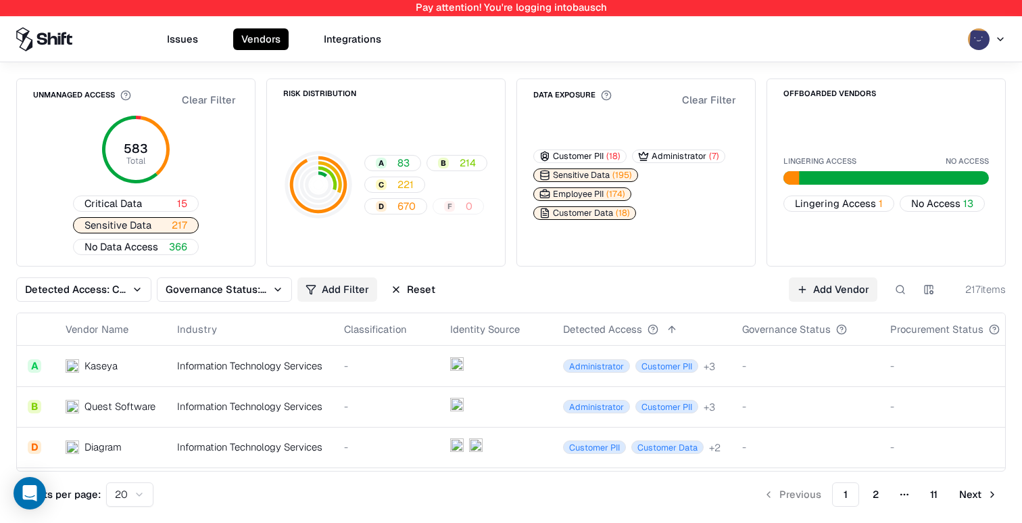
click at [410, 285] on button "Reset" at bounding box center [413, 289] width 61 height 24
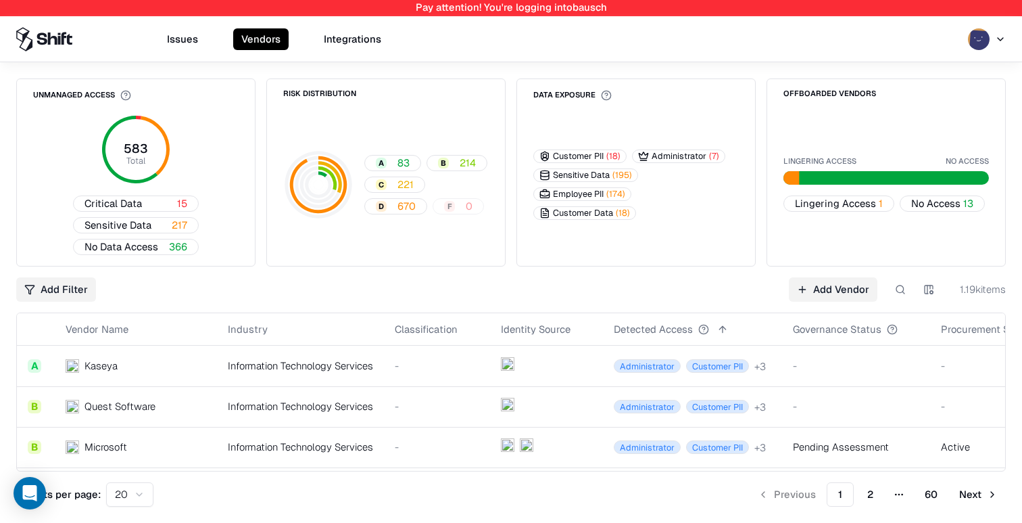
click at [405, 210] on span "670" at bounding box center [407, 206] width 18 height 14
